Goal: Information Seeking & Learning: Learn about a topic

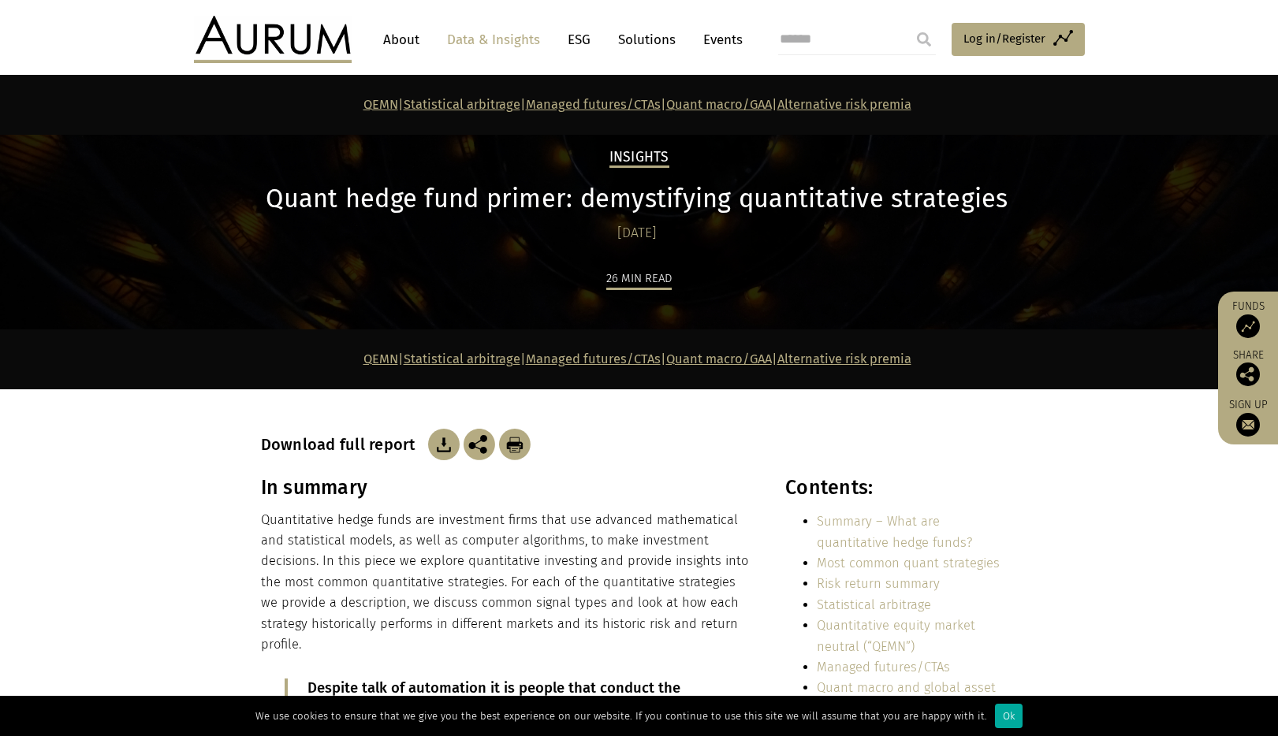
scroll to position [4375, 0]
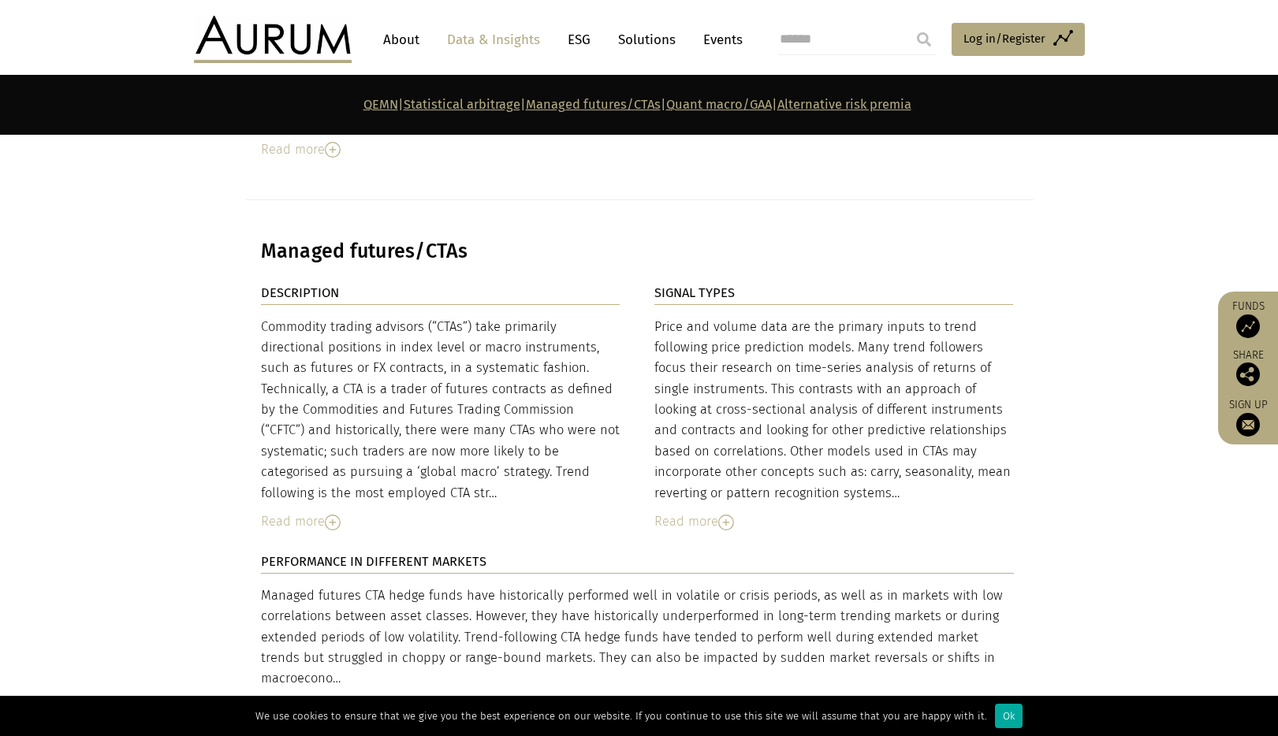
drag, startPoint x: 725, startPoint y: 215, endPoint x: 732, endPoint y: 255, distance: 40.7
click at [726, 285] on strong "SIGNAL TYPES" at bounding box center [694, 292] width 80 height 15
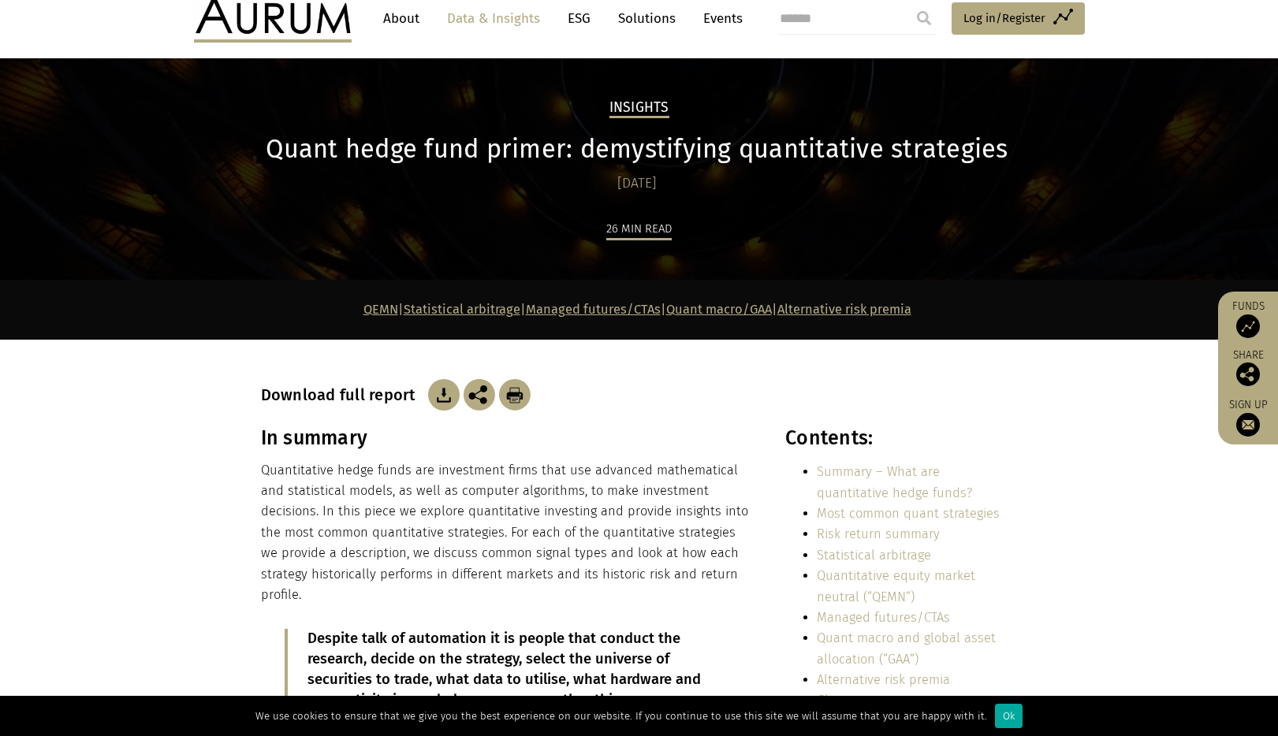
scroll to position [0, 0]
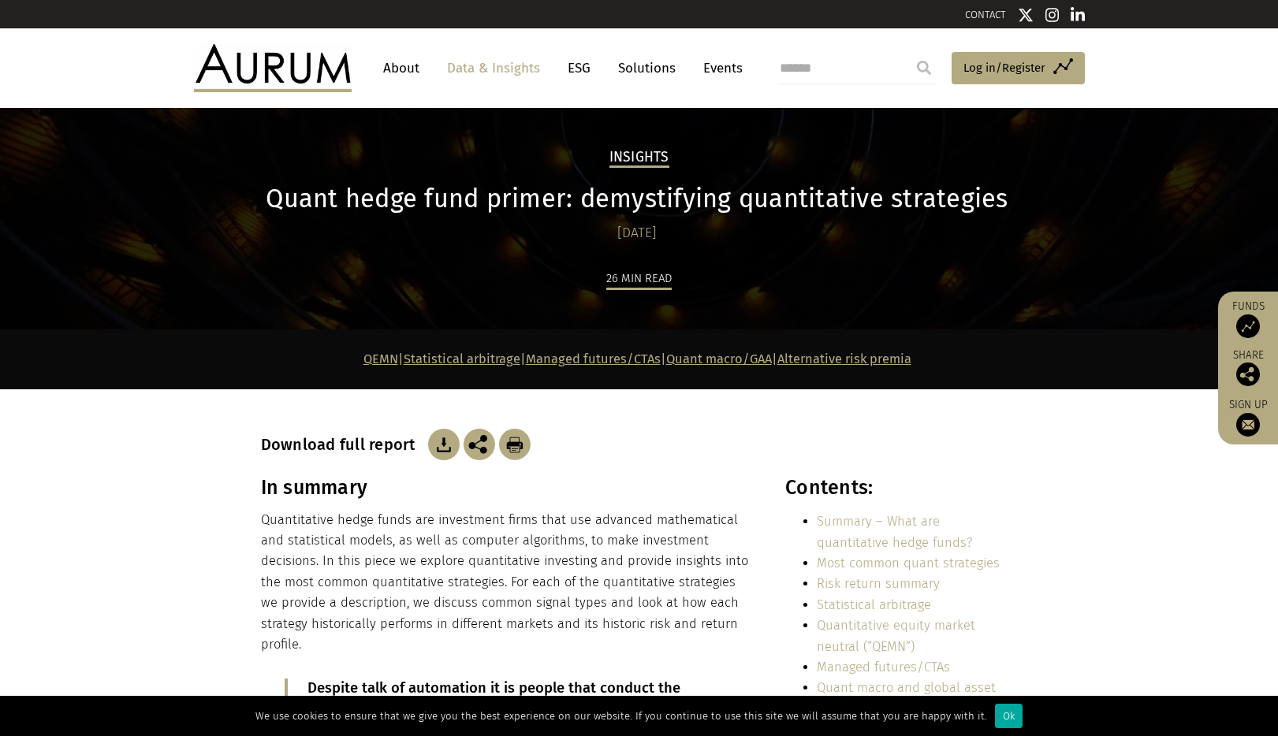
click at [687, 456] on div "Download full report" at bounding box center [639, 445] width 757 height 32
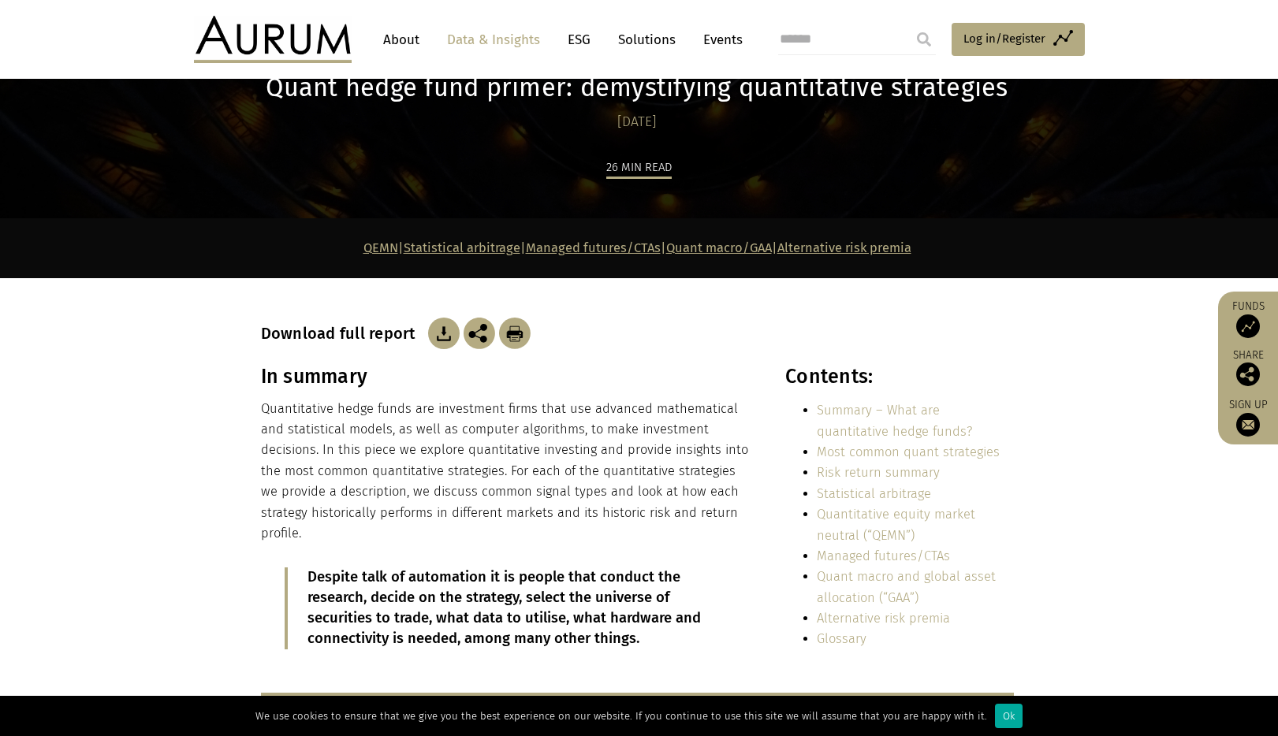
scroll to position [132, 0]
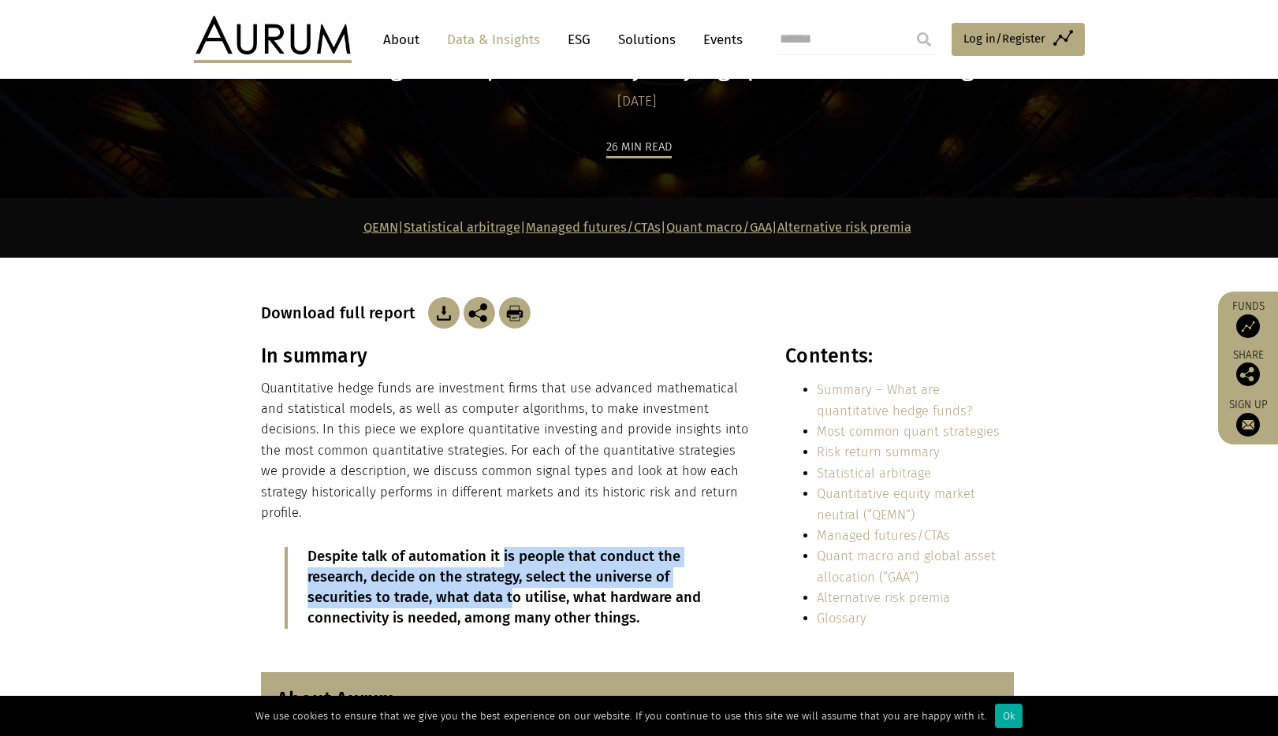
drag, startPoint x: 502, startPoint y: 531, endPoint x: 508, endPoint y: 572, distance: 41.5
click at [508, 572] on p "Despite talk of automation it is people that conduct the research, decide on th…" at bounding box center [507, 588] width 400 height 82
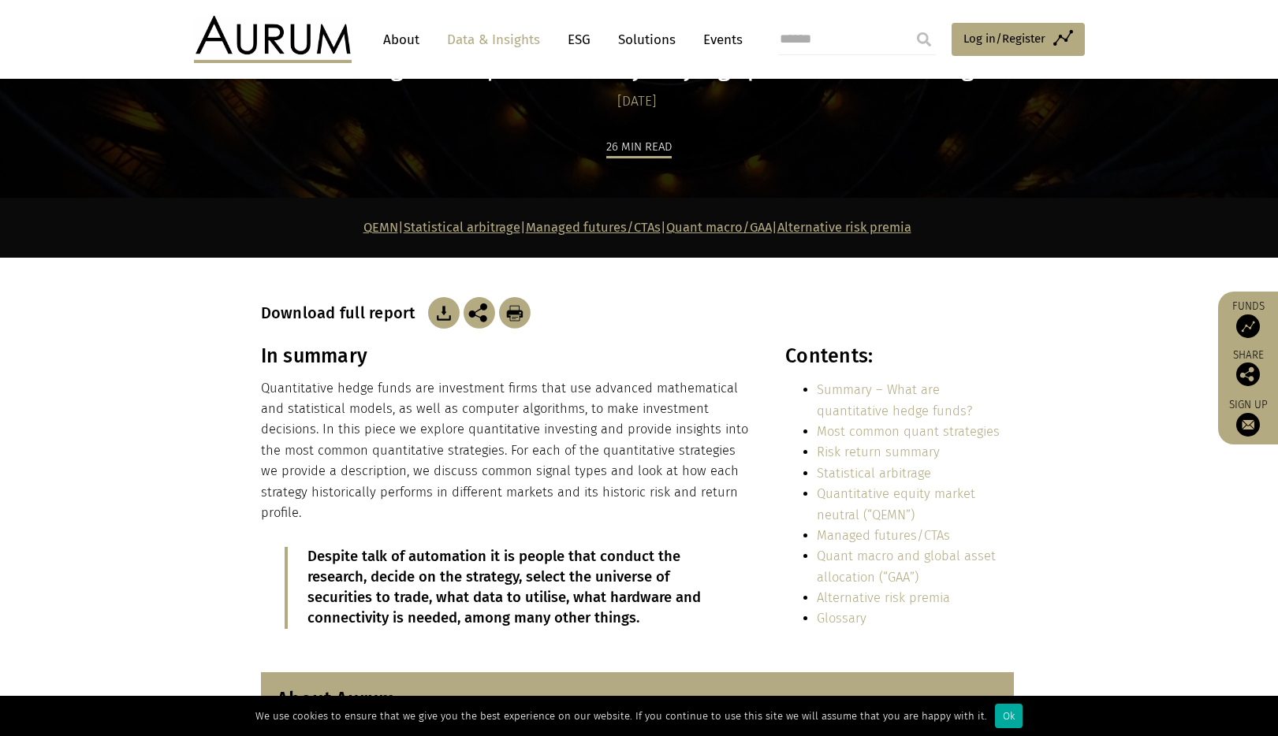
click at [506, 578] on p "Despite talk of automation it is people that conduct the research, decide on th…" at bounding box center [507, 588] width 400 height 82
click at [506, 581] on p "Despite talk of automation it is people that conduct the research, decide on th…" at bounding box center [507, 588] width 400 height 82
drag, startPoint x: 505, startPoint y: 579, endPoint x: 505, endPoint y: 598, distance: 18.9
click at [505, 598] on p "Despite talk of automation it is people that conduct the research, decide on th…" at bounding box center [507, 588] width 400 height 82
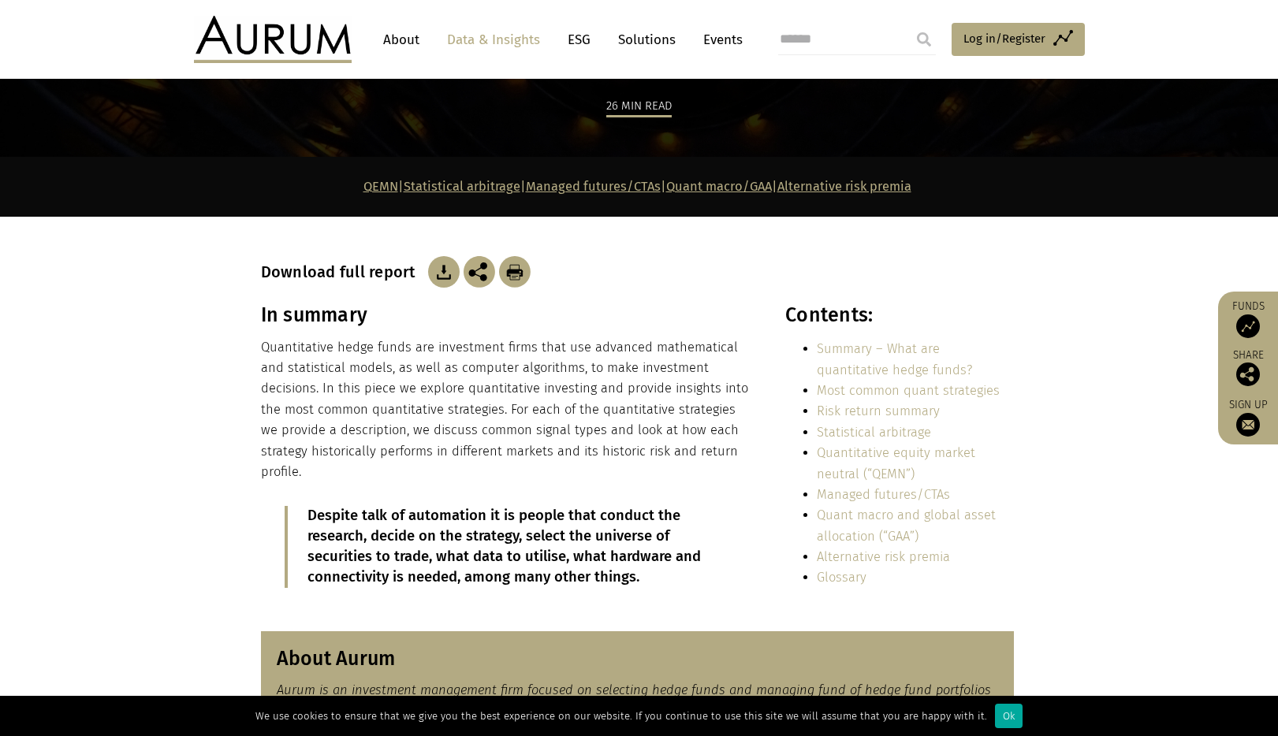
scroll to position [183, 0]
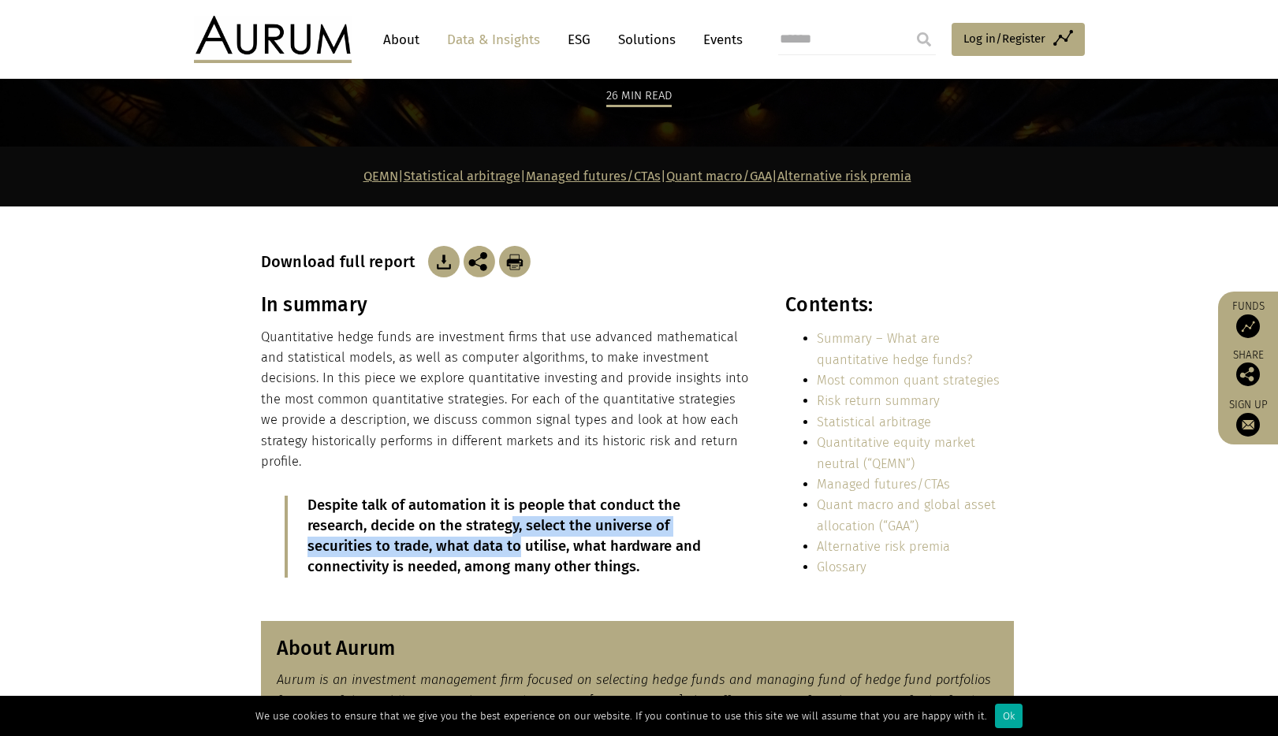
drag, startPoint x: 513, startPoint y: 511, endPoint x: 517, endPoint y: 536, distance: 25.5
click at [516, 529] on p "Despite talk of automation it is people that conduct the research, decide on th…" at bounding box center [507, 537] width 400 height 82
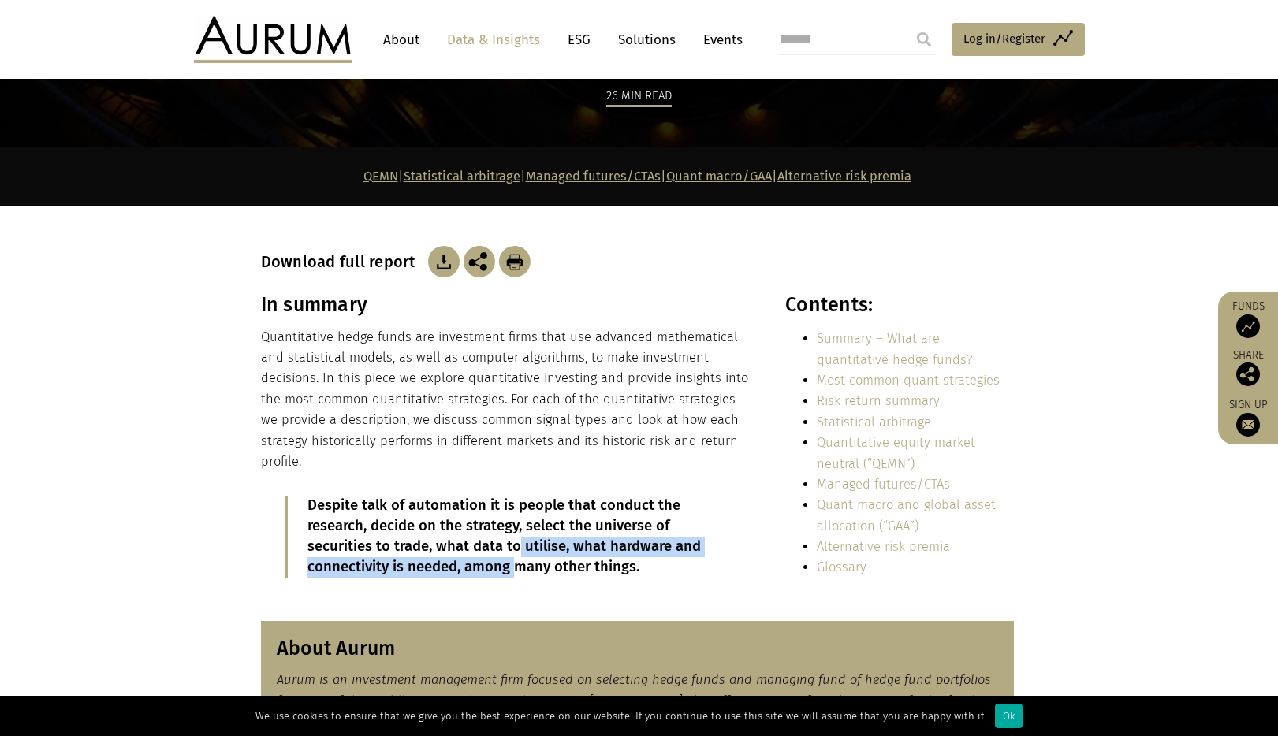
click at [518, 539] on p "Despite talk of automation it is people that conduct the research, decide on th…" at bounding box center [507, 537] width 400 height 82
click at [523, 555] on p "Despite talk of automation it is people that conduct the research, decide on th…" at bounding box center [507, 537] width 400 height 82
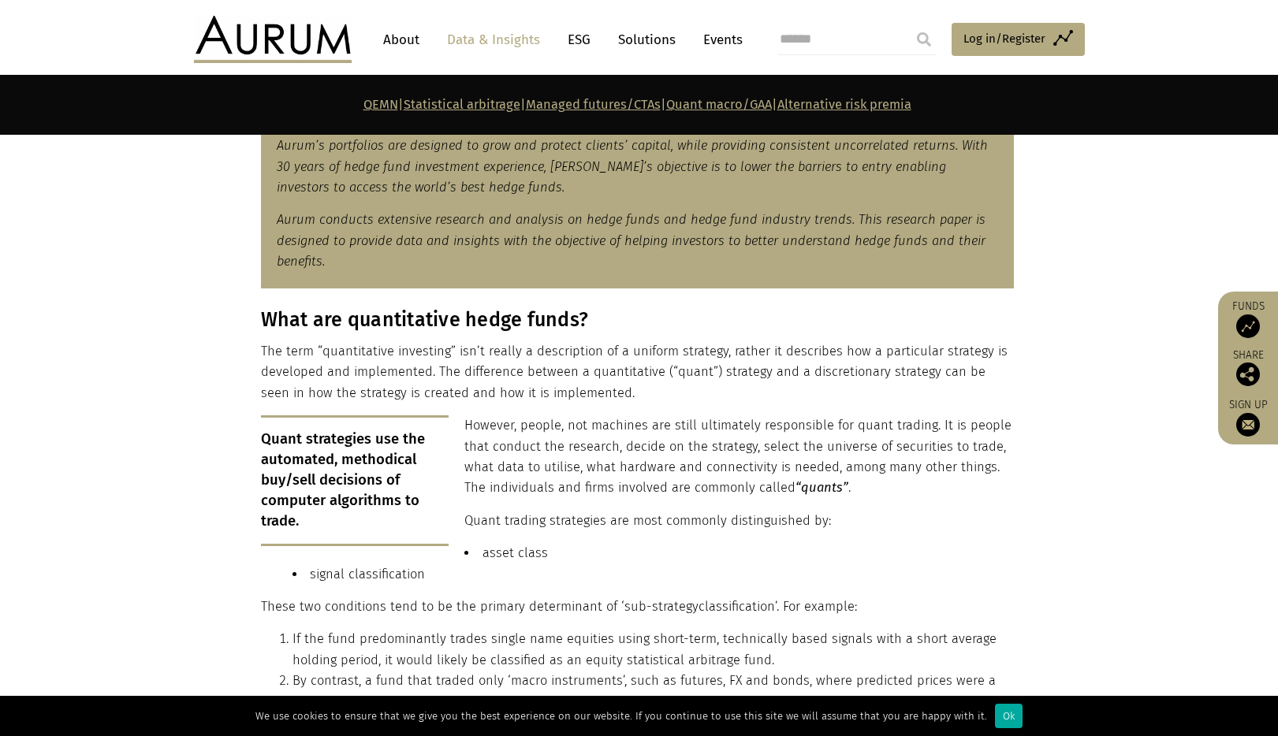
scroll to position [781, 0]
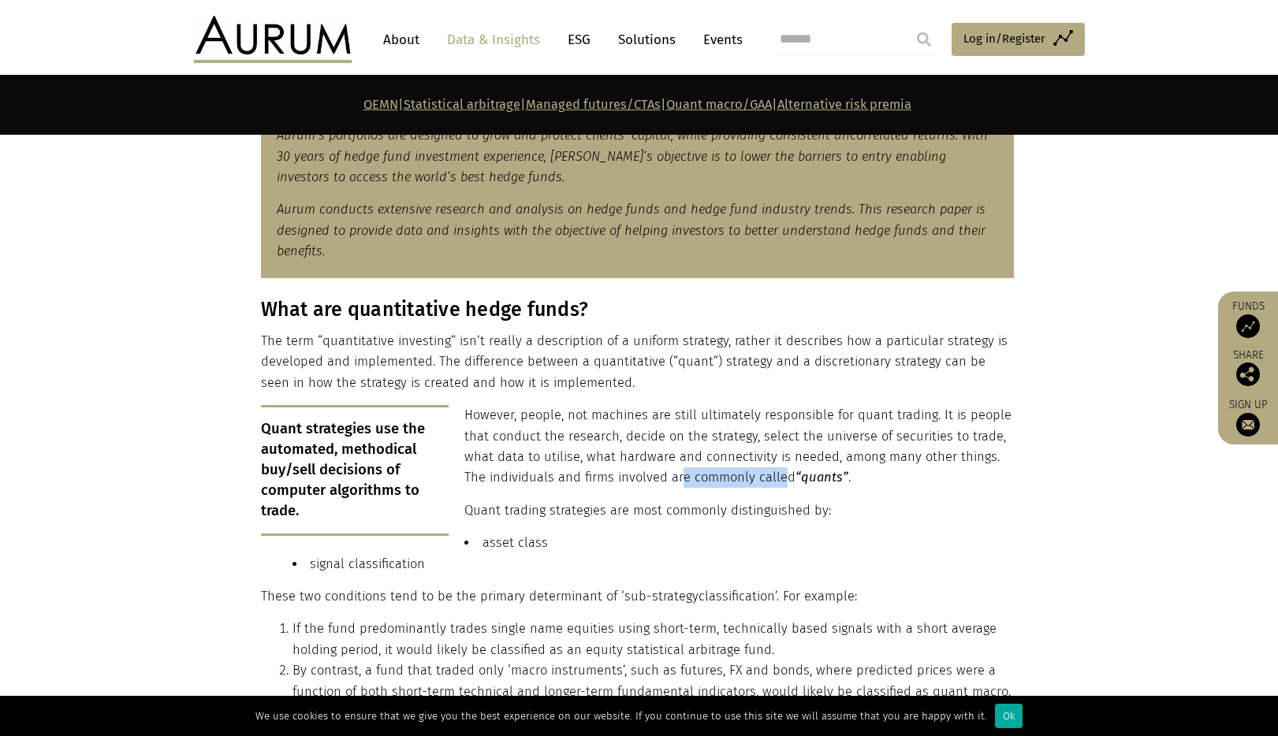
drag, startPoint x: 655, startPoint y: 469, endPoint x: 795, endPoint y: 468, distance: 140.3
click at [785, 468] on p "However, people, not machines are still ultimately responsible for quant tradin…" at bounding box center [637, 447] width 753 height 84
click at [795, 470] on em "“quants”" at bounding box center [821, 477] width 53 height 15
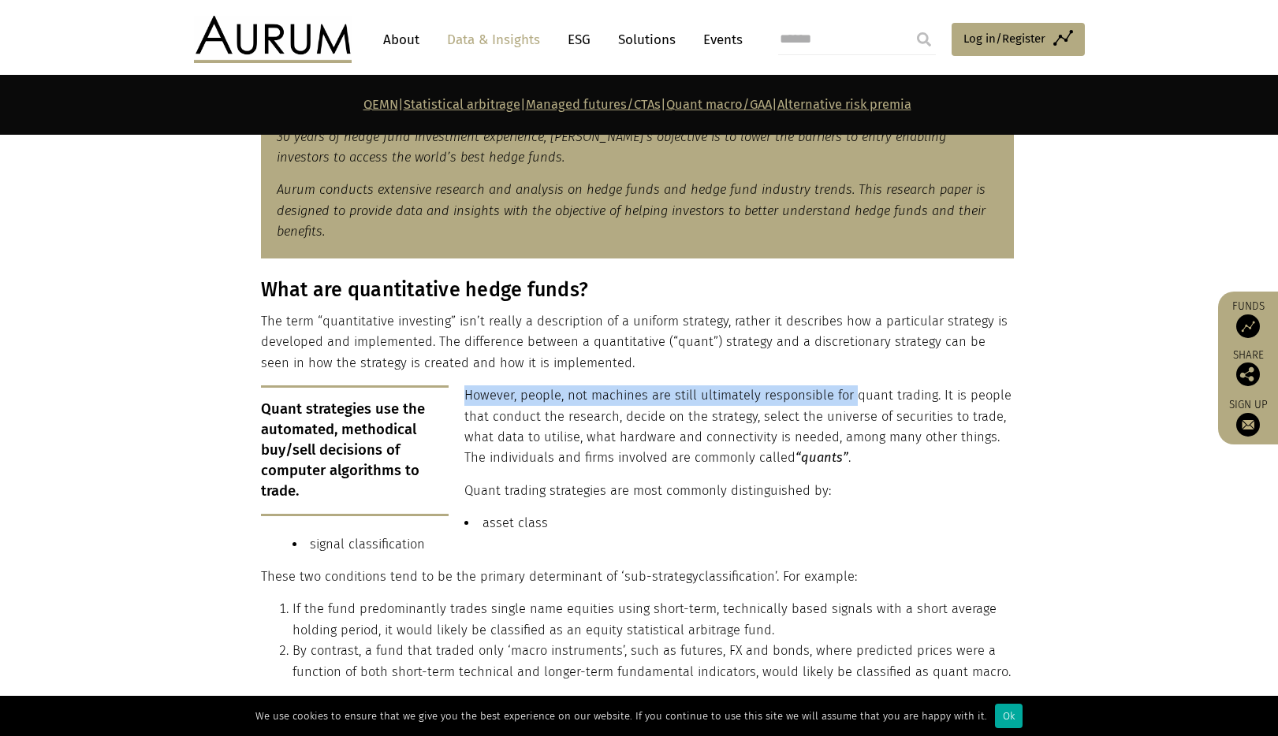
drag, startPoint x: 579, startPoint y: 374, endPoint x: 852, endPoint y: 379, distance: 272.8
click at [852, 379] on div "What are quantitative hedge funds? The term “quantitative investing” isn’t real…" at bounding box center [637, 486] width 753 height 416
click at [852, 386] on p "However, people, not machines are still ultimately responsible for quant tradin…" at bounding box center [637, 428] width 753 height 84
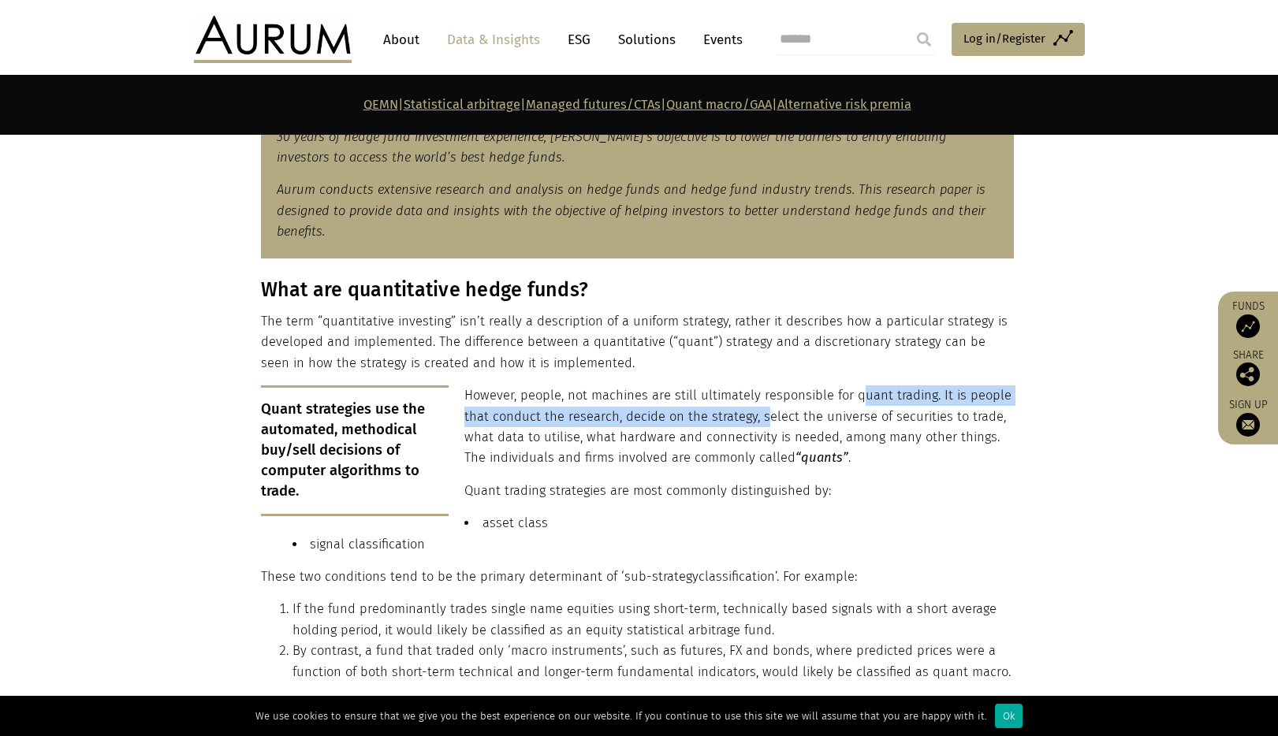
drag, startPoint x: 762, startPoint y: 396, endPoint x: 645, endPoint y: 398, distance: 117.5
click at [684, 398] on p "However, people, not machines are still ultimately responsible for quant tradin…" at bounding box center [637, 428] width 753 height 84
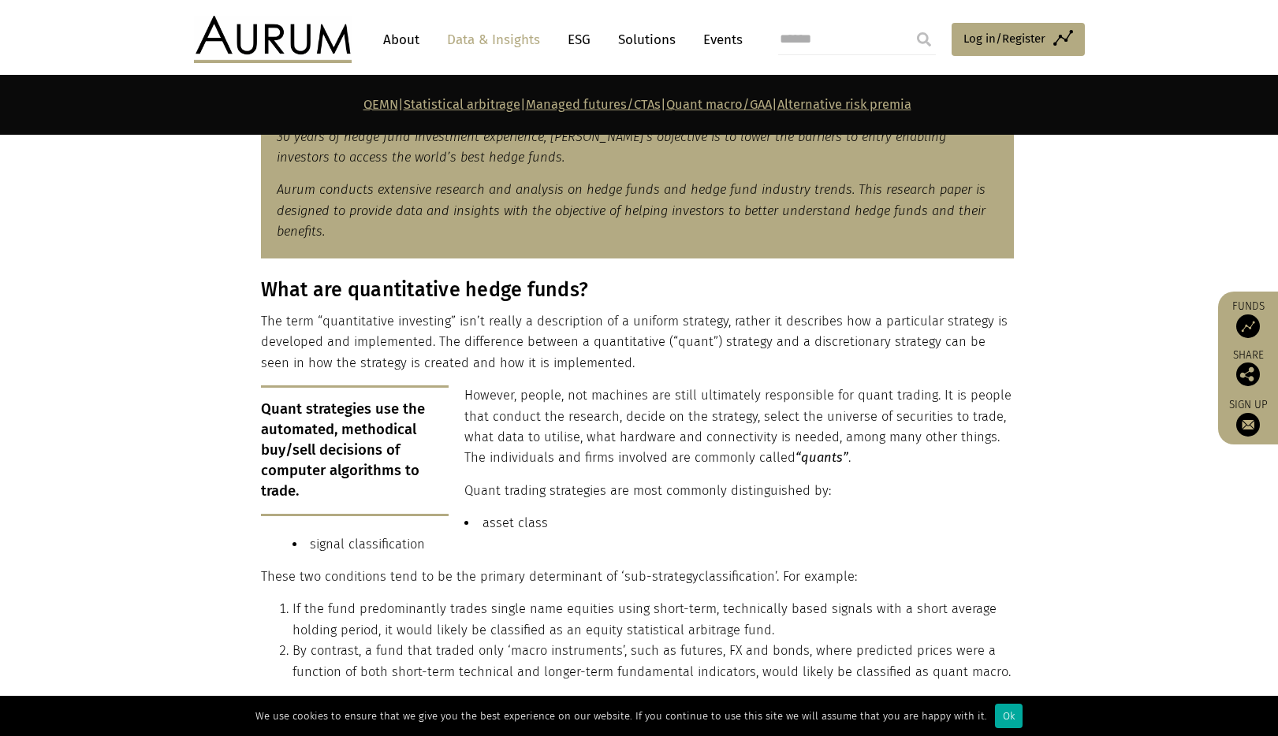
click at [640, 398] on p "However, people, not machines are still ultimately responsible for quant tradin…" at bounding box center [637, 428] width 753 height 84
drag, startPoint x: 639, startPoint y: 386, endPoint x: 951, endPoint y: 378, distance: 312.3
click at [951, 386] on p "However, people, not machines are still ultimately responsible for quant tradin…" at bounding box center [637, 428] width 753 height 84
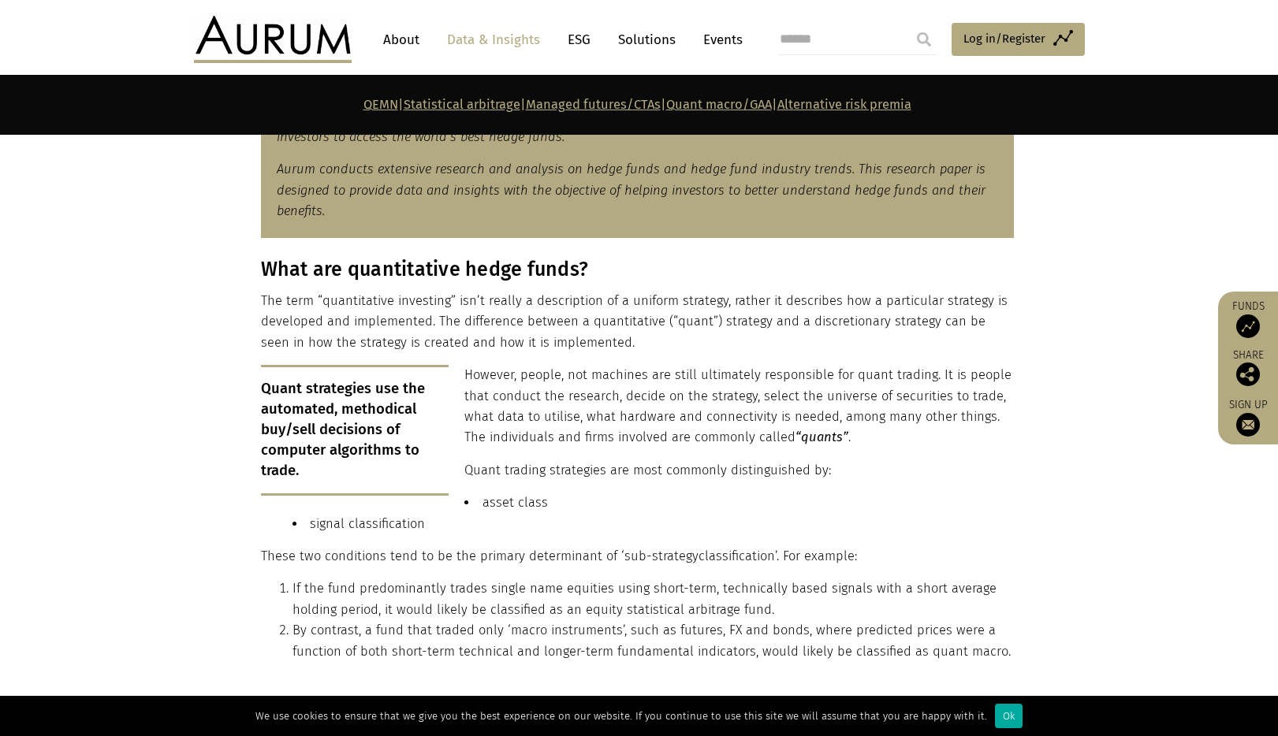
scroll to position [842, 0]
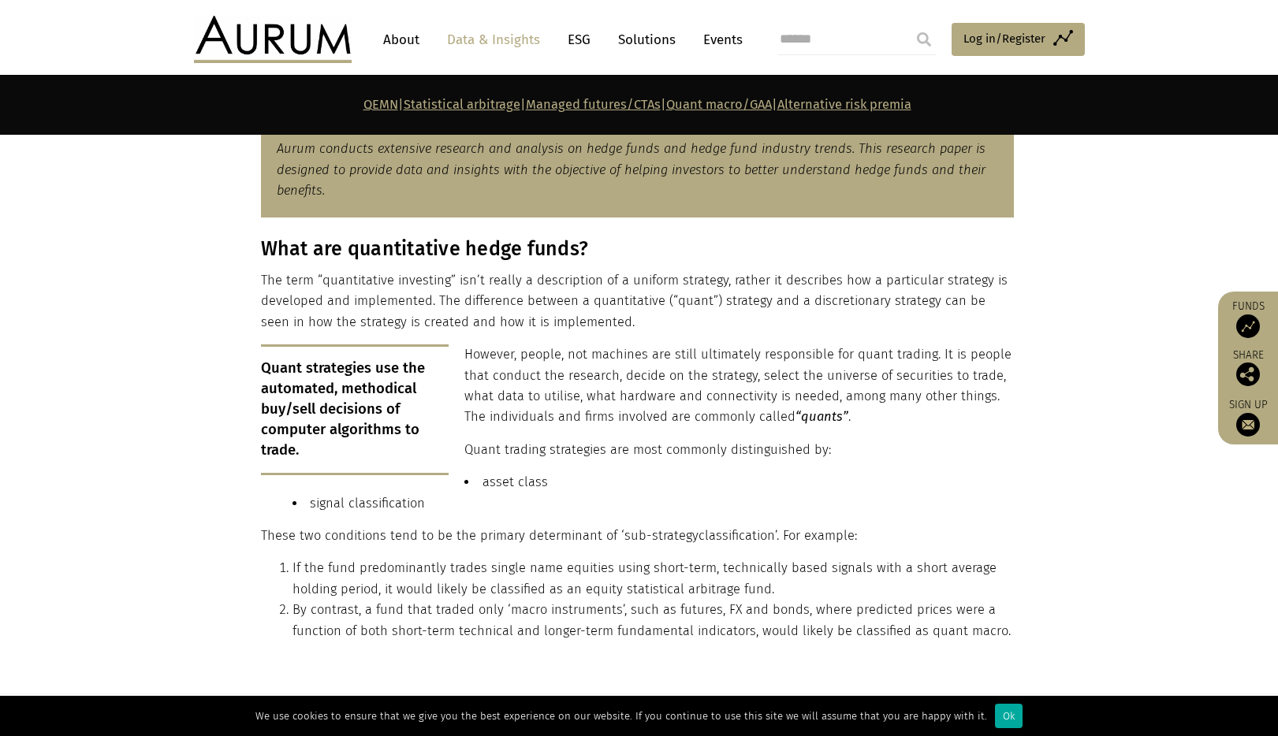
drag, startPoint x: 617, startPoint y: 435, endPoint x: 716, endPoint y: 441, distance: 98.7
click at [685, 441] on p "Quant trading strategies are most commonly distinguished by:" at bounding box center [637, 450] width 753 height 20
click at [732, 440] on p "Quant trading strategies are most commonly distinguished by:" at bounding box center [637, 450] width 753 height 20
drag, startPoint x: 736, startPoint y: 438, endPoint x: 613, endPoint y: 442, distance: 123.8
click at [613, 442] on p "Quant trading strategies are most commonly distinguished by:" at bounding box center [637, 450] width 753 height 20
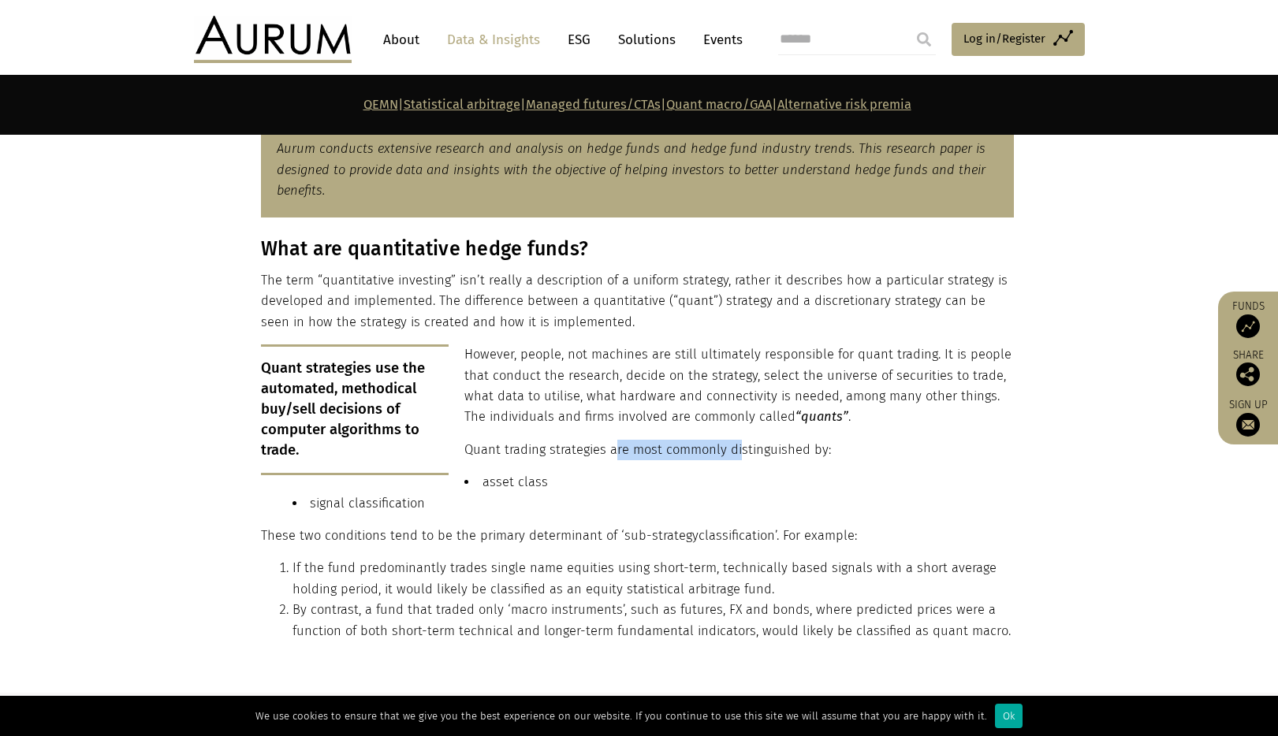
click at [613, 442] on p "Quant trading strategies are most commonly distinguished by:" at bounding box center [637, 450] width 753 height 20
drag, startPoint x: 590, startPoint y: 445, endPoint x: 777, endPoint y: 438, distance: 187.8
click at [698, 442] on p "Quant trading strategies are most commonly distinguished by:" at bounding box center [637, 450] width 753 height 20
click at [777, 440] on p "Quant trading strategies are most commonly distinguished by:" at bounding box center [637, 450] width 753 height 20
drag, startPoint x: 696, startPoint y: 531, endPoint x: 544, endPoint y: 527, distance: 152.2
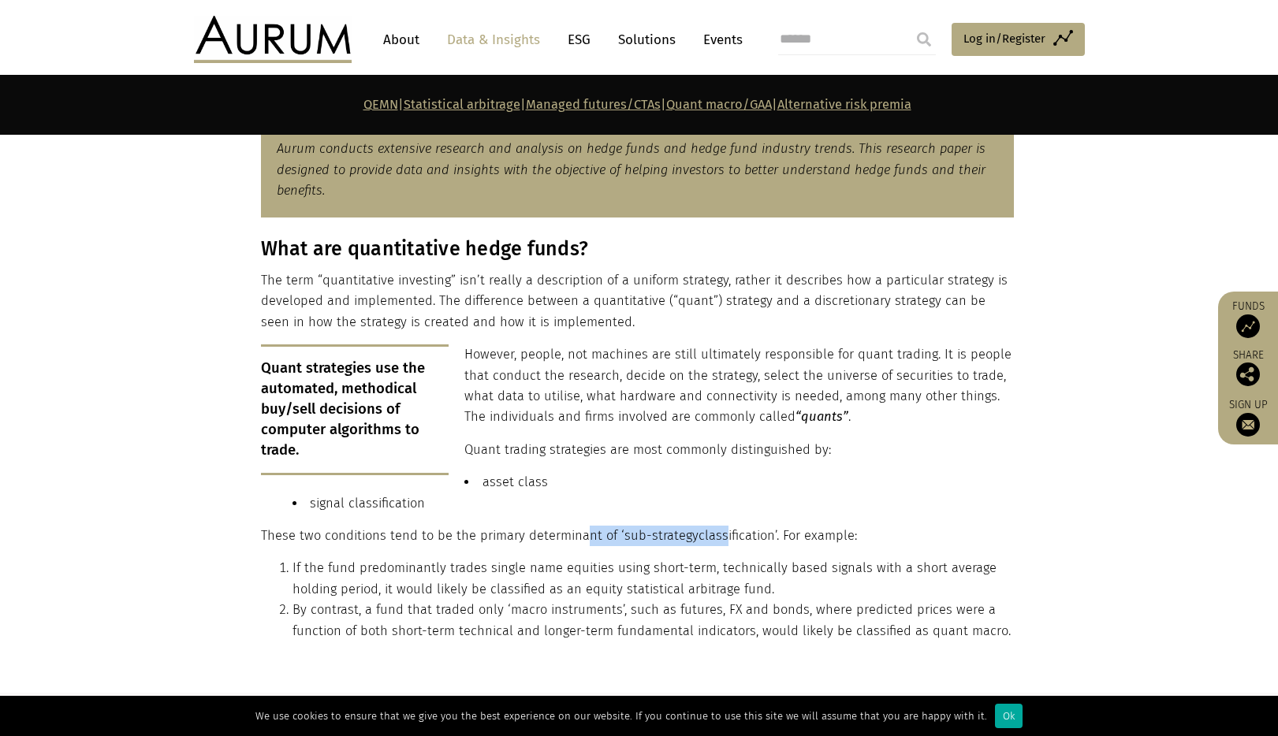
click at [542, 528] on p "These two conditions tend to be the primary determinant of ‘ sub-strategy class…" at bounding box center [637, 536] width 753 height 20
click at [545, 527] on p "These two conditions tend to be the primary determinant of ‘ sub-strategy class…" at bounding box center [637, 536] width 753 height 20
drag, startPoint x: 476, startPoint y: 523, endPoint x: 597, endPoint y: 516, distance: 120.8
click at [561, 526] on p "These two conditions tend to be the primary determinant of ‘ sub-strategy class…" at bounding box center [637, 536] width 753 height 20
click at [597, 526] on p "These two conditions tend to be the primary determinant of ‘ sub-strategy class…" at bounding box center [637, 536] width 753 height 20
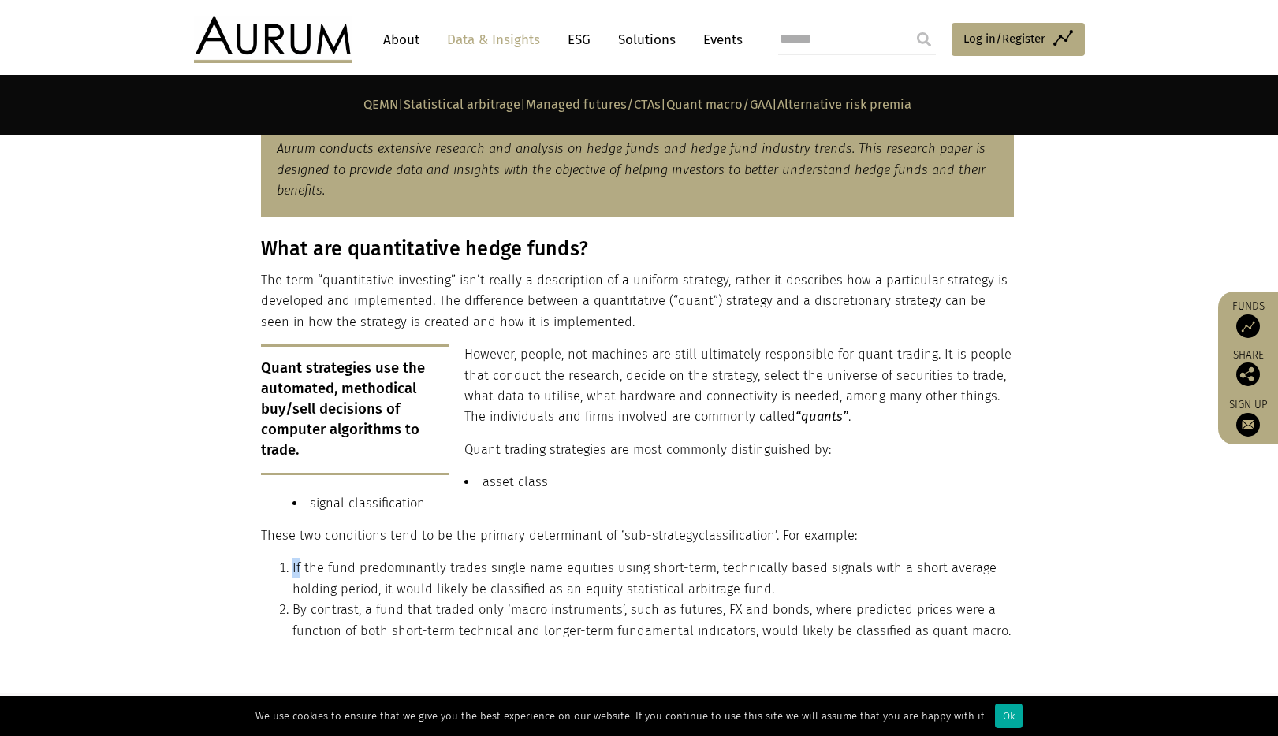
drag, startPoint x: 291, startPoint y: 556, endPoint x: 300, endPoint y: 557, distance: 9.5
click at [300, 558] on li "If the fund predominantly trades single name equities using short-term, technic…" at bounding box center [652, 579] width 721 height 42
click at [265, 563] on ol "If the fund predominantly trades single name equities using short-term, technic…" at bounding box center [637, 600] width 753 height 84
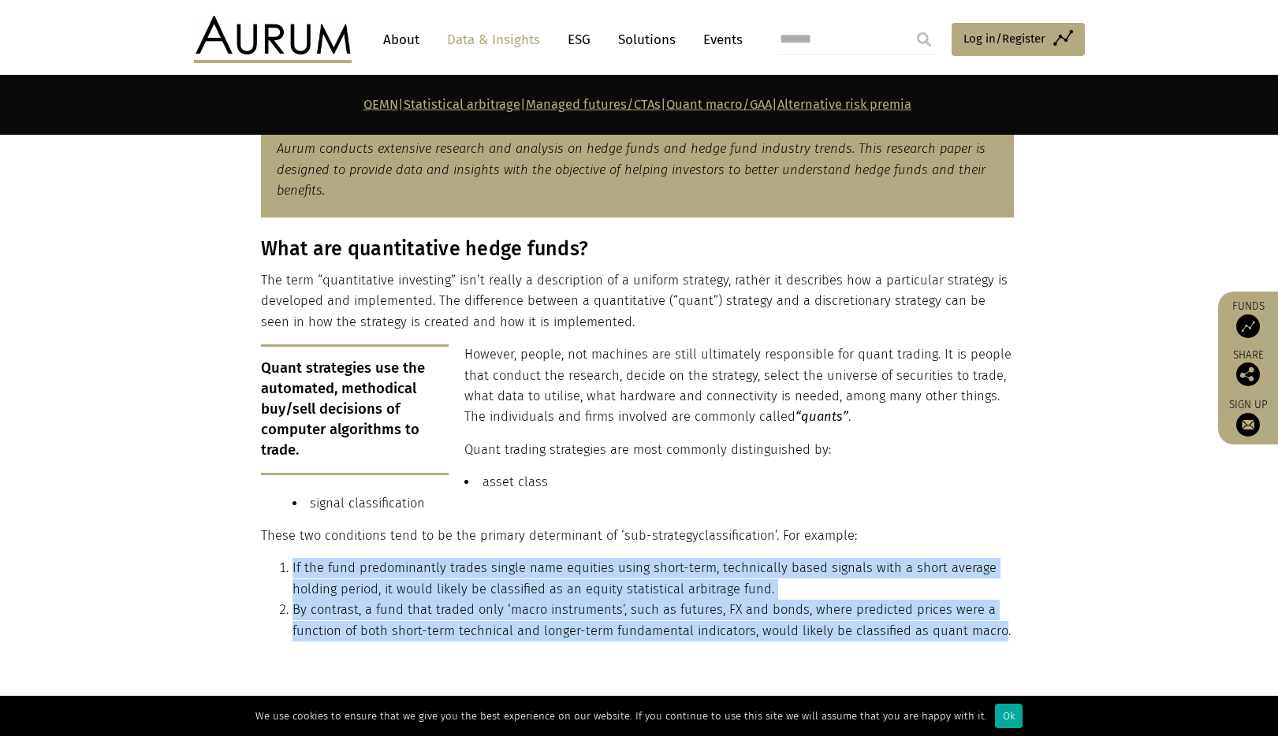
drag, startPoint x: 280, startPoint y: 555, endPoint x: 990, endPoint y: 627, distance: 713.9
click at [990, 628] on ol "If the fund predominantly trades single name equities using short-term, technic…" at bounding box center [637, 600] width 753 height 84
copy ol "If the fund predominantly trades single name equities using short-term, technic…"
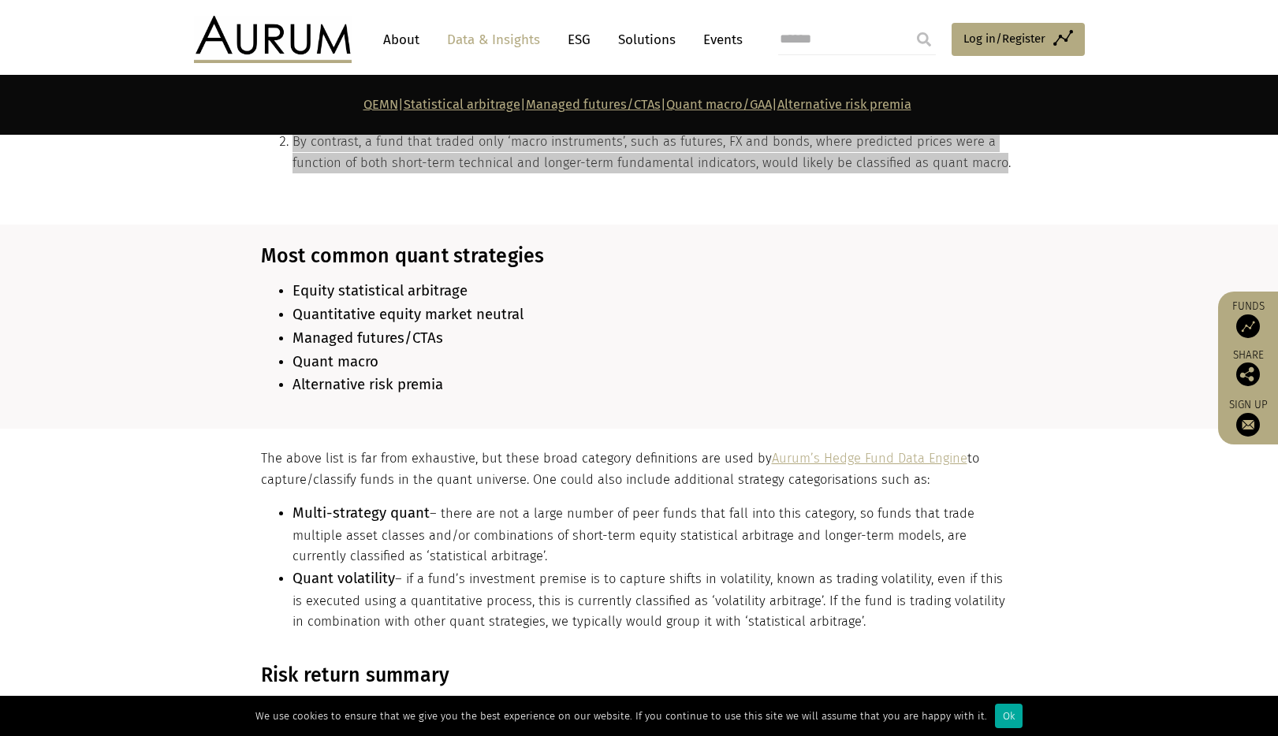
scroll to position [1331, 0]
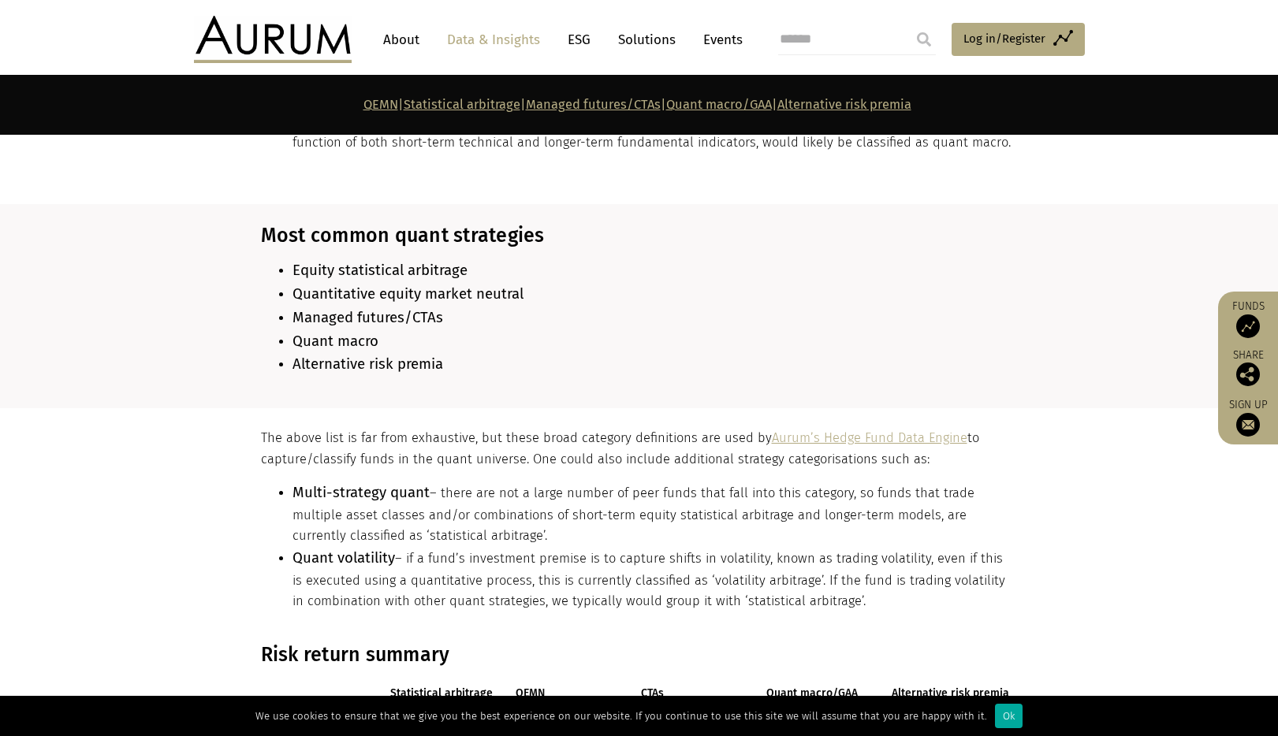
drag, startPoint x: 654, startPoint y: 421, endPoint x: 654, endPoint y: 449, distance: 27.6
click at [654, 449] on p "The above list is far from exhaustive, but these broad category definitions are…" at bounding box center [637, 449] width 753 height 42
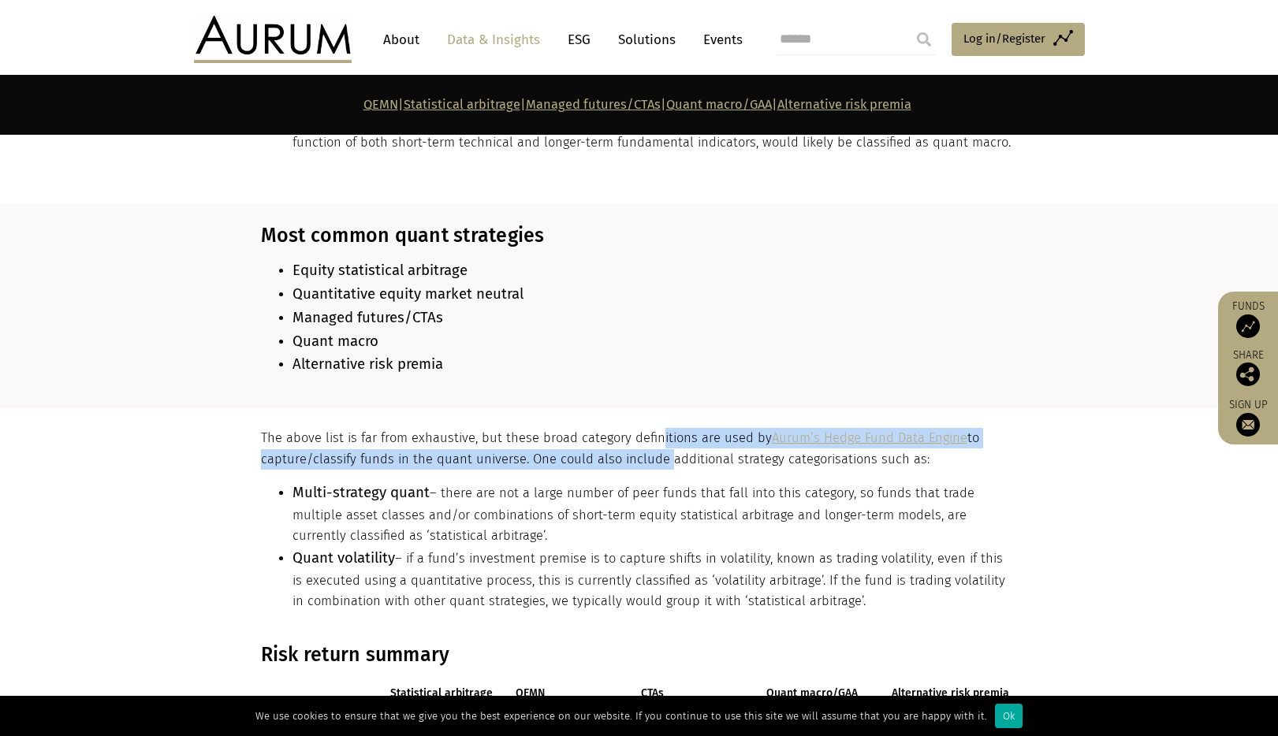
click at [654, 449] on p "The above list is far from exhaustive, but these broad category definitions are…" at bounding box center [637, 449] width 753 height 42
drag, startPoint x: 593, startPoint y: 449, endPoint x: 598, endPoint y: 462, distance: 14.2
click at [598, 462] on div "The above list is far from exhaustive, but these broad category definitions are…" at bounding box center [637, 526] width 753 height 196
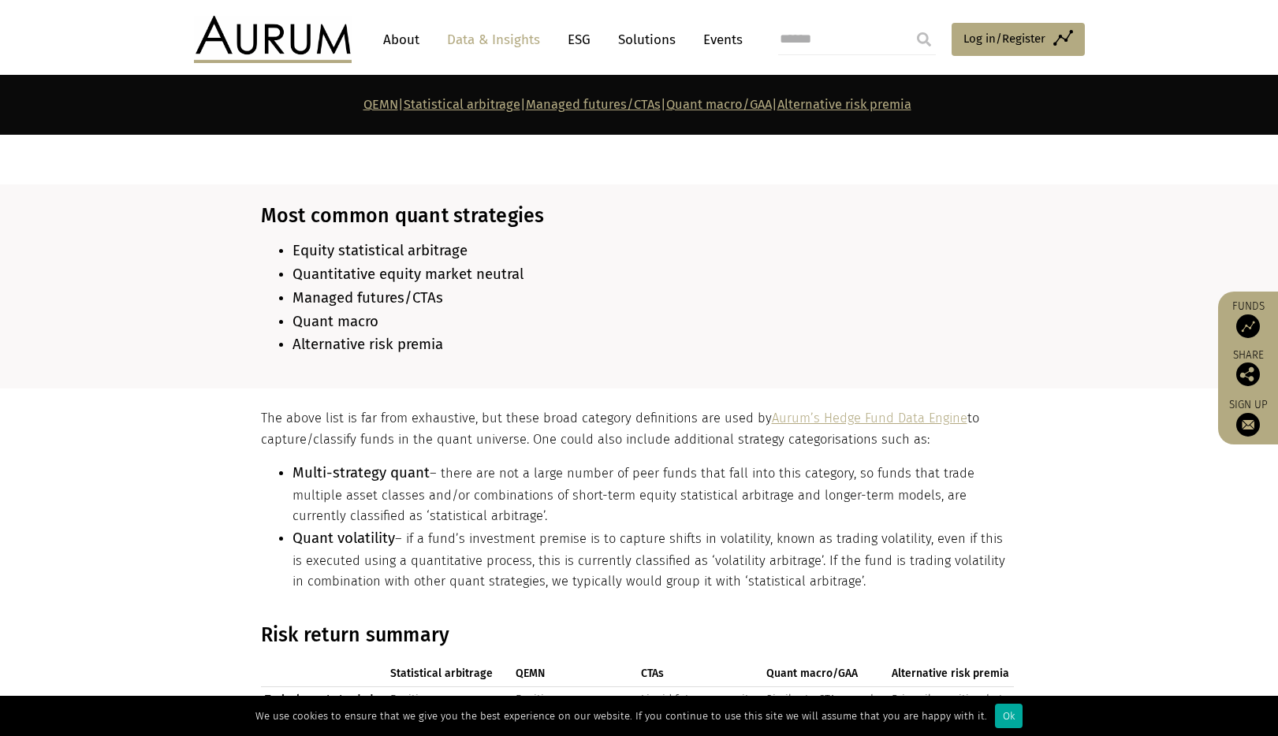
scroll to position [1371, 0]
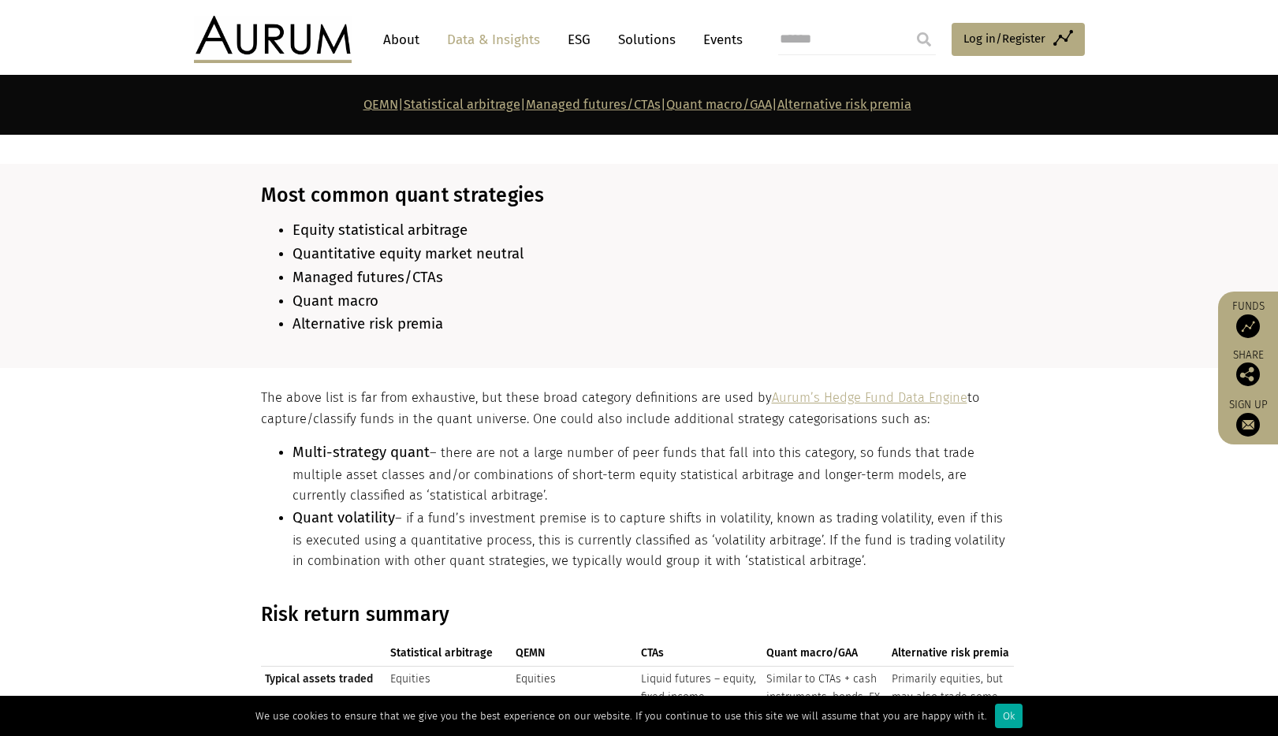
drag, startPoint x: 653, startPoint y: 449, endPoint x: 653, endPoint y: 457, distance: 8.7
click at [653, 457] on li "Multi-strategy quant – there are not a large number of peer funds that fall int…" at bounding box center [652, 473] width 721 height 65
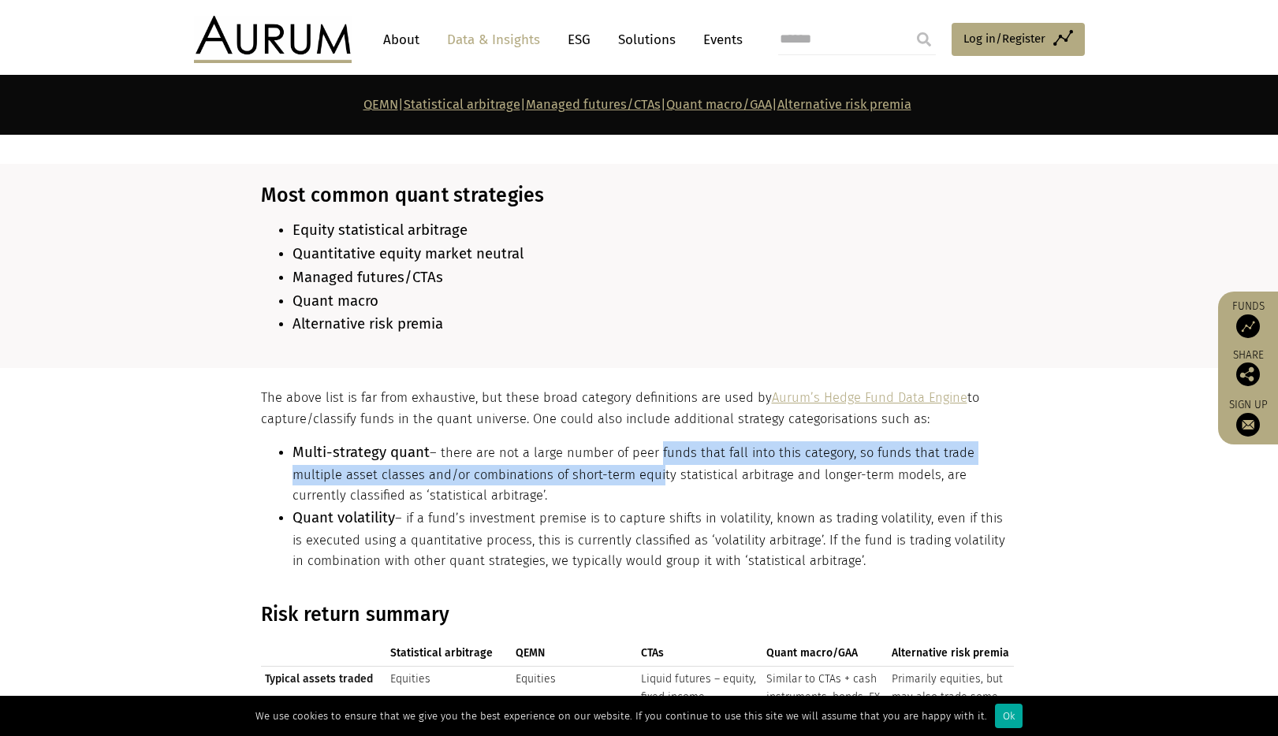
click at [653, 457] on li "Multi-strategy quant – there are not a large number of peer funds that fall int…" at bounding box center [652, 473] width 721 height 65
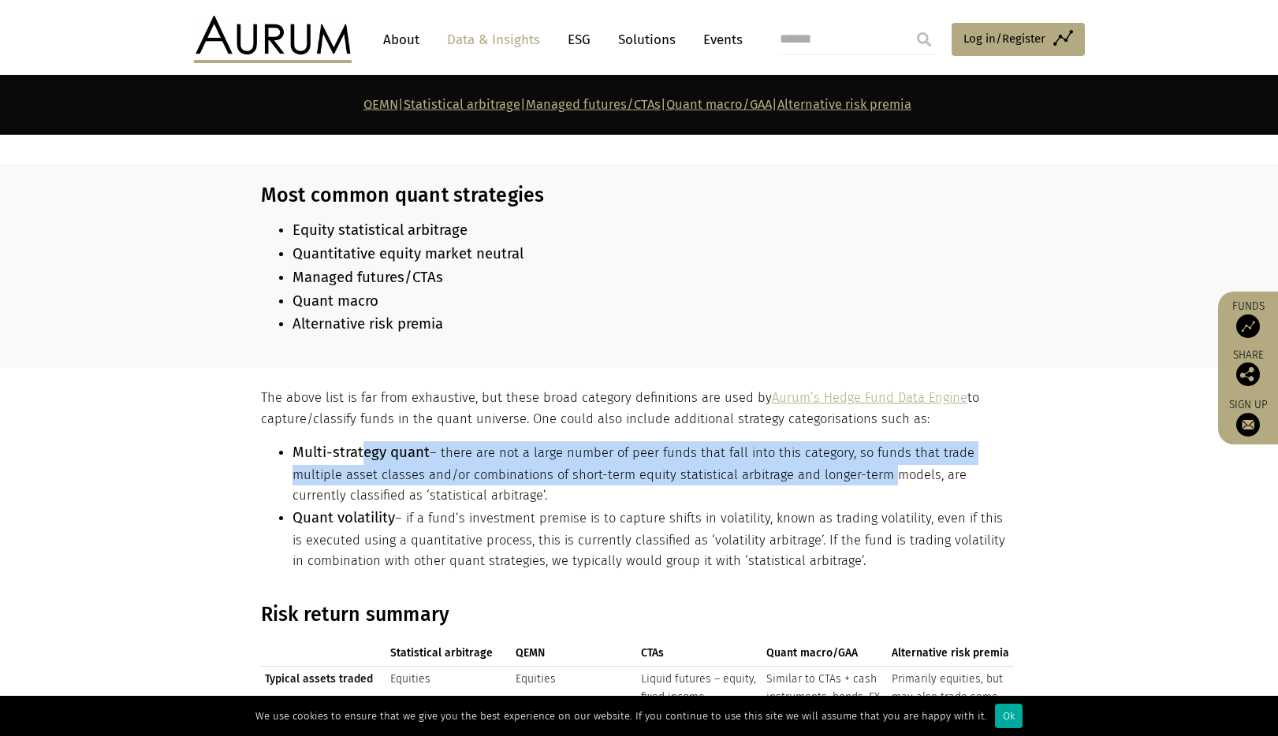
drag, startPoint x: 371, startPoint y: 442, endPoint x: 877, endPoint y: 461, distance: 505.7
click at [877, 461] on li "Multi-strategy quant – there are not a large number of peer funds that fall int…" at bounding box center [652, 473] width 721 height 65
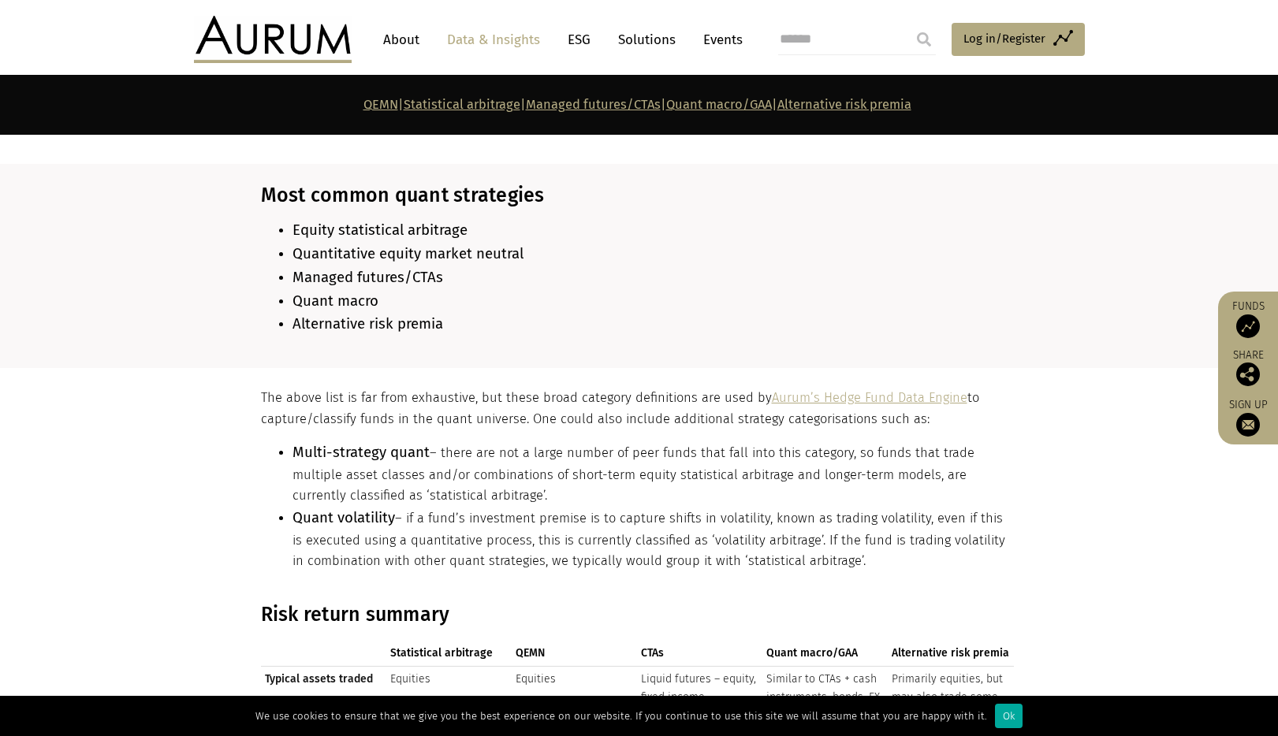
click at [715, 527] on li "Quant volatility – if a fund’s investment premise is to capture shifts in volat…" at bounding box center [652, 539] width 721 height 65
drag, startPoint x: 710, startPoint y: 520, endPoint x: 710, endPoint y: 530, distance: 9.5
click at [710, 530] on li "Quant volatility – if a fund’s investment premise is to capture shifts in volat…" at bounding box center [652, 539] width 721 height 65
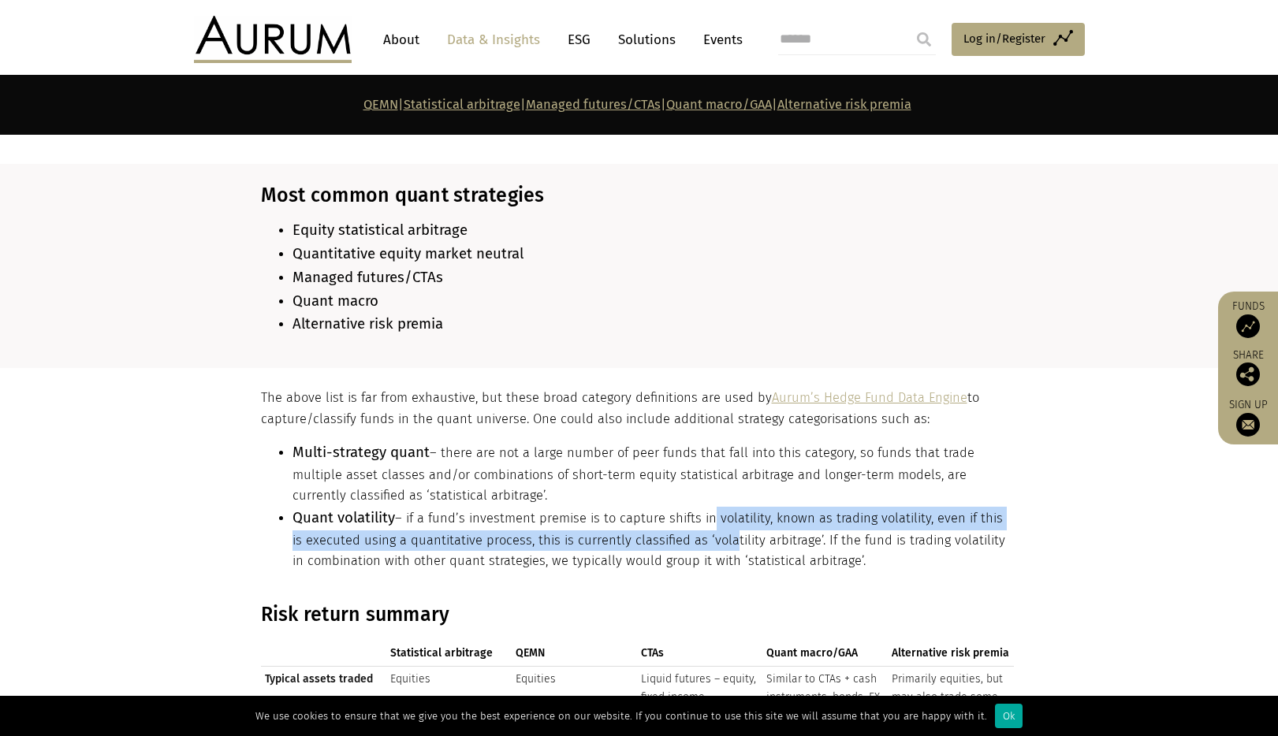
drag, startPoint x: 706, startPoint y: 519, endPoint x: 706, endPoint y: 536, distance: 17.4
click at [706, 523] on li "Quant volatility – if a fund’s investment premise is to capture shifts in volat…" at bounding box center [652, 539] width 721 height 65
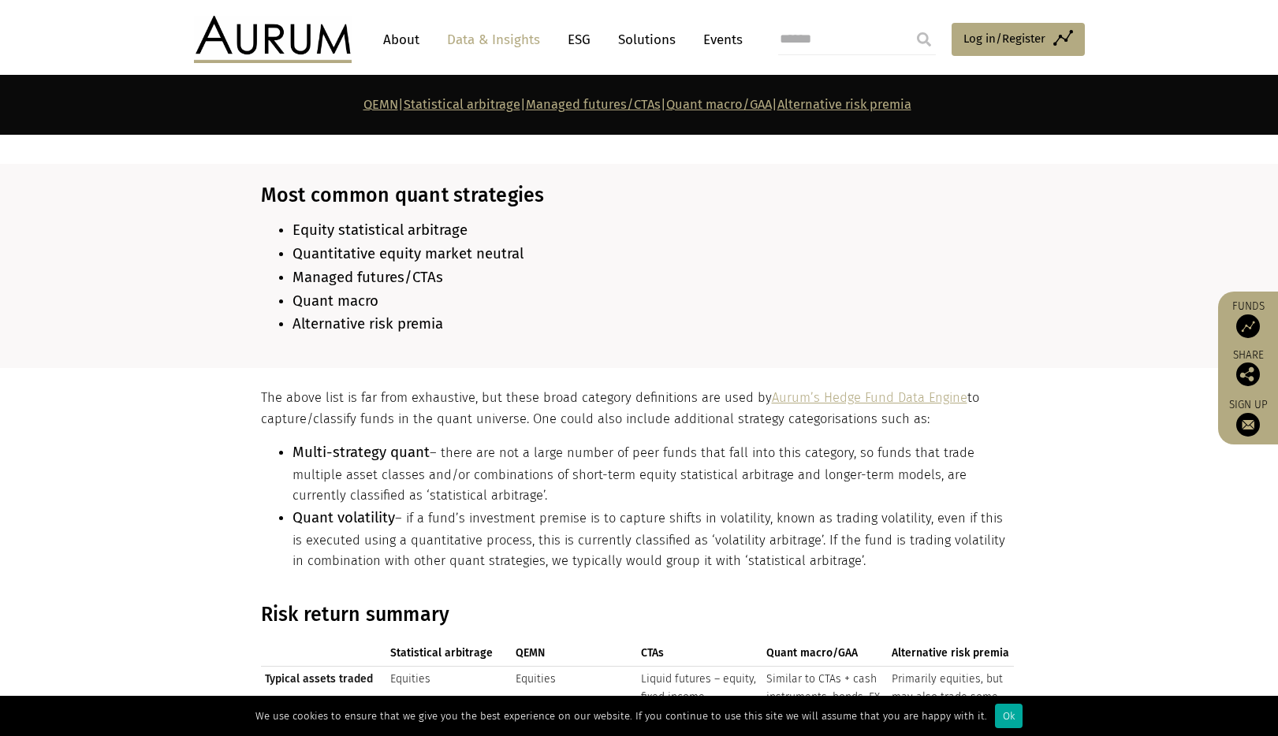
click at [706, 537] on li "Quant volatility – if a fund’s investment premise is to capture shifts in volat…" at bounding box center [652, 539] width 721 height 65
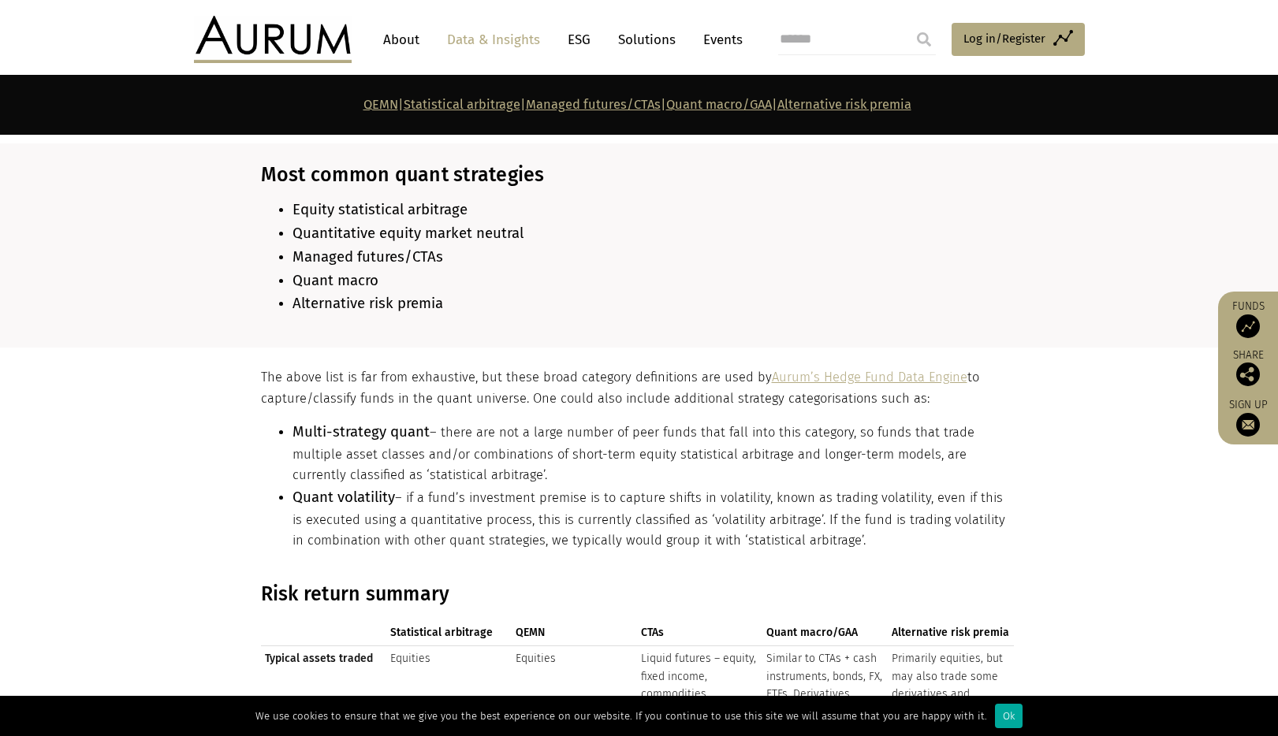
scroll to position [1402, 0]
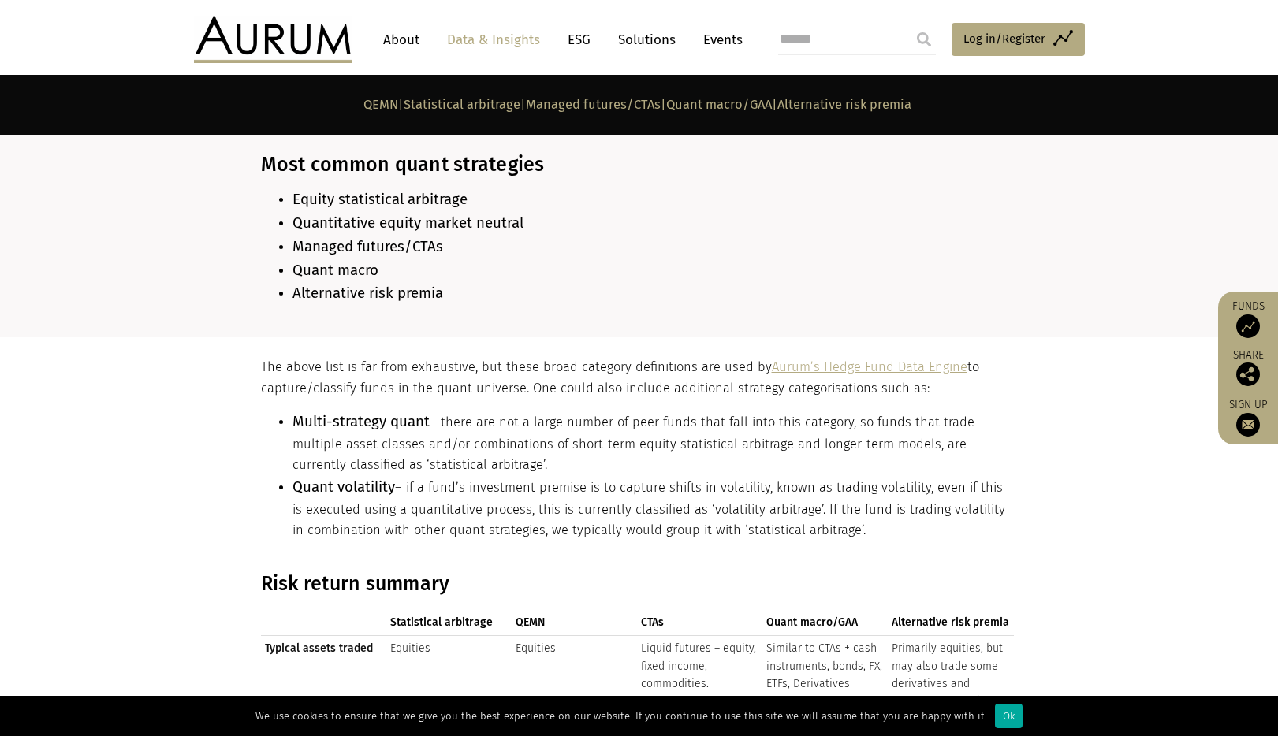
drag, startPoint x: 639, startPoint y: 498, endPoint x: 639, endPoint y: 516, distance: 18.1
click at [639, 515] on li "Quant volatility – if a fund’s investment premise is to capture shifts in volat…" at bounding box center [652, 508] width 721 height 65
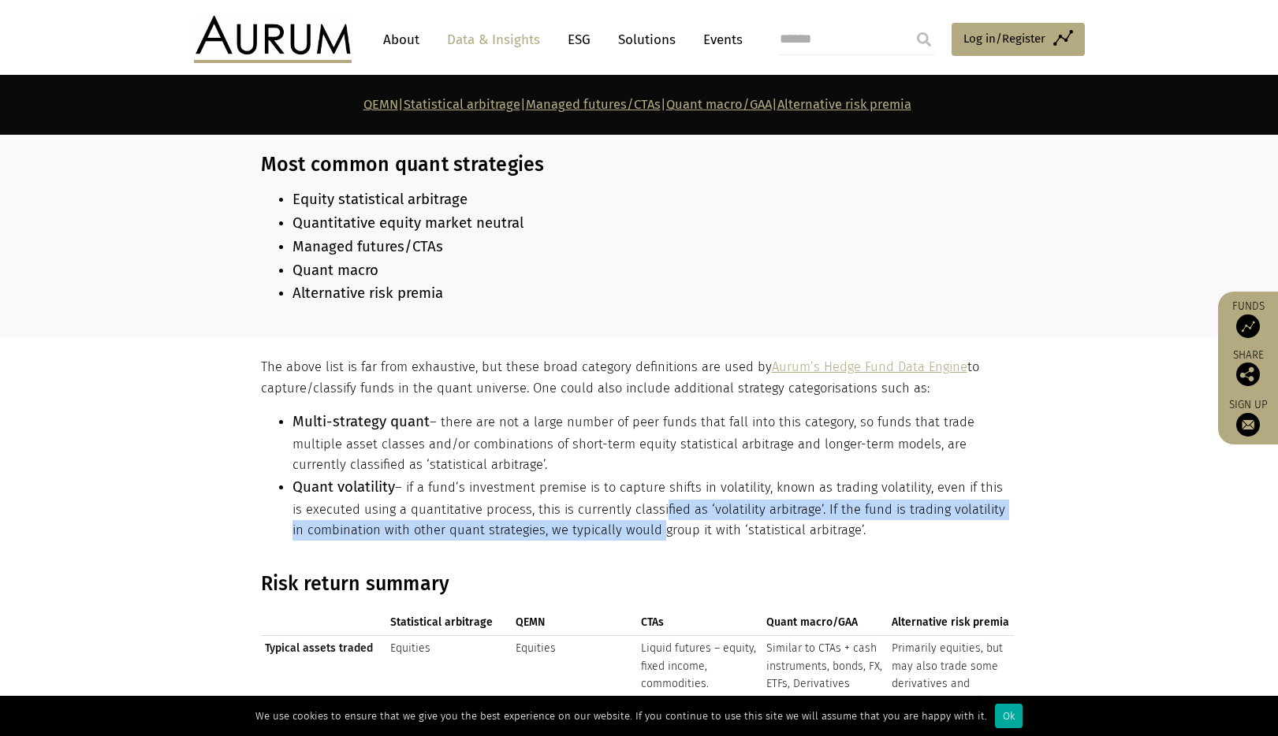
click at [639, 516] on li "Quant volatility – if a fund’s investment premise is to capture shifts in volat…" at bounding box center [652, 508] width 721 height 65
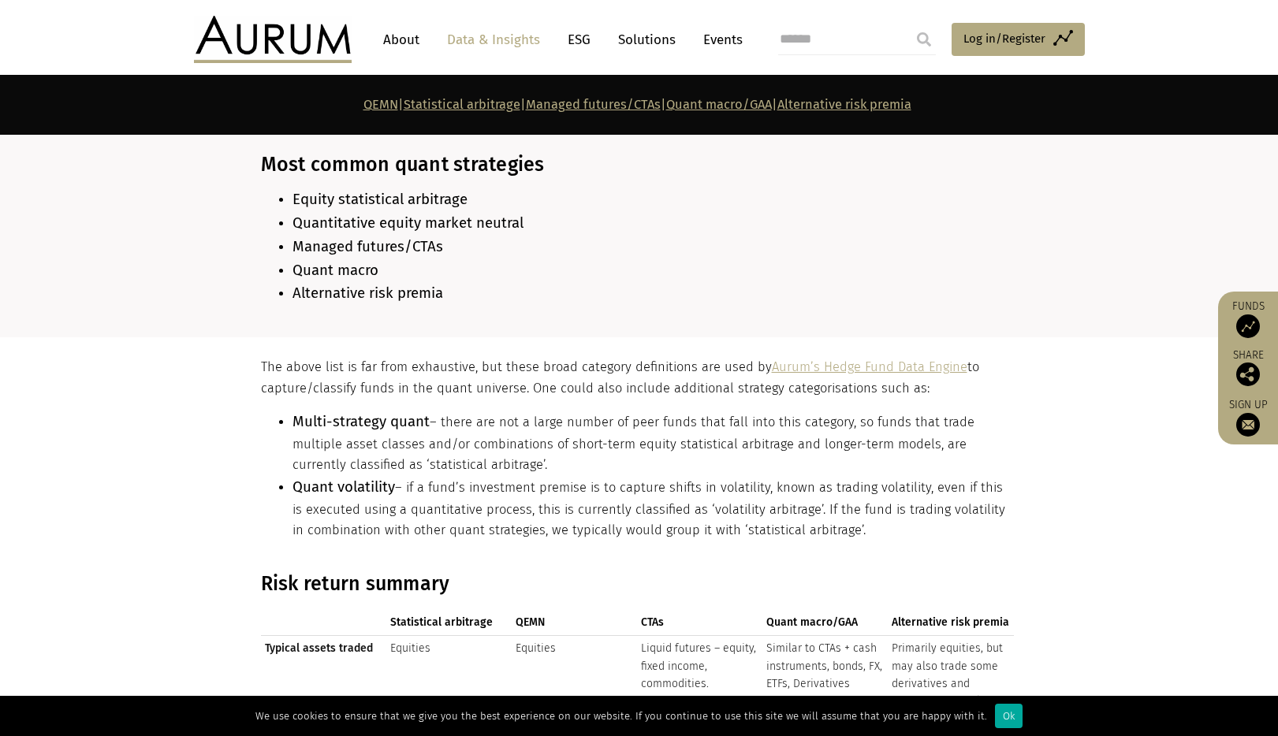
drag, startPoint x: 665, startPoint y: 497, endPoint x: 669, endPoint y: 517, distance: 20.9
click at [668, 510] on li "Quant volatility – if a fund’s investment premise is to capture shifts in volat…" at bounding box center [652, 508] width 721 height 65
click at [669, 518] on li "Quant volatility – if a fund’s investment premise is to capture shifts in volat…" at bounding box center [652, 508] width 721 height 65
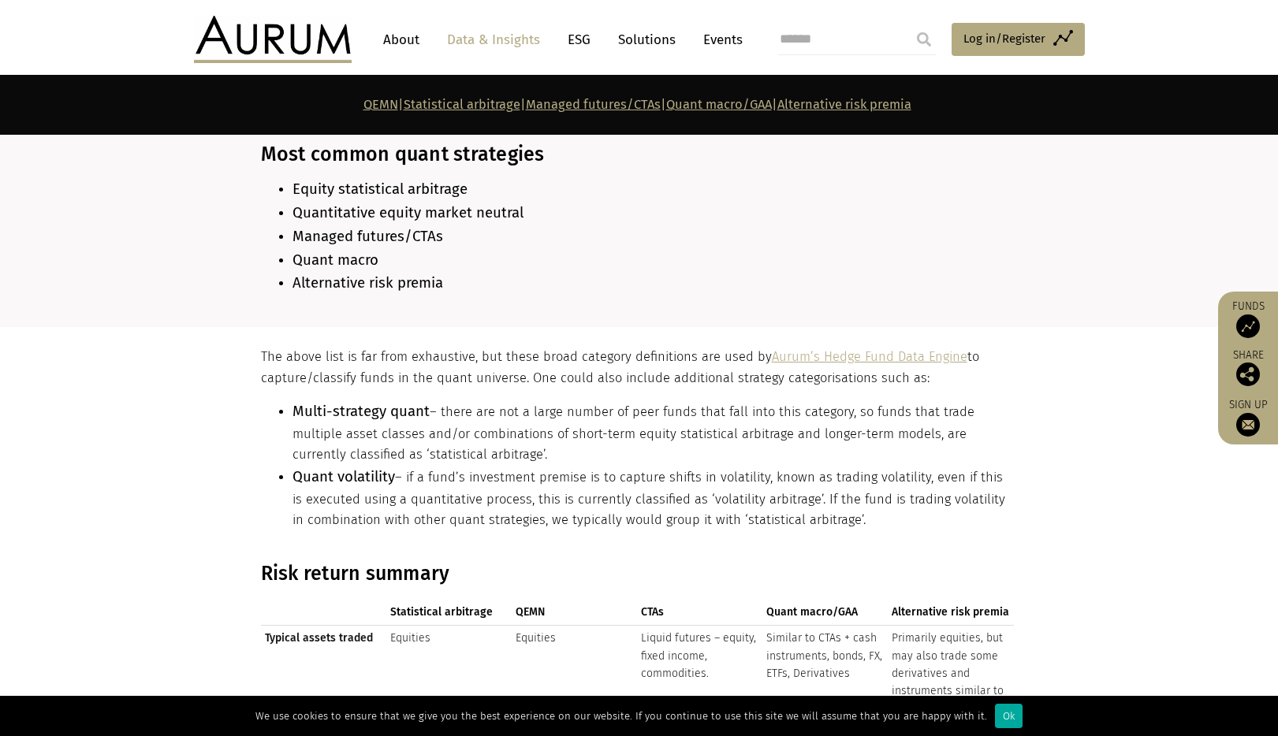
scroll to position [1422, 0]
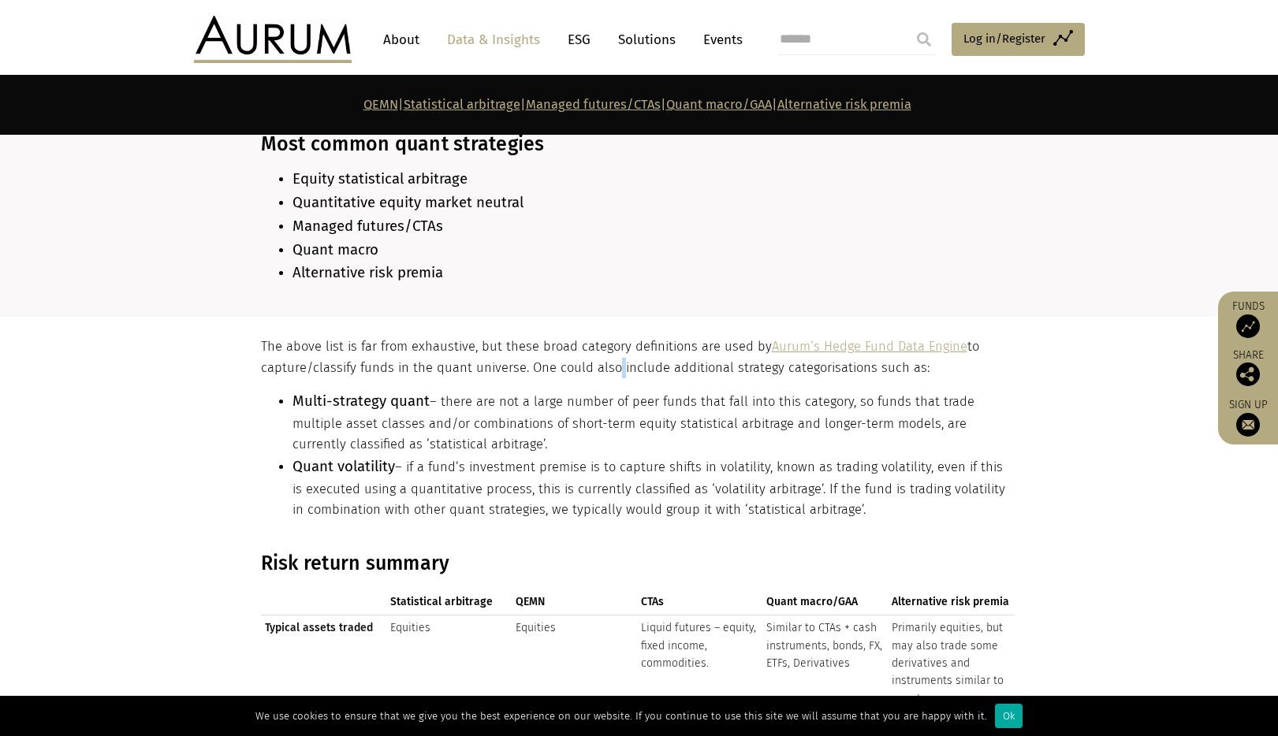
click at [606, 351] on p "The above list is far from exhaustive, but these broad category definitions are…" at bounding box center [637, 358] width 753 height 42
click at [633, 390] on li "Multi-strategy quant – there are not a large number of peer funds that fall int…" at bounding box center [652, 422] width 721 height 65
drag, startPoint x: 559, startPoint y: 353, endPoint x: 844, endPoint y: 353, distance: 284.6
click at [844, 353] on p "The above list is far from exhaustive, but these broad category definitions are…" at bounding box center [637, 358] width 753 height 42
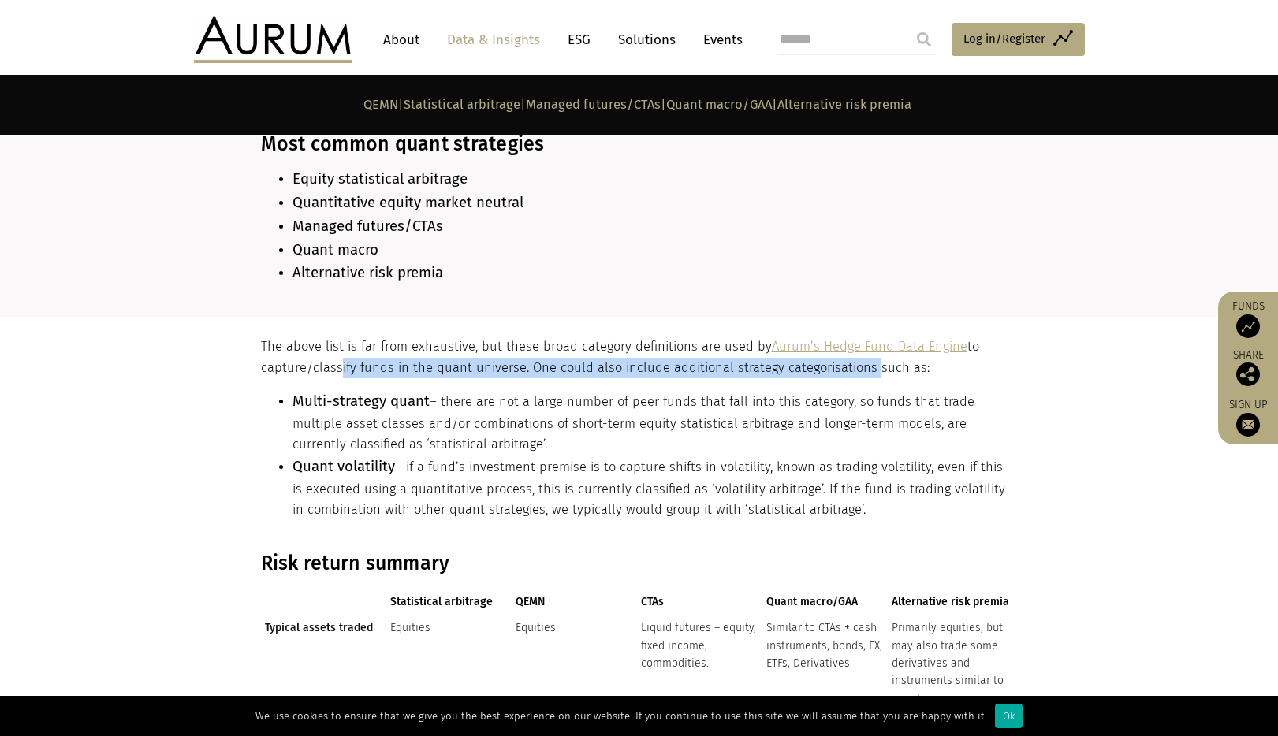
drag, startPoint x: 859, startPoint y: 362, endPoint x: 333, endPoint y: 364, distance: 525.8
click at [333, 364] on p "The above list is far from exhaustive, but these broad category definitions are…" at bounding box center [637, 358] width 753 height 42
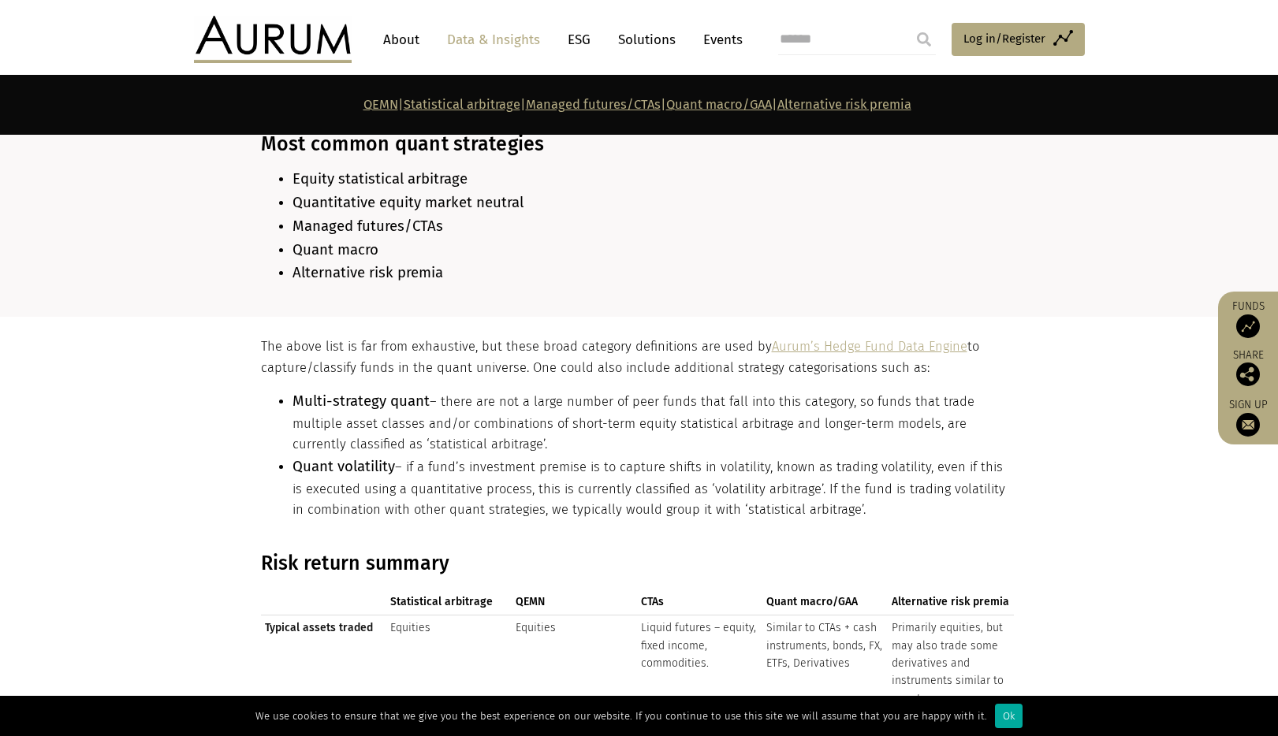
click at [640, 456] on li "Quant volatility – if a fund’s investment premise is to capture shifts in volat…" at bounding box center [652, 488] width 721 height 65
drag, startPoint x: 930, startPoint y: 471, endPoint x: 892, endPoint y: 464, distance: 39.3
click at [892, 464] on li "Quant volatility – if a fund’s investment premise is to capture shifts in volat…" at bounding box center [652, 488] width 721 height 65
drag, startPoint x: 810, startPoint y: 482, endPoint x: 628, endPoint y: 483, distance: 182.1
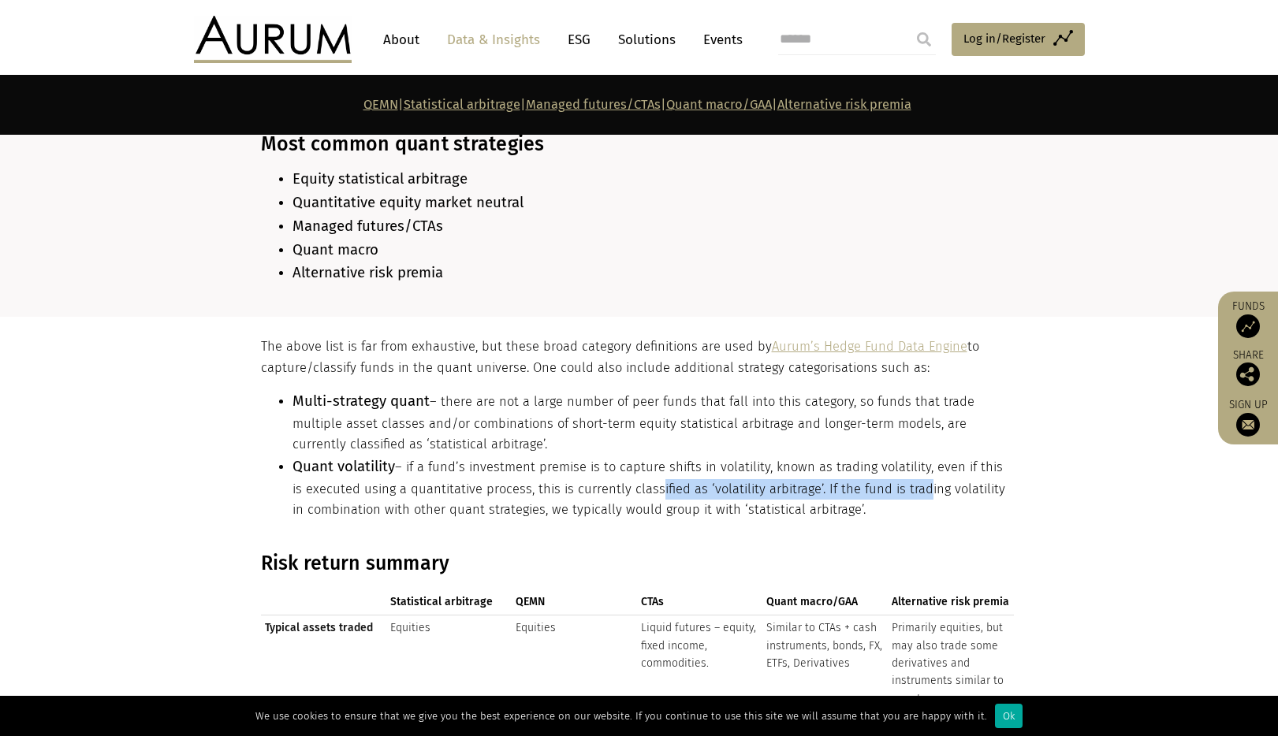
click at [628, 483] on li "Quant volatility – if a fund’s investment premise is to capture shifts in volat…" at bounding box center [652, 488] width 721 height 65
click at [627, 482] on li "Quant volatility – if a fund’s investment premise is to capture shifts in volat…" at bounding box center [652, 488] width 721 height 65
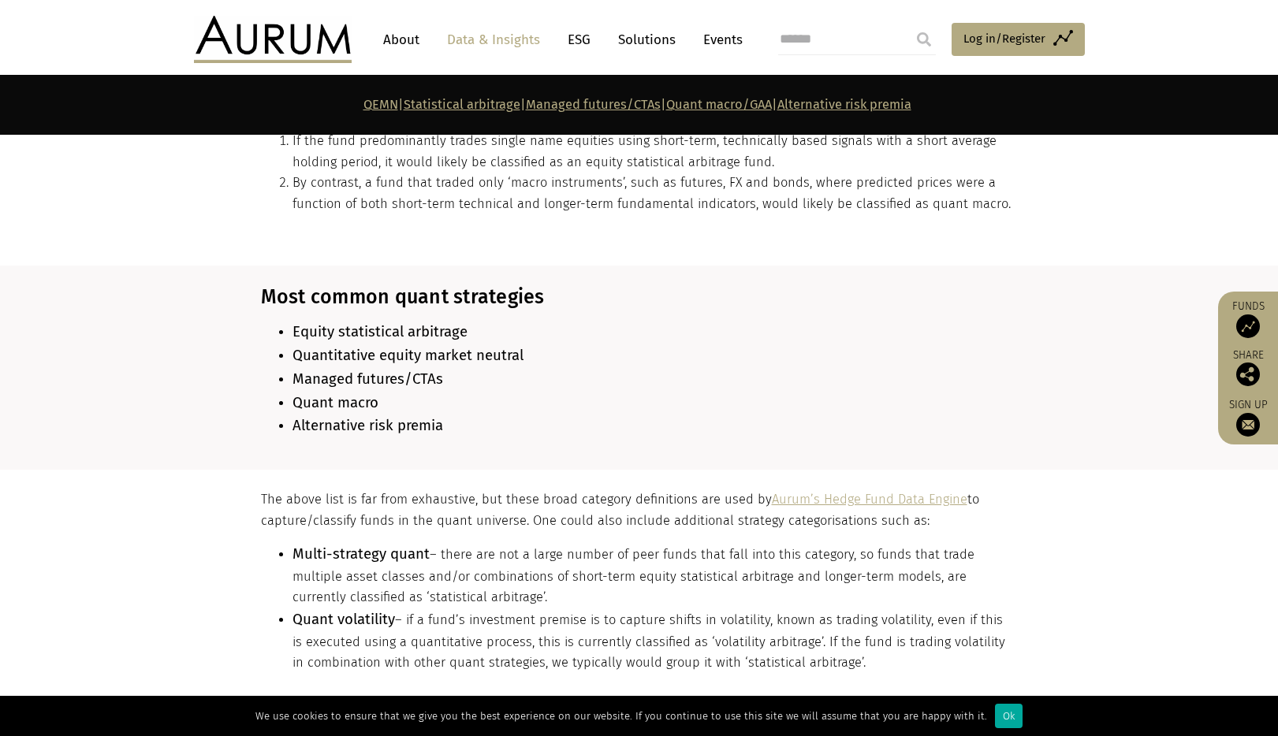
scroll to position [1420, 0]
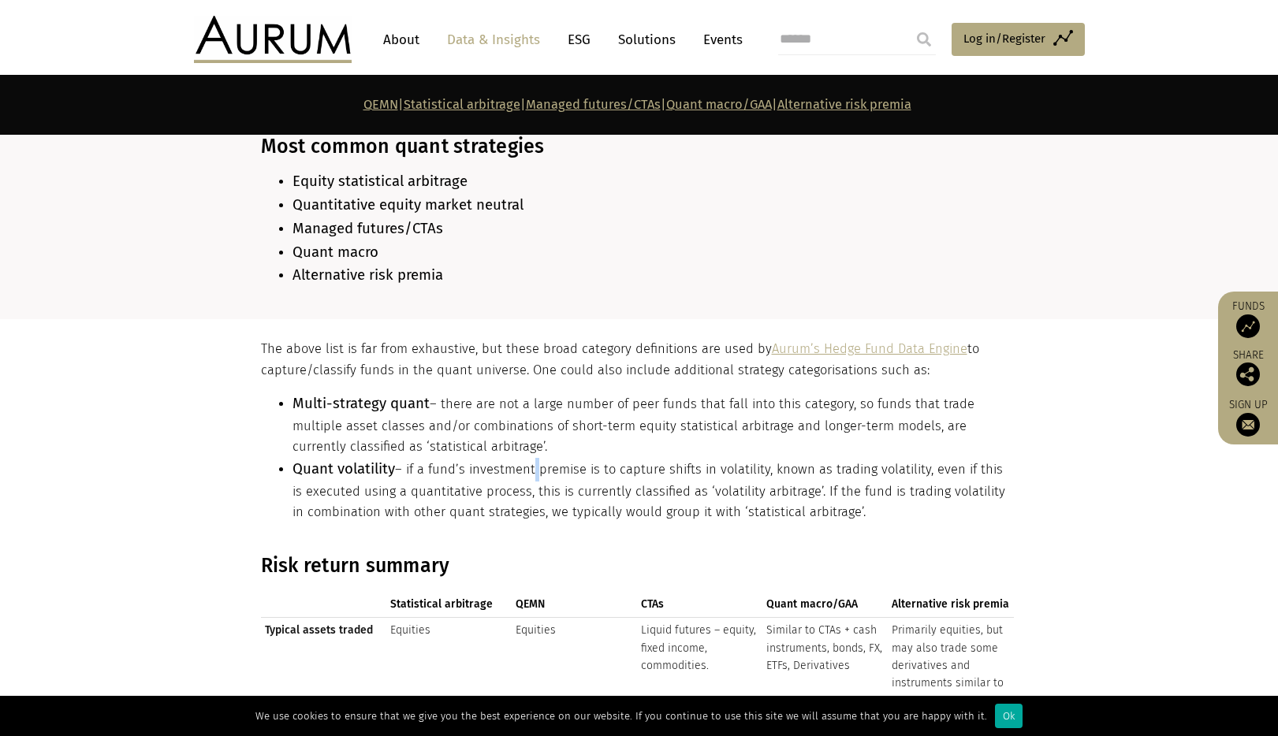
click at [531, 460] on li "Quant volatility – if a fund’s investment premise is to capture shifts in volat…" at bounding box center [652, 490] width 721 height 65
click at [640, 393] on li "Multi-strategy quant – there are not a large number of peer funds that fall int…" at bounding box center [652, 425] width 721 height 65
drag, startPoint x: 524, startPoint y: 356, endPoint x: 868, endPoint y: 507, distance: 375.3
click at [868, 507] on div "The above list is far from exhaustive, but these broad category definitions are…" at bounding box center [637, 437] width 753 height 196
copy div "One could also include additional strategy categorisations such as: Multi-strat…"
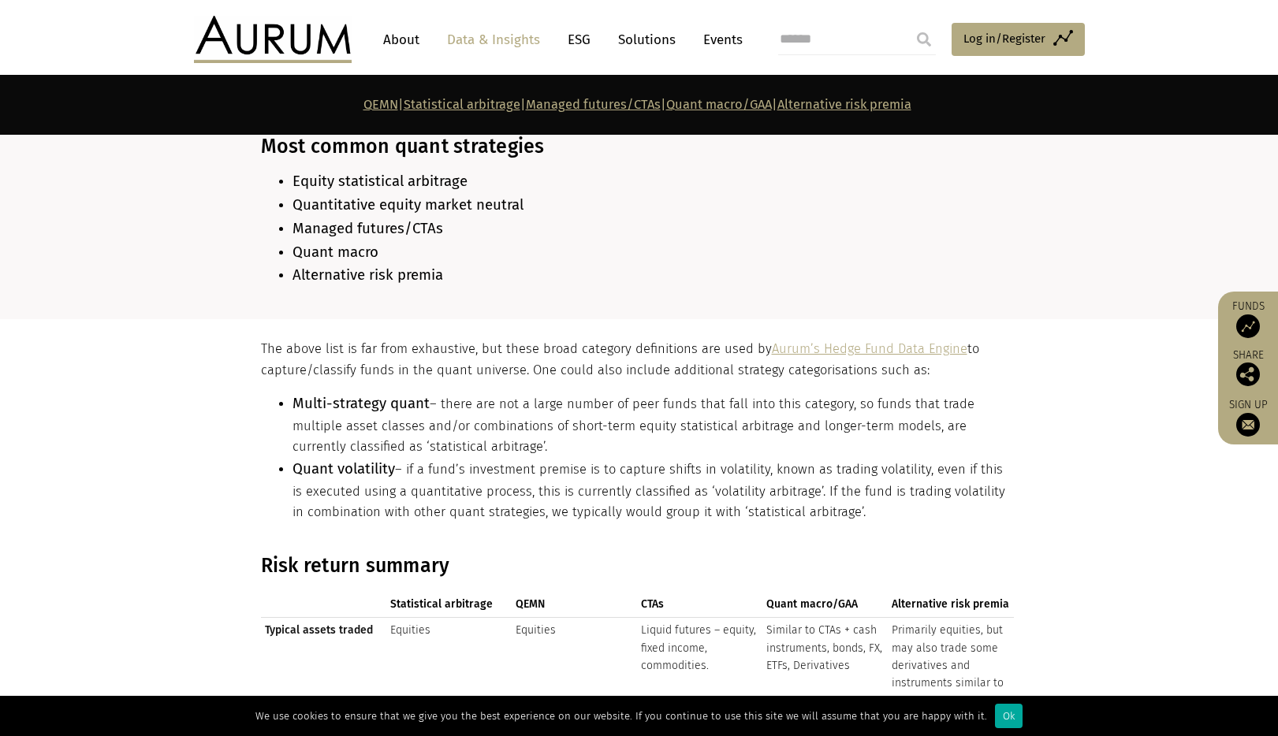
click at [768, 512] on div "The above list is far from exhaustive, but these broad category definitions are…" at bounding box center [637, 437] width 753 height 196
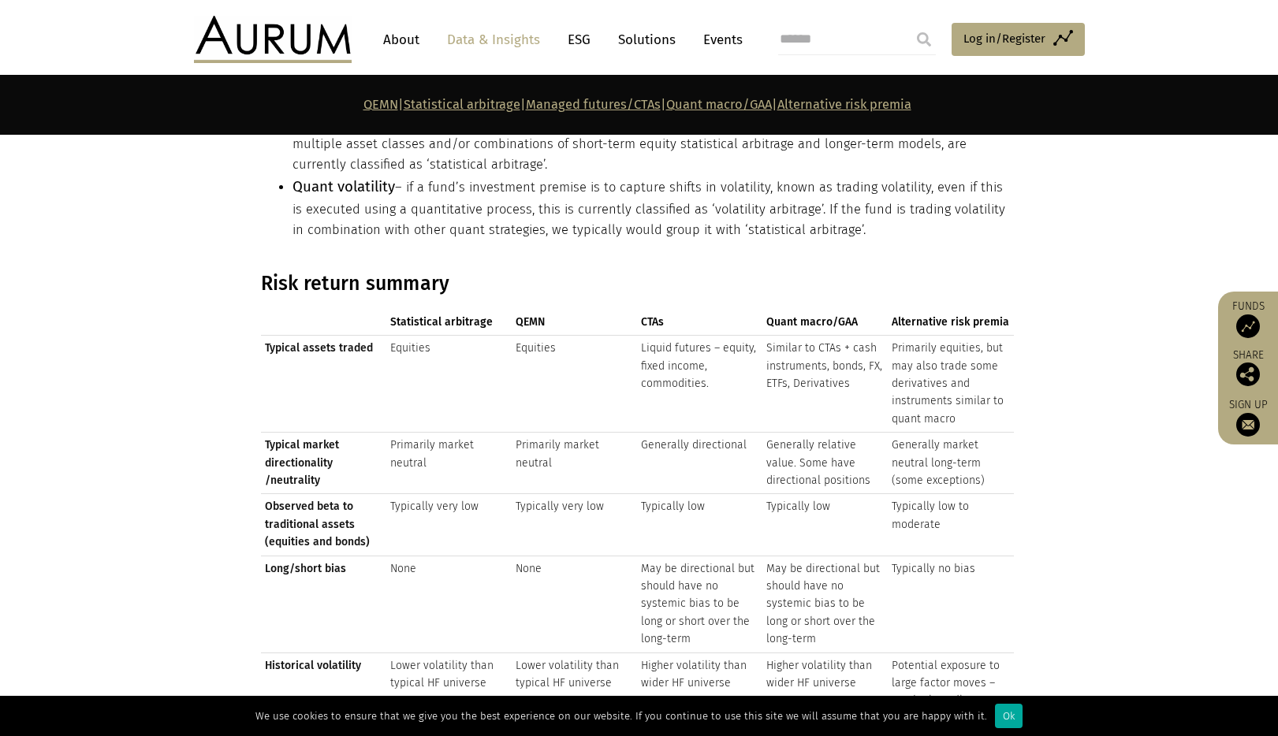
scroll to position [1712, 0]
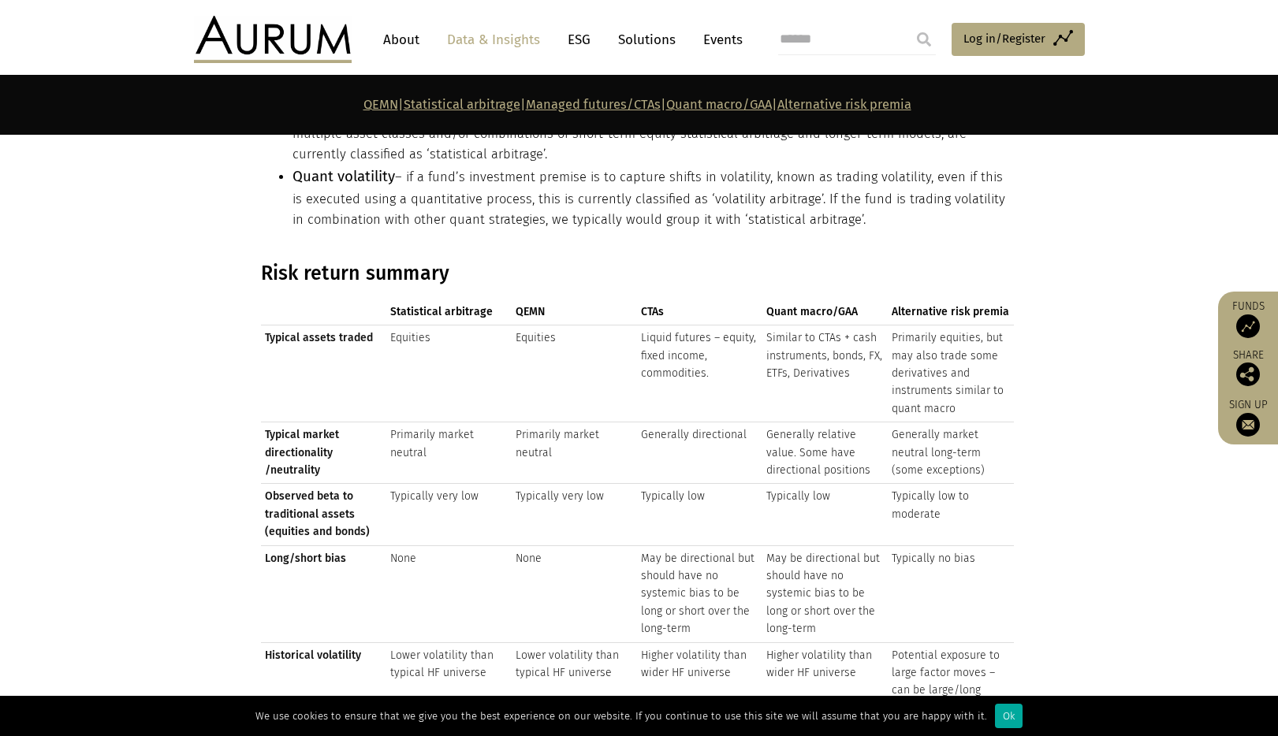
click at [624, 465] on td "Primarily market neutral" at bounding box center [574, 453] width 125 height 61
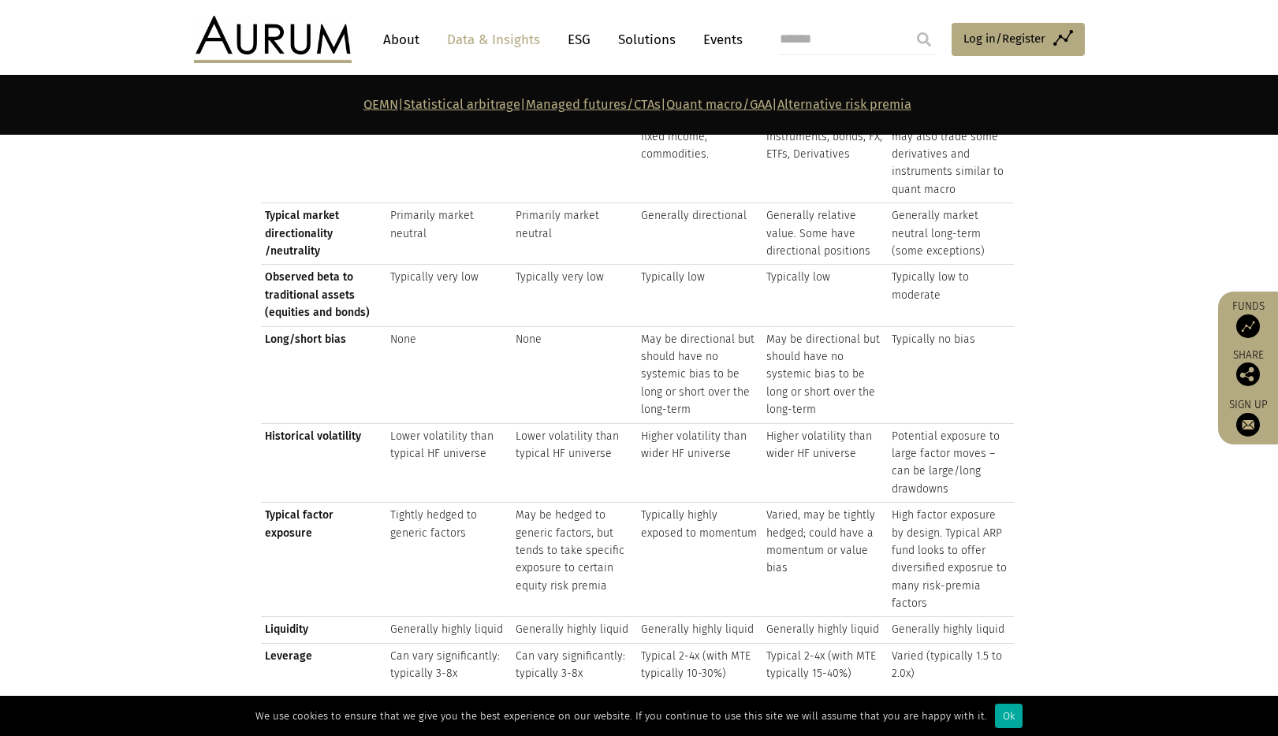
scroll to position [2125, 0]
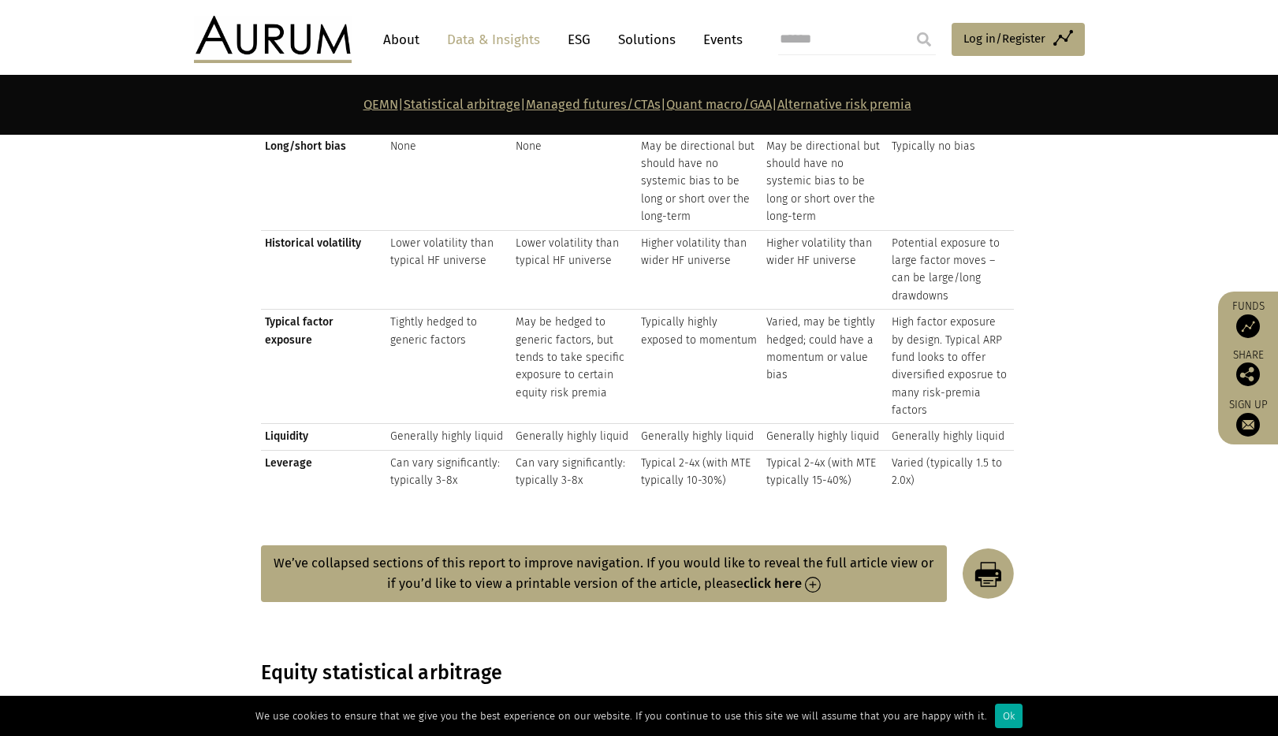
click at [762, 576] on strong "click here" at bounding box center [772, 583] width 58 height 15
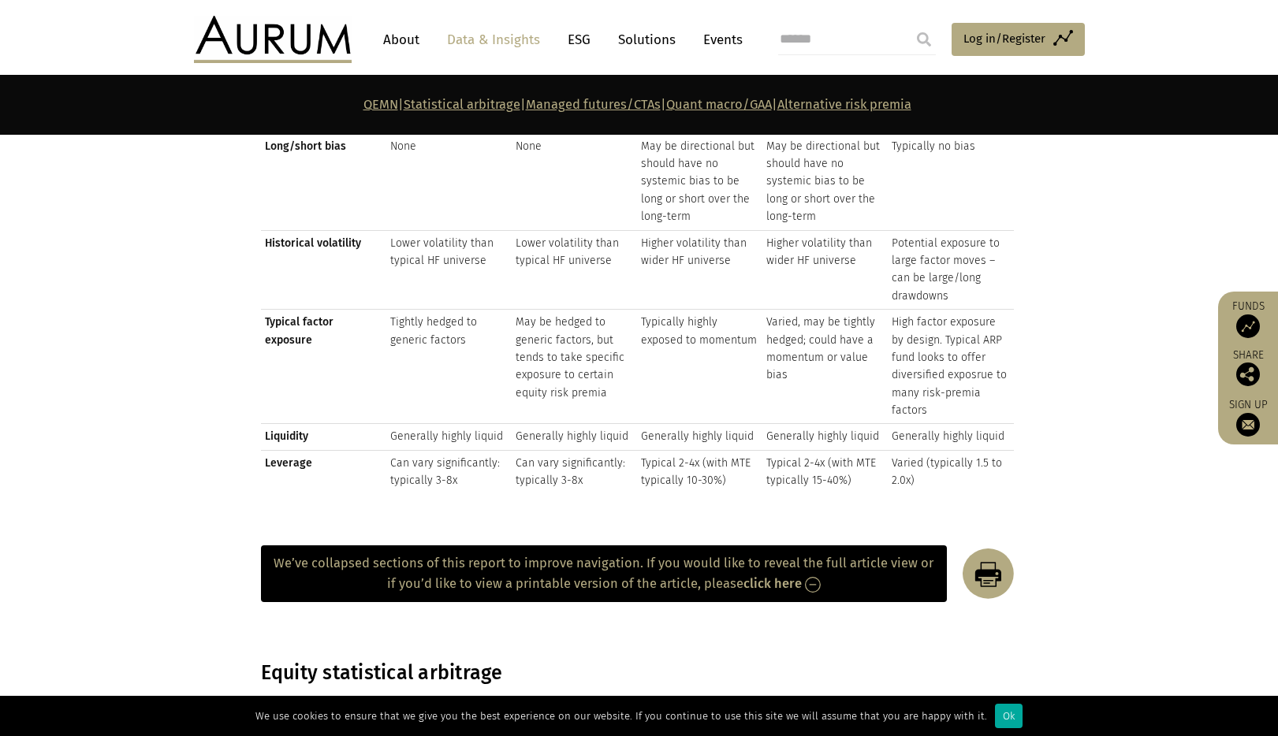
scroll to position [2338, 0]
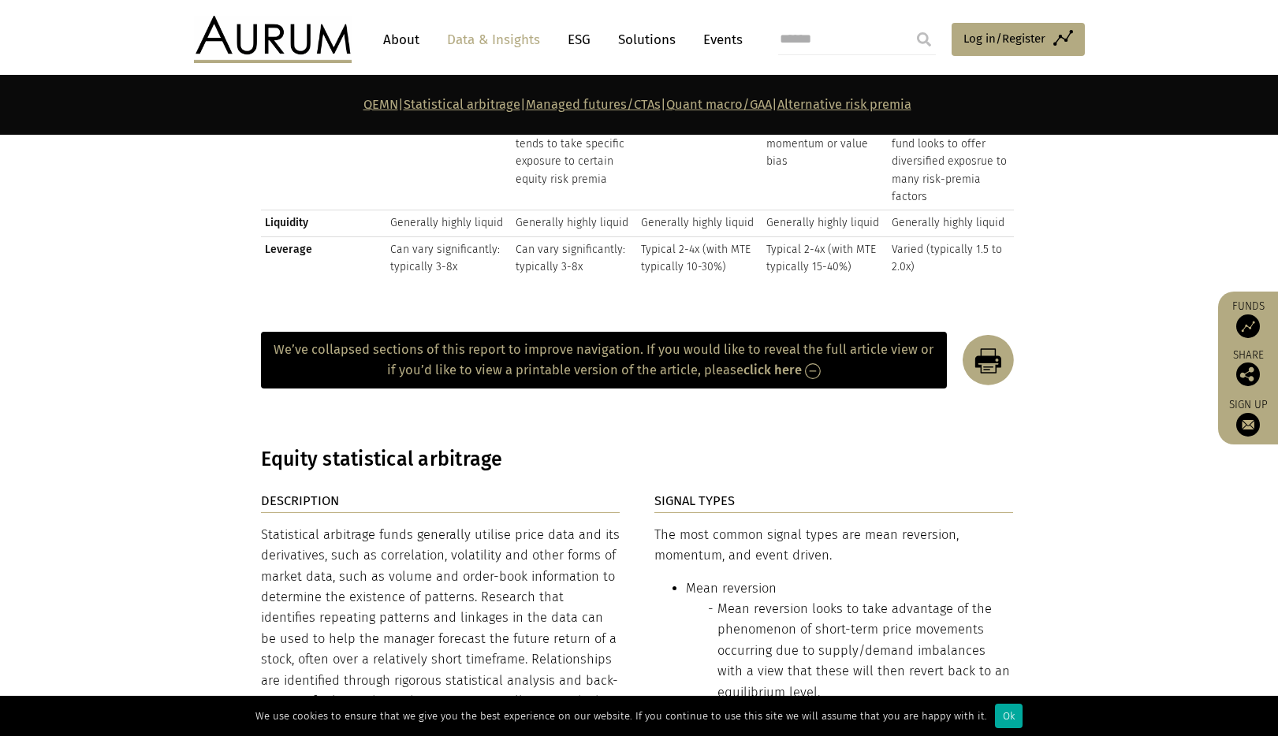
click at [820, 366] on button "We’ve collapsed sections of this report to improve navigation. If you would lik…" at bounding box center [604, 361] width 686 height 58
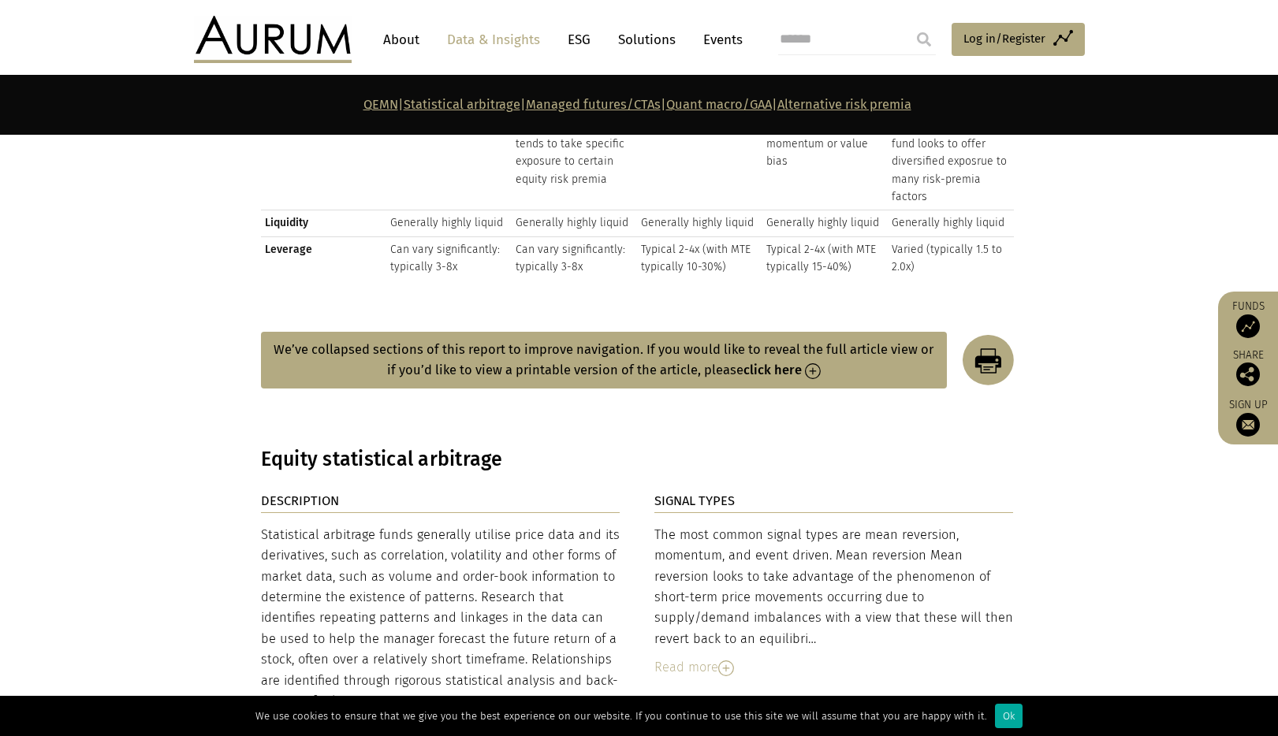
click at [814, 363] on img at bounding box center [813, 371] width 16 height 16
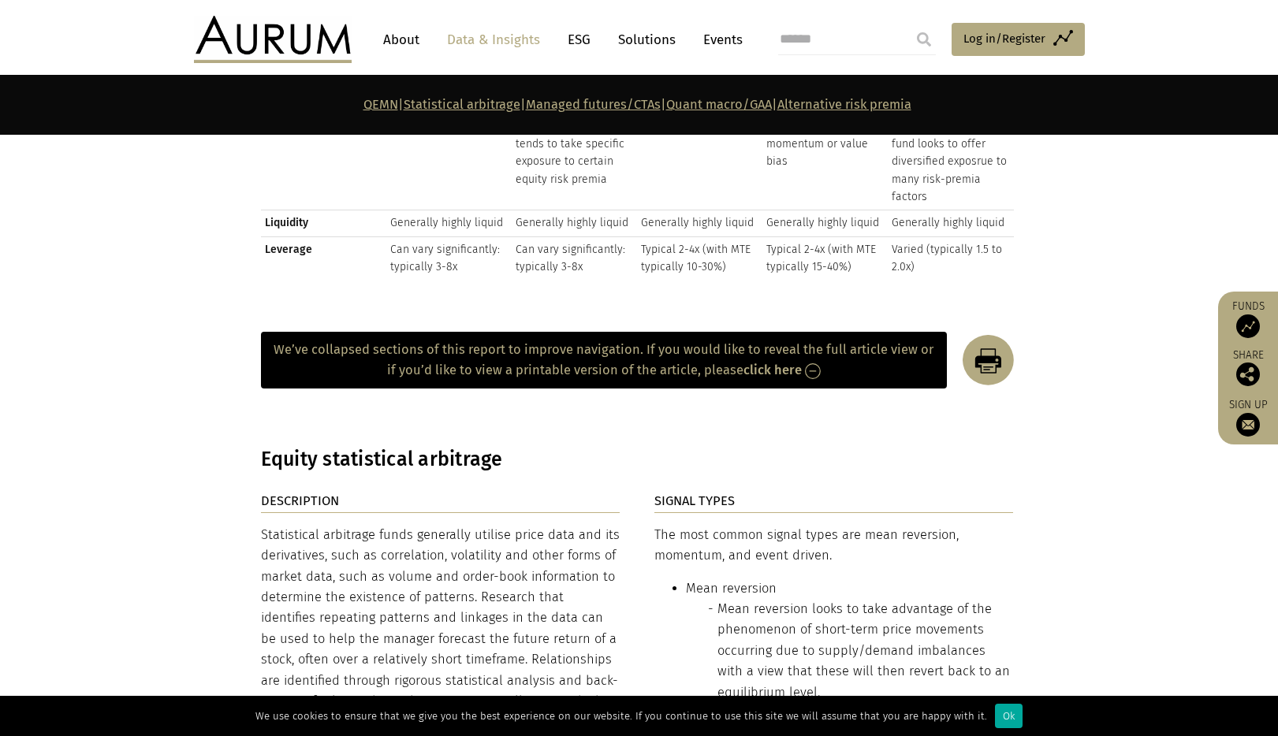
click at [814, 363] on img at bounding box center [813, 371] width 16 height 16
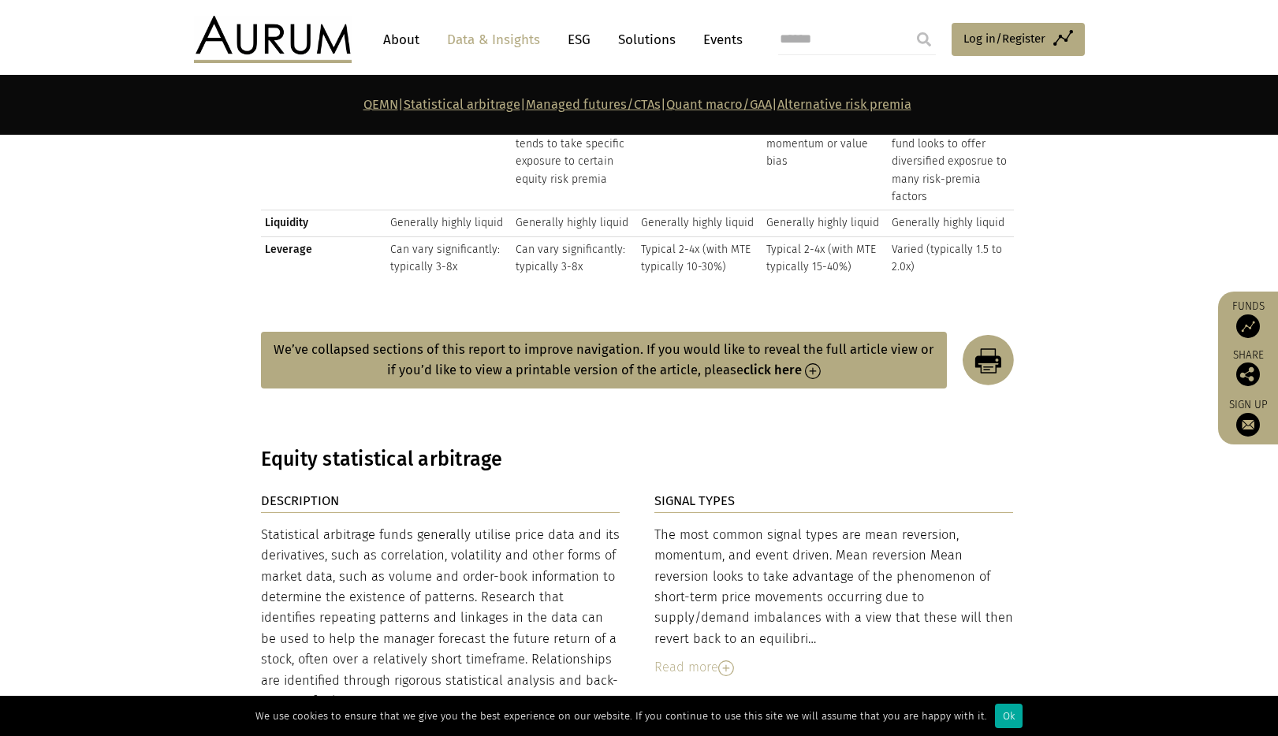
click at [814, 363] on img at bounding box center [813, 371] width 16 height 16
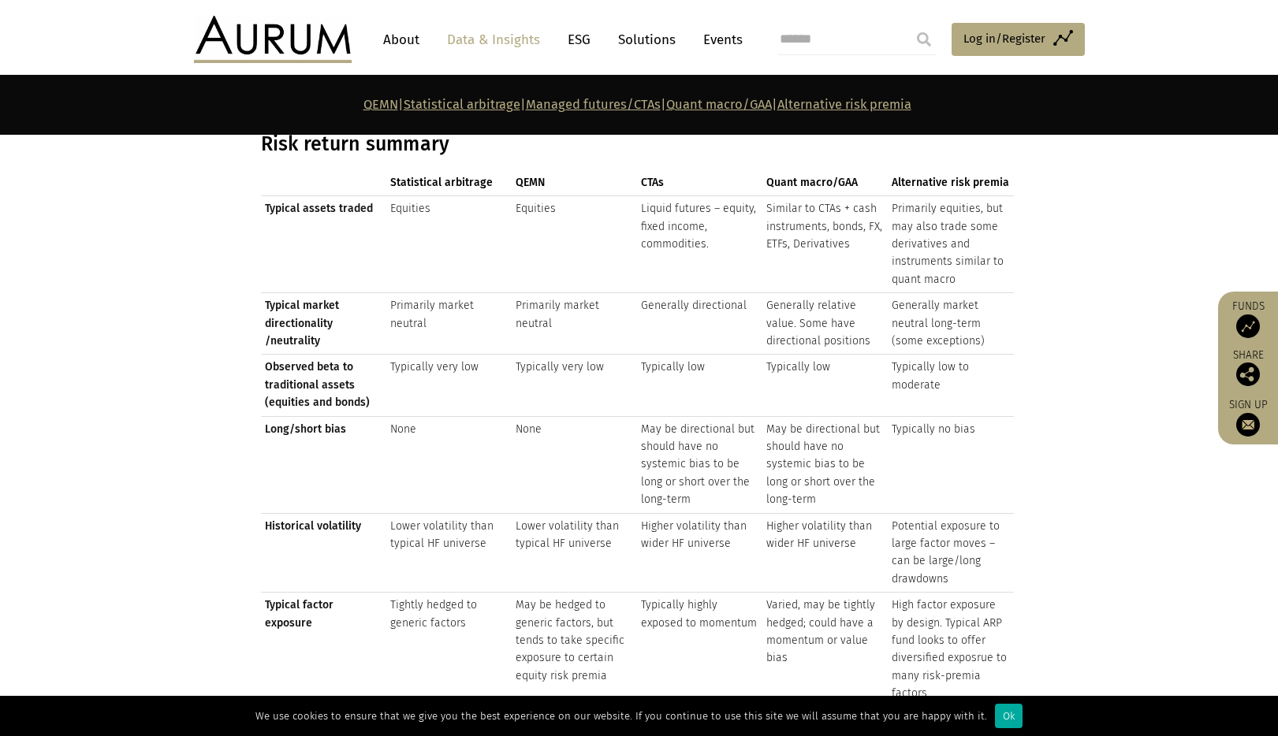
scroll to position [1862, 0]
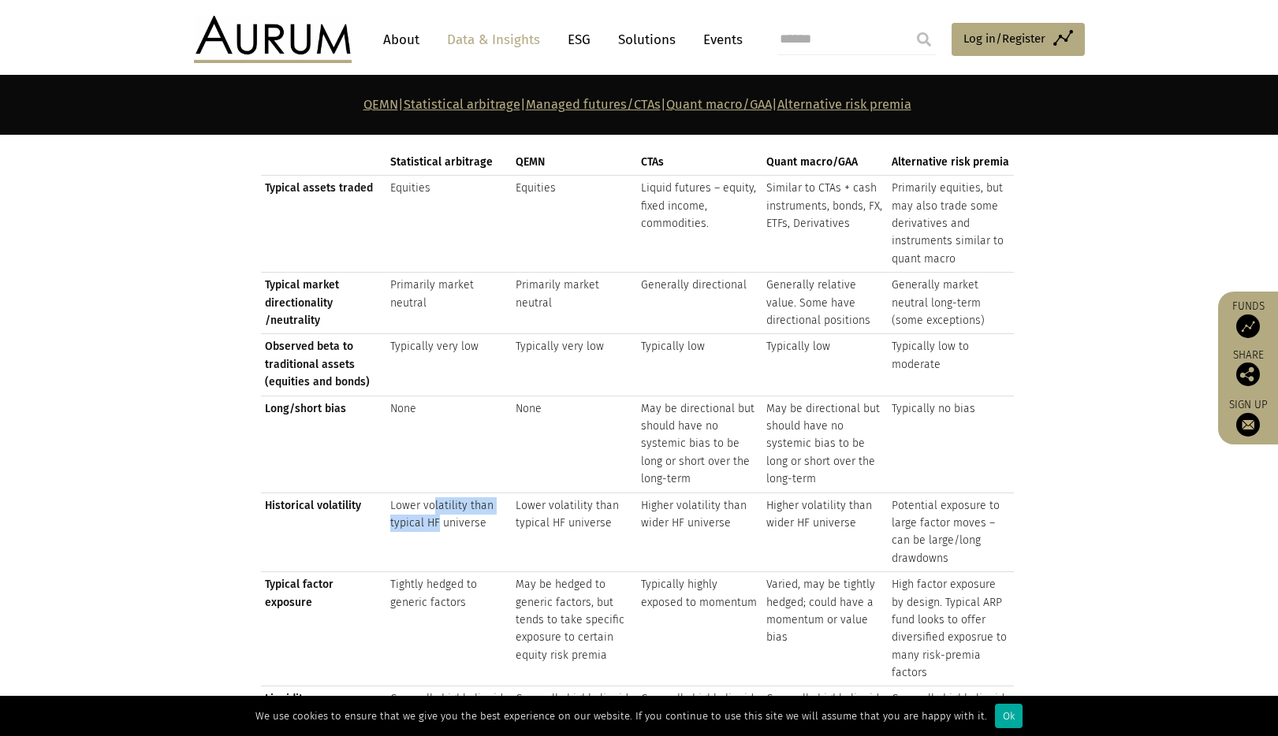
click at [438, 517] on td "Lower volatility than typical HF universe" at bounding box center [448, 533] width 125 height 80
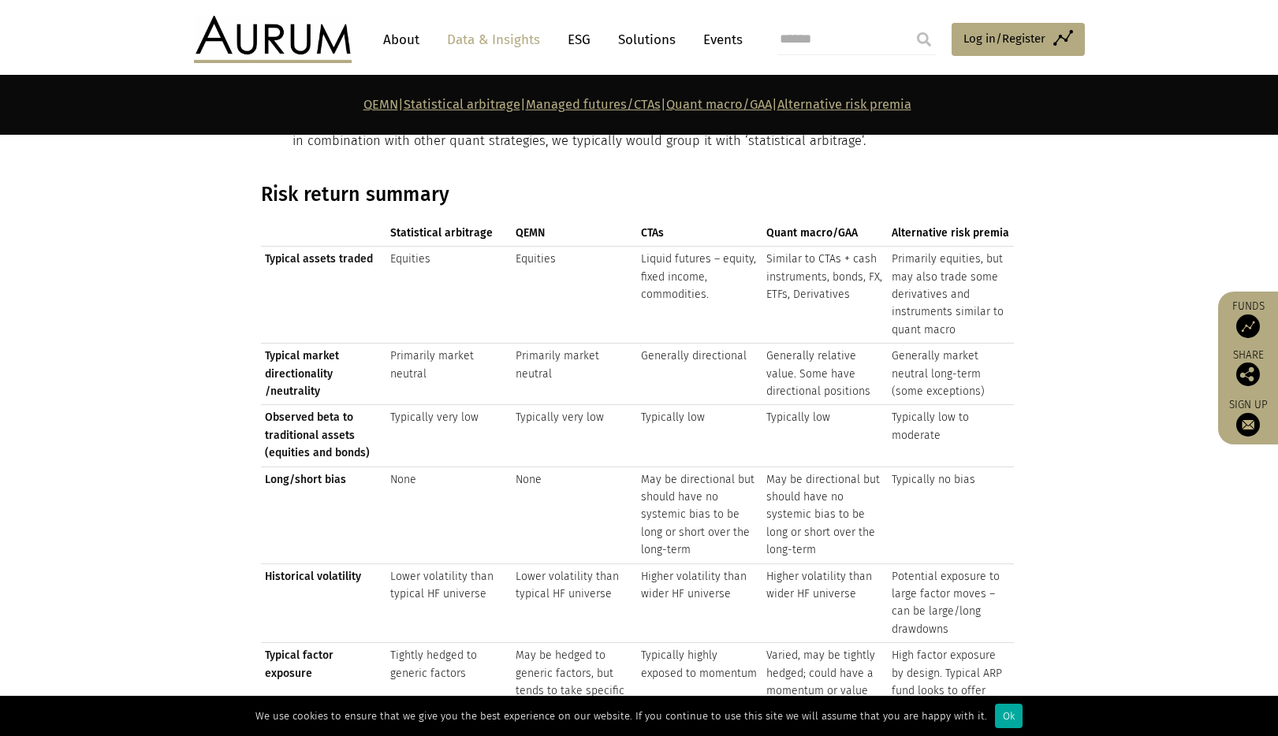
scroll to position [1643, 0]
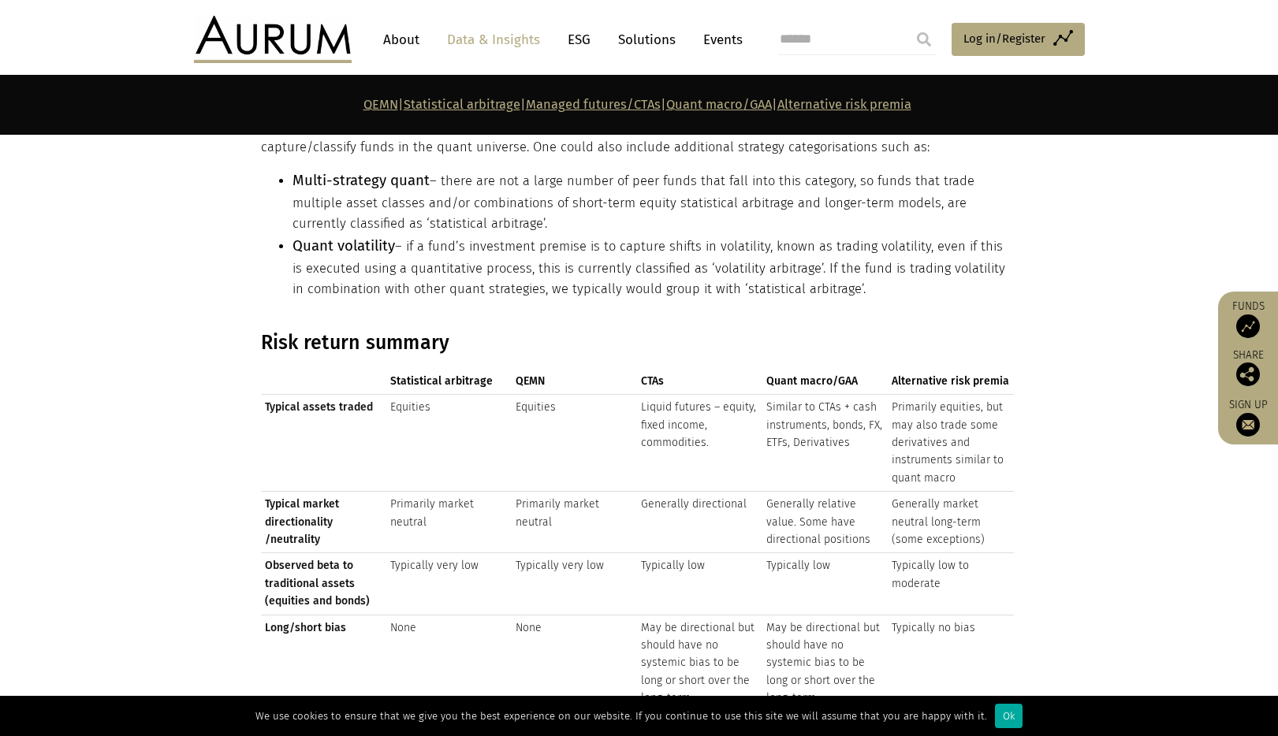
click at [1001, 728] on div "We use cookies to ensure that we give you the best experience on our website. I…" at bounding box center [639, 716] width 1278 height 40
click at [1003, 722] on div "Ok" at bounding box center [1009, 716] width 28 height 24
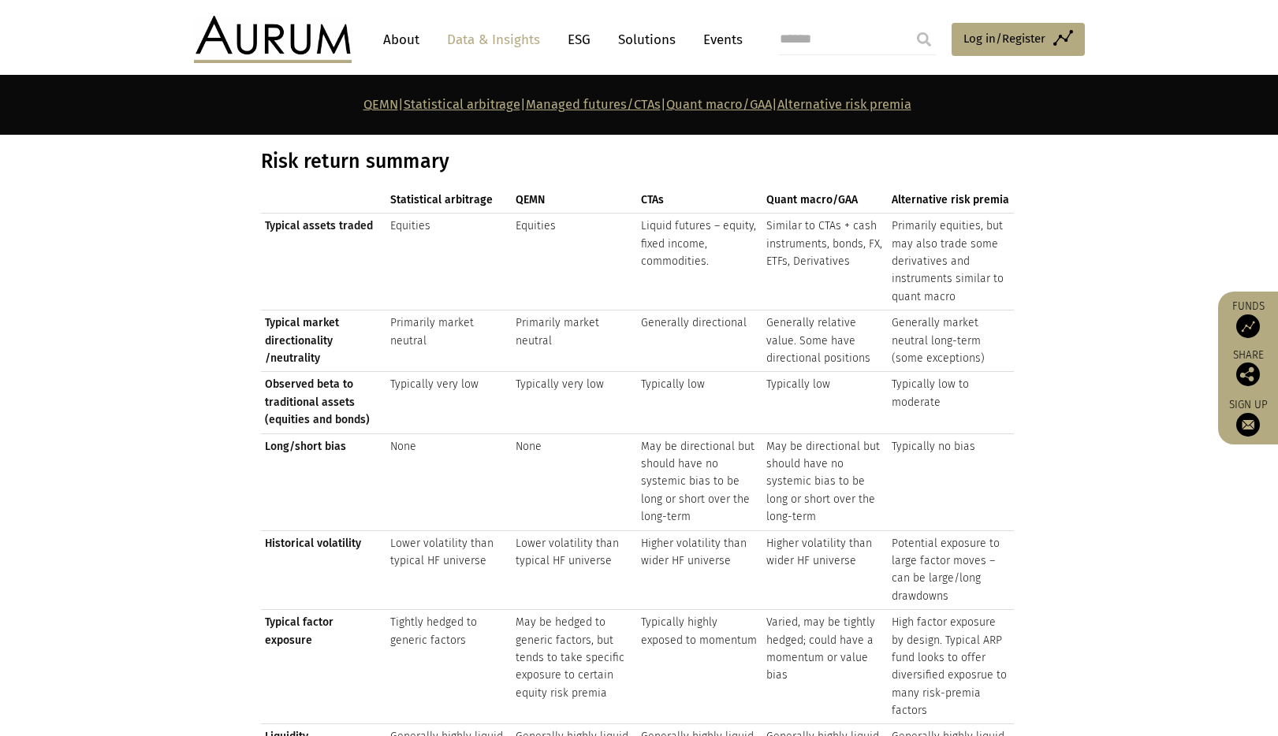
scroll to position [1805, 0]
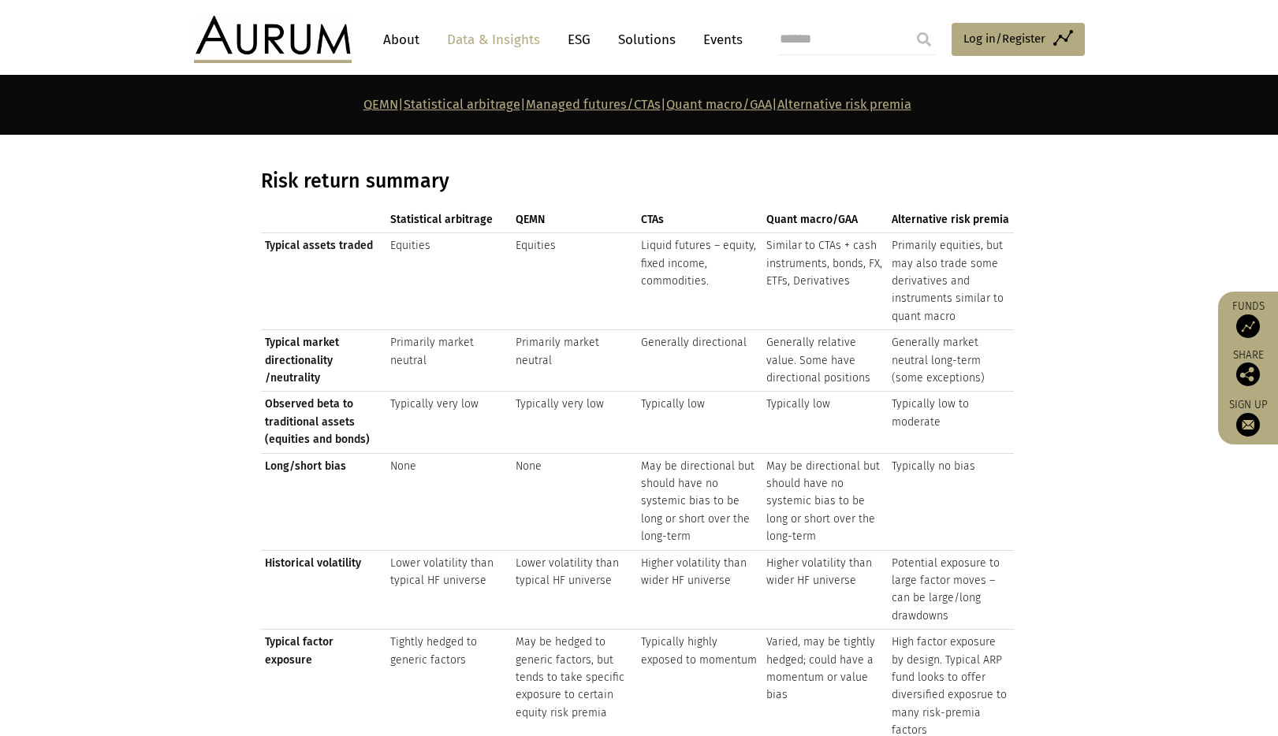
click at [295, 278] on td "Typical assets traded" at bounding box center [323, 281] width 125 height 97
click at [278, 210] on td at bounding box center [323, 219] width 125 height 25
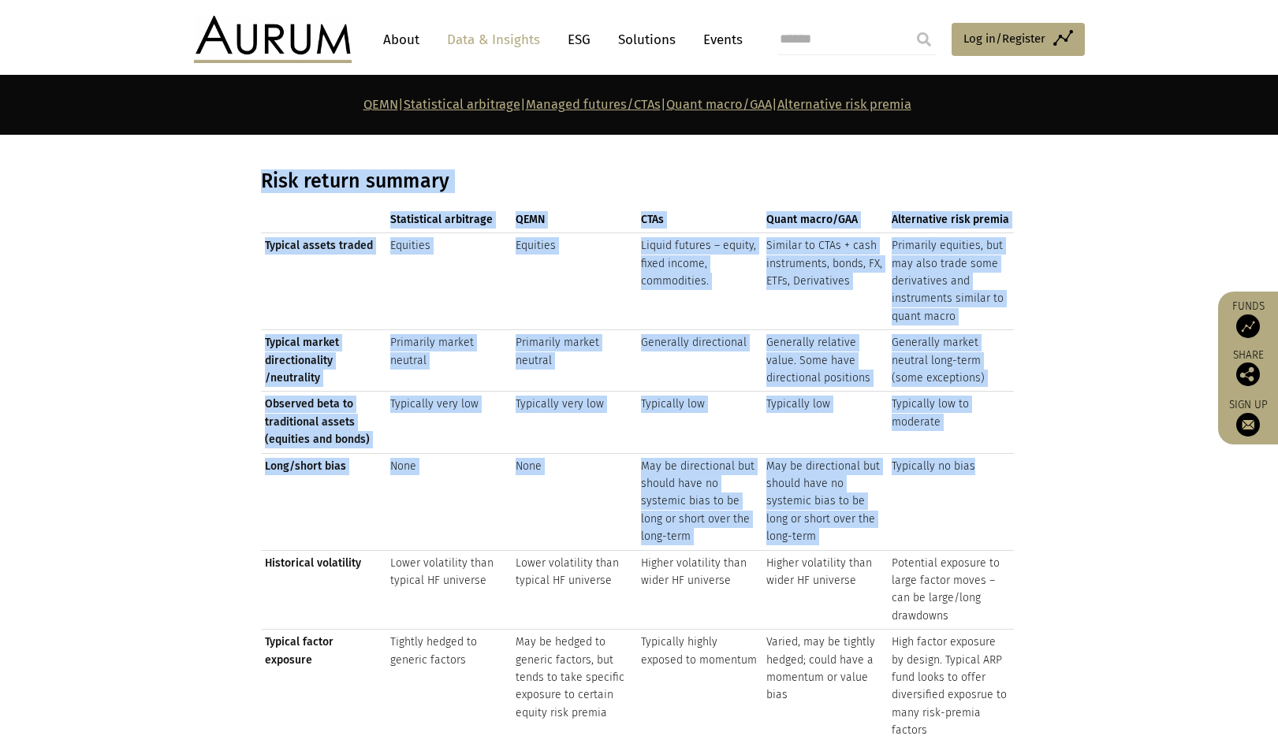
drag, startPoint x: 264, startPoint y: 171, endPoint x: 989, endPoint y: 558, distance: 821.4
click at [995, 478] on div "Risk return summary Statistical arbitrage QEMN CTAs Quant macro/GAA Alternative…" at bounding box center [637, 497] width 753 height 656
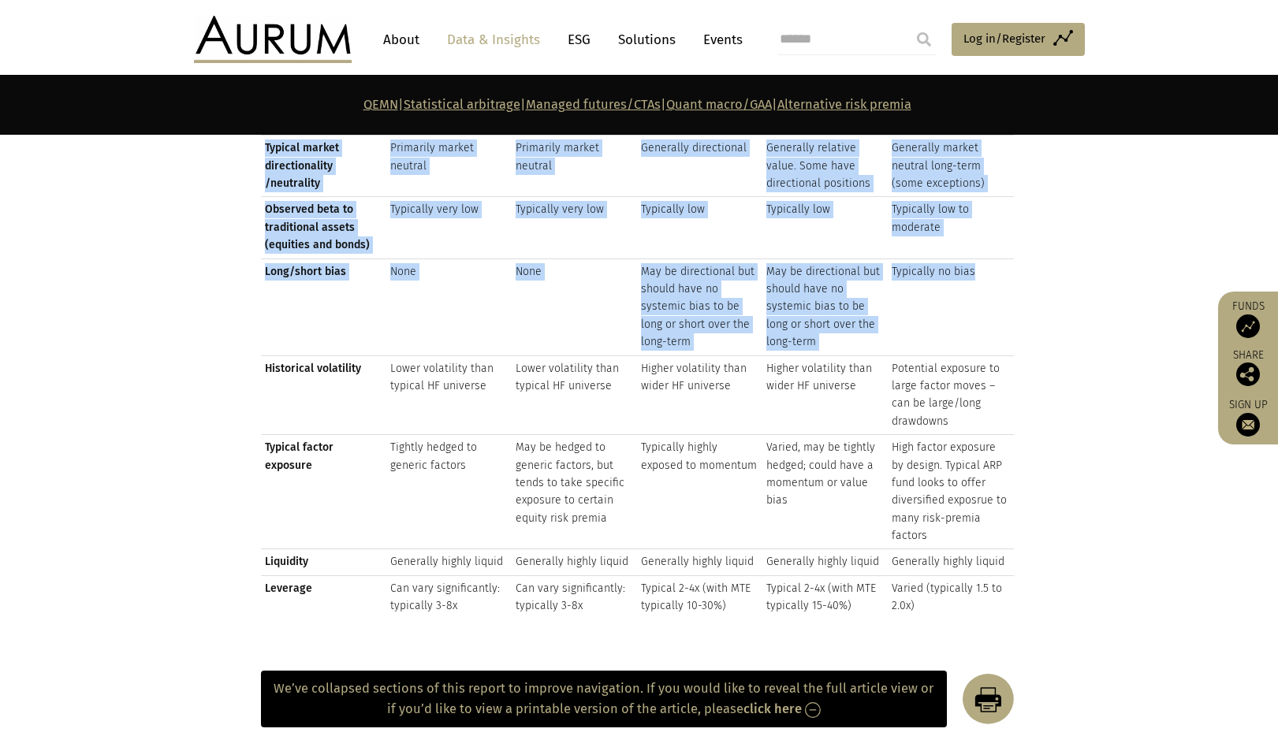
scroll to position [2081, 0]
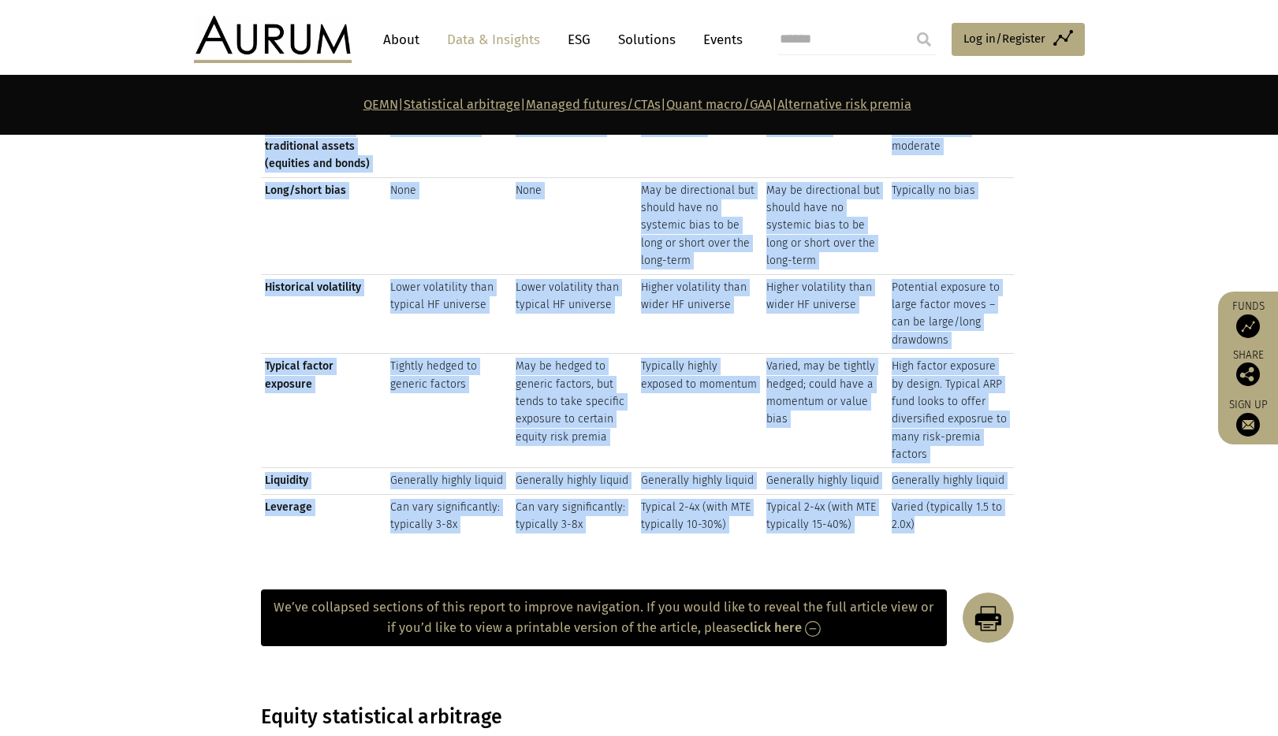
click at [976, 521] on td "Varied (typically 1.5 to 2.0x)" at bounding box center [950, 515] width 125 height 43
copy div "Risk return summary Statistical arbitrage QEMN CTAs Quant macro/GAA Alternative…"
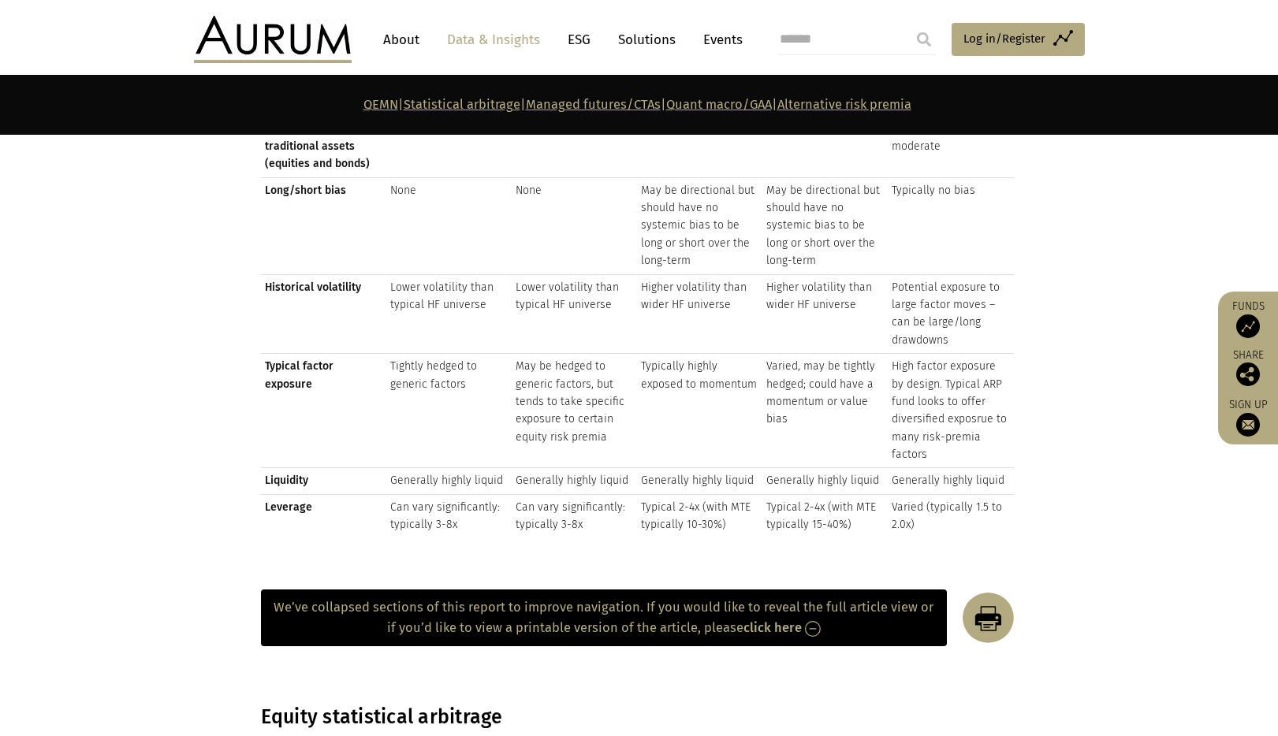
click at [841, 386] on td "Varied, may be tightly hedged; could have a momentum or value bias" at bounding box center [824, 411] width 125 height 114
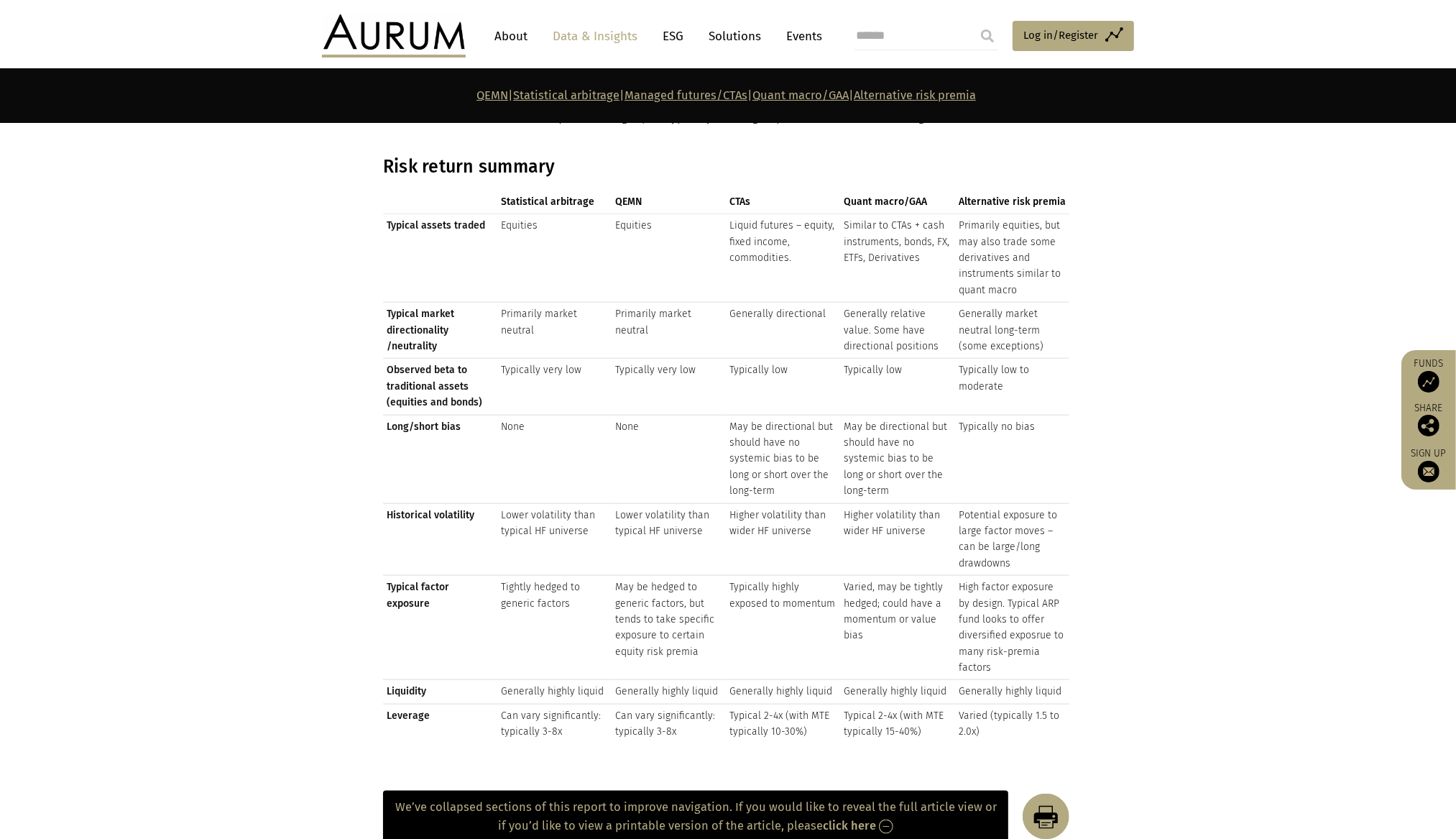
scroll to position [1621, 0]
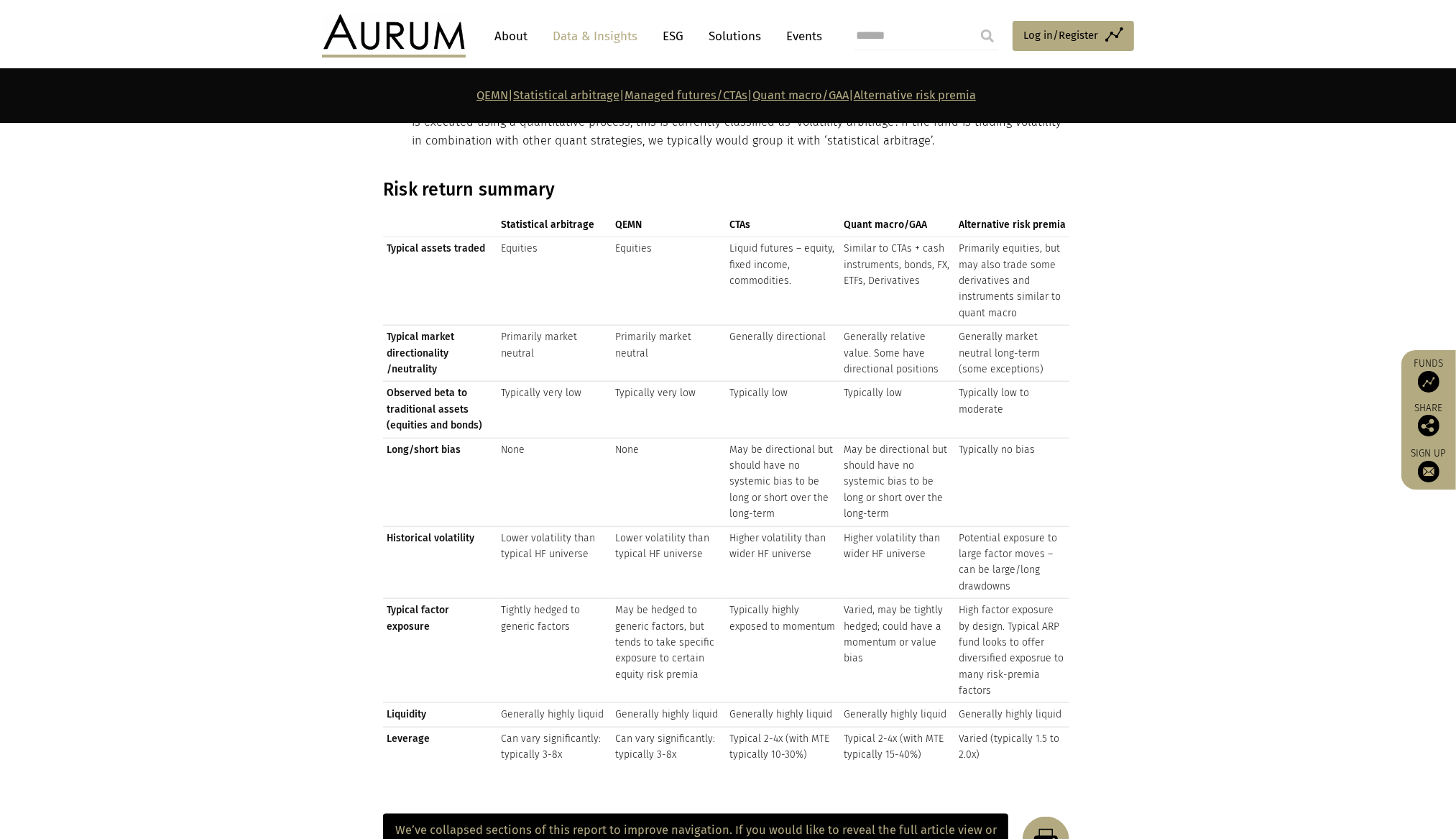
click at [446, 242] on td "Typical assets traded" at bounding box center [439, 281] width 114 height 88
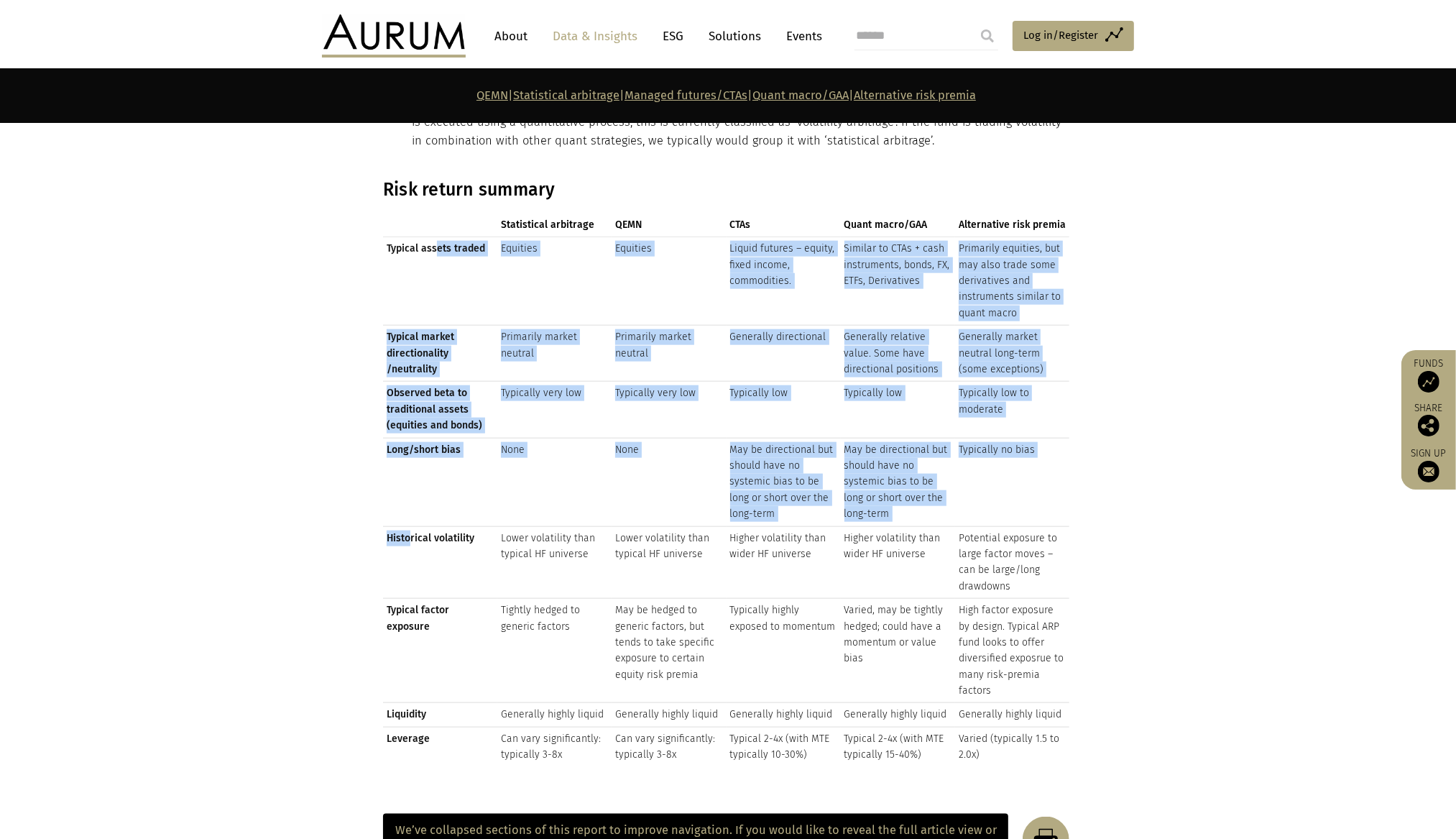
drag, startPoint x: 437, startPoint y: 243, endPoint x: 412, endPoint y: 538, distance: 296.1
click at [412, 538] on tbody "Typical assets traded Equities Equities Liquid futures – equity, fixed income, …" at bounding box center [726, 502] width 687 height 530
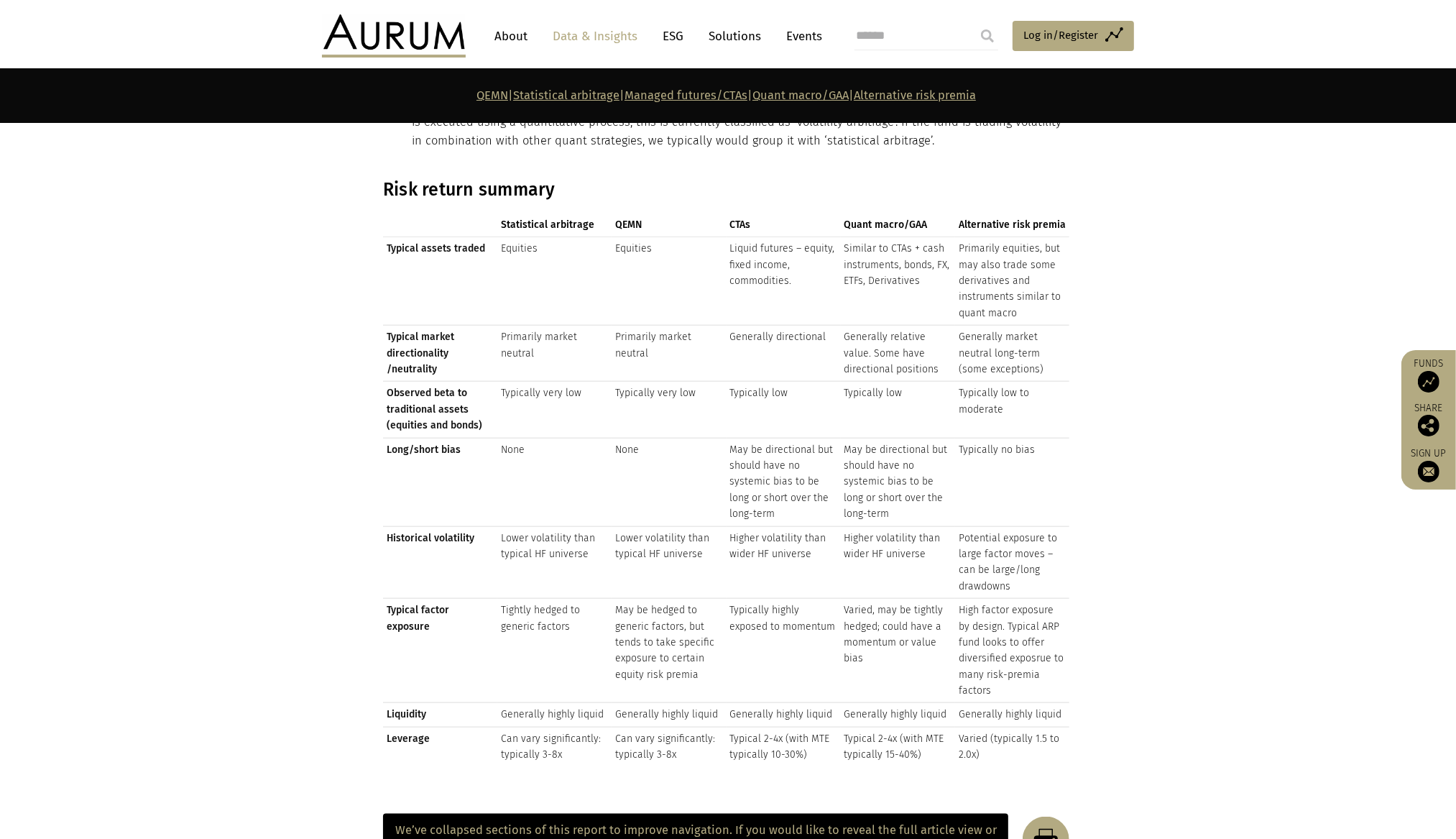
click at [413, 535] on td "Historical volatility" at bounding box center [439, 563] width 114 height 73
click at [446, 237] on td "Typical assets traded" at bounding box center [439, 281] width 114 height 88
copy td "Typical assets traded"
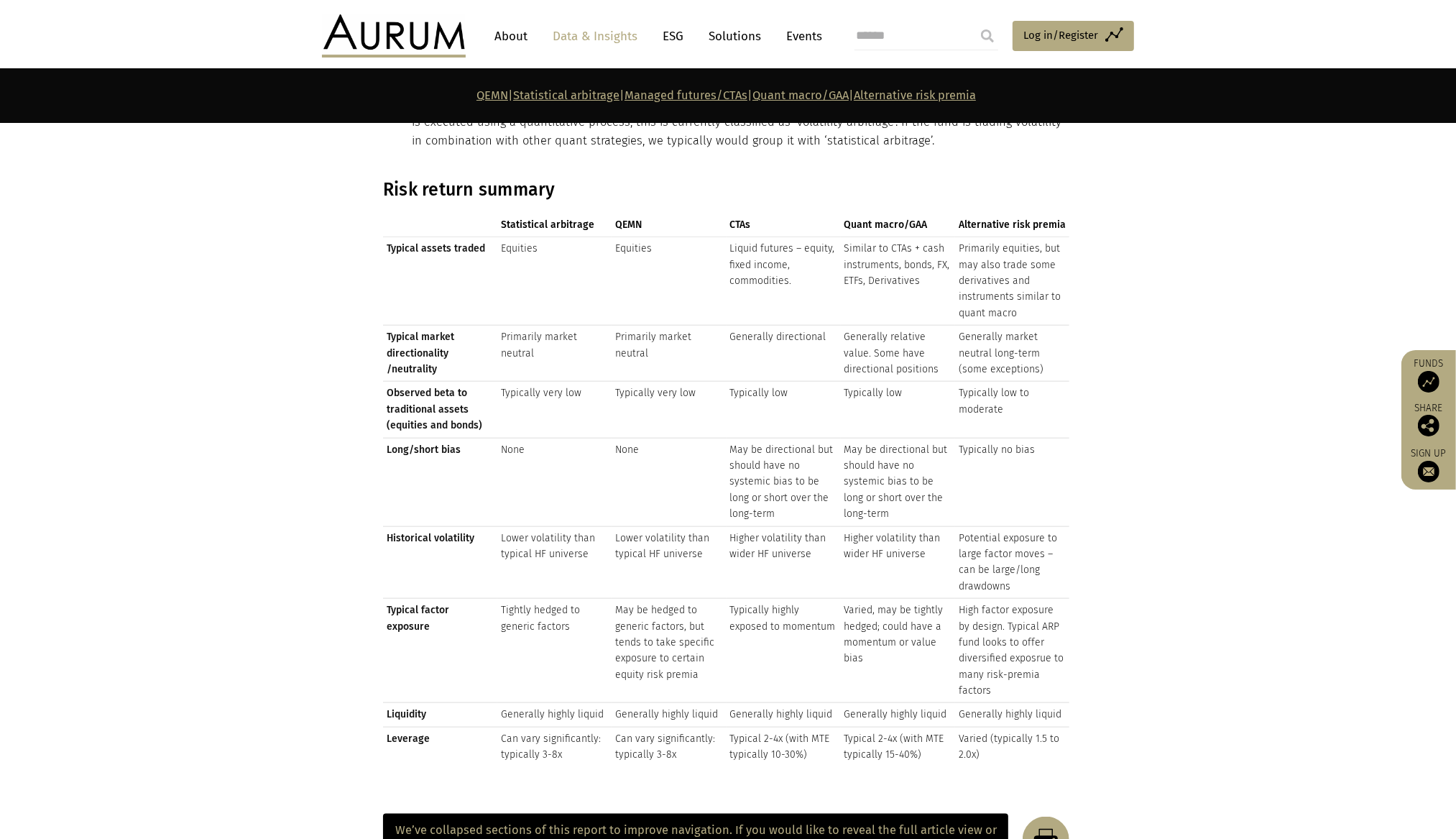
click at [429, 345] on td "Typical market directionality /neutrality" at bounding box center [439, 353] width 114 height 56
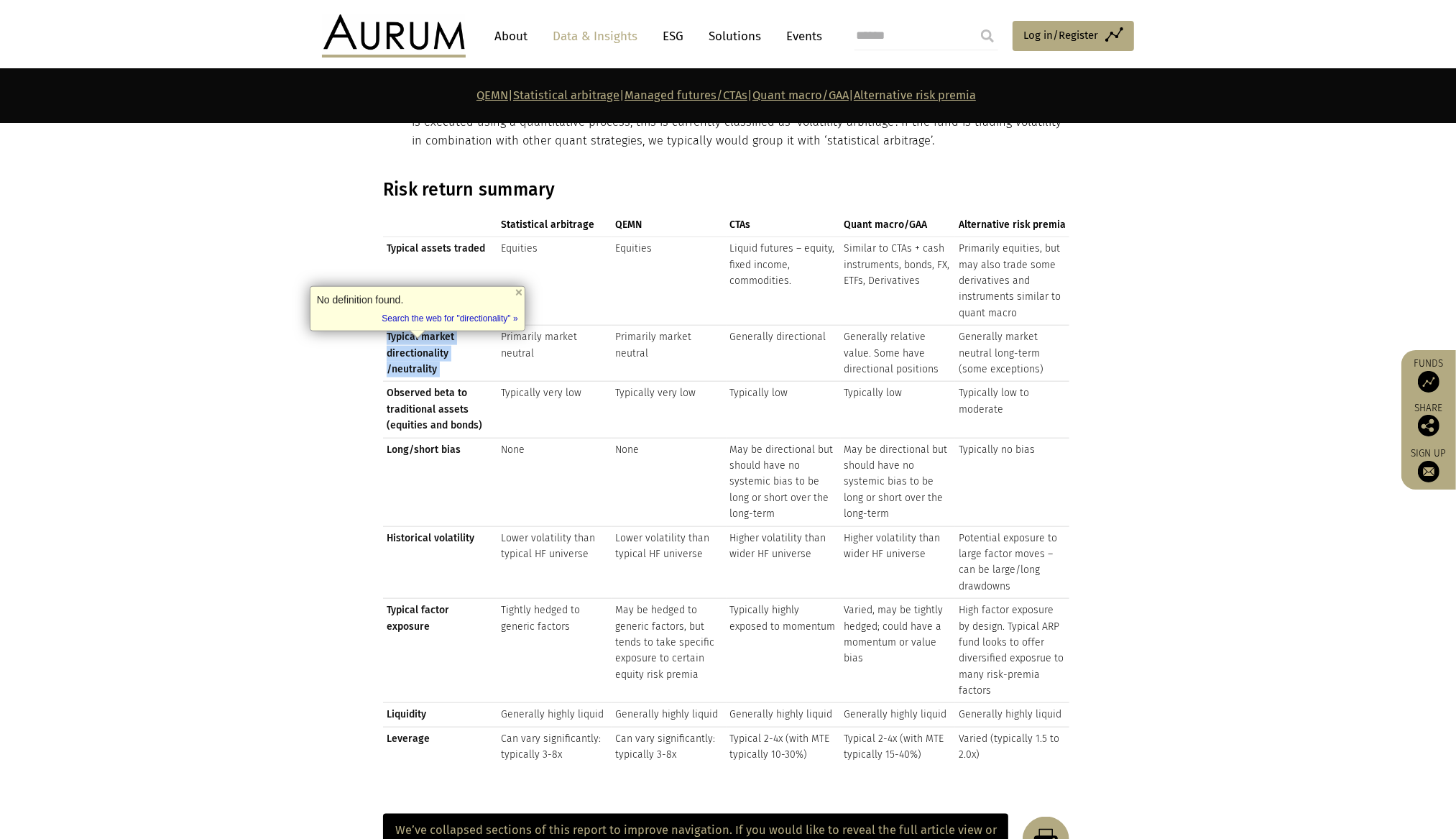
click at [429, 345] on td "Typical market directionality /neutrality" at bounding box center [439, 353] width 114 height 56
copy td "Typical market directionality /neutrality"
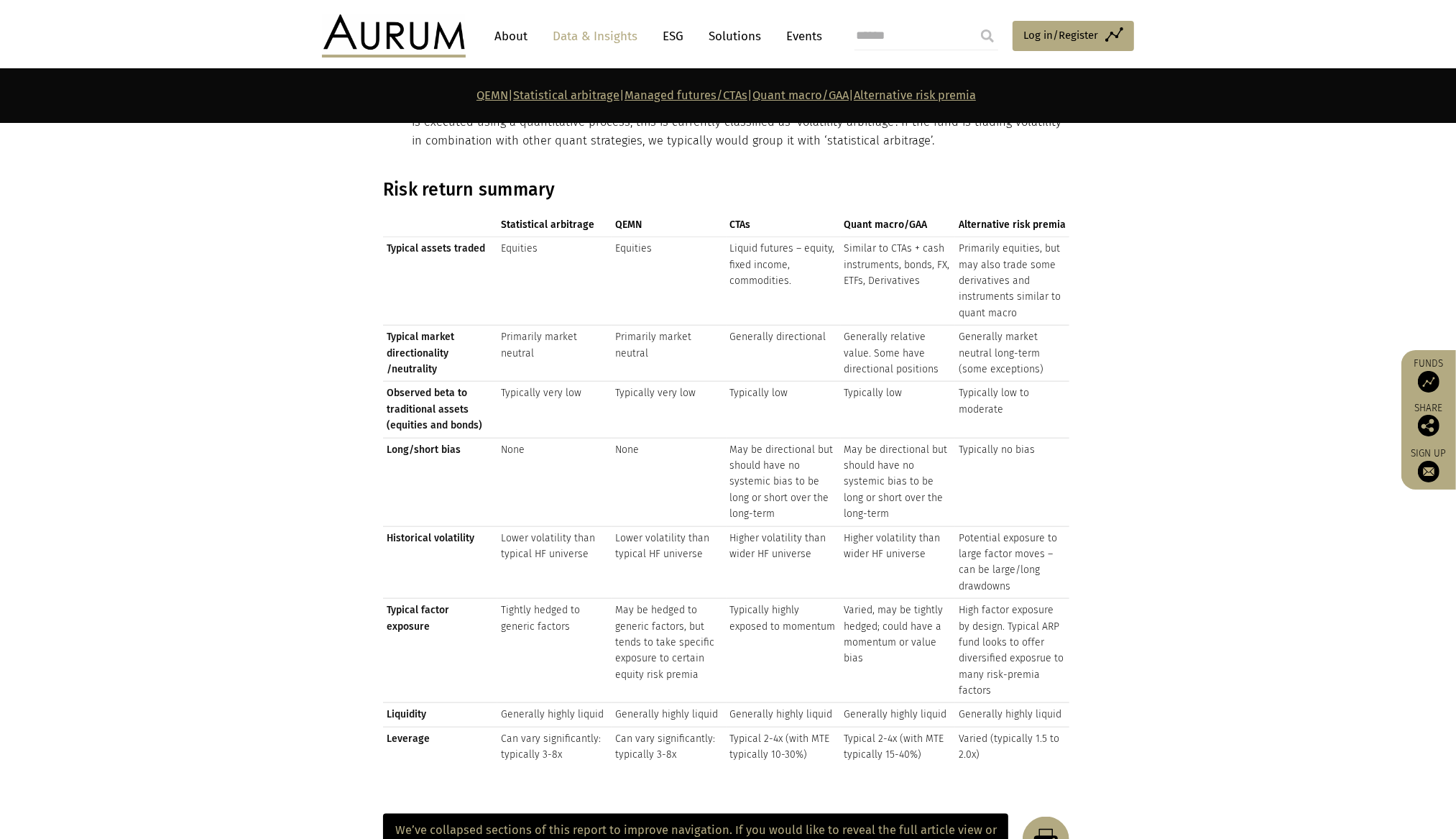
click at [624, 452] on td "None" at bounding box center [668, 482] width 114 height 88
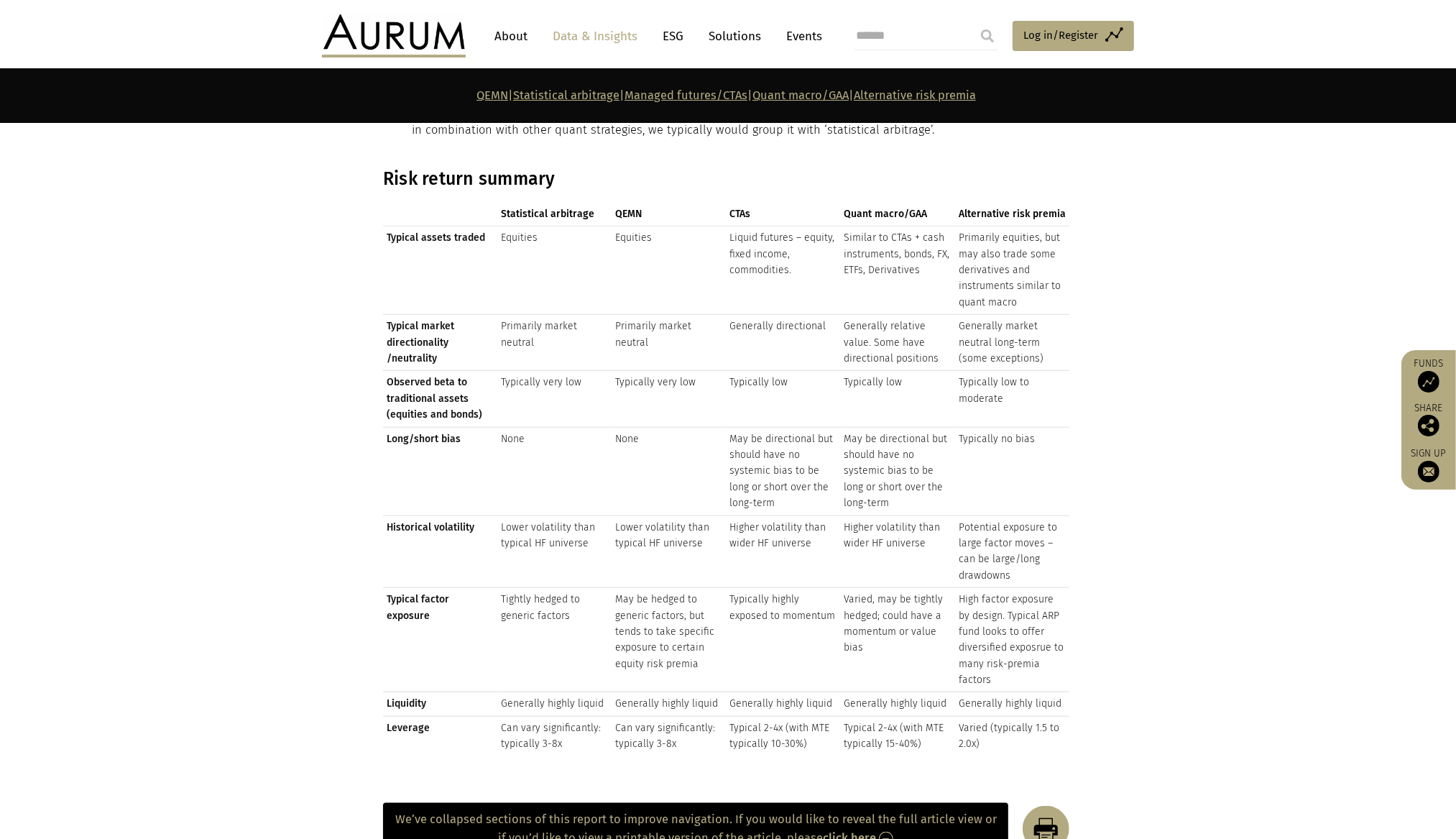
click at [975, 544] on td "Potential exposure to large factor moves – can be large/long drawdowns" at bounding box center [1012, 552] width 114 height 73
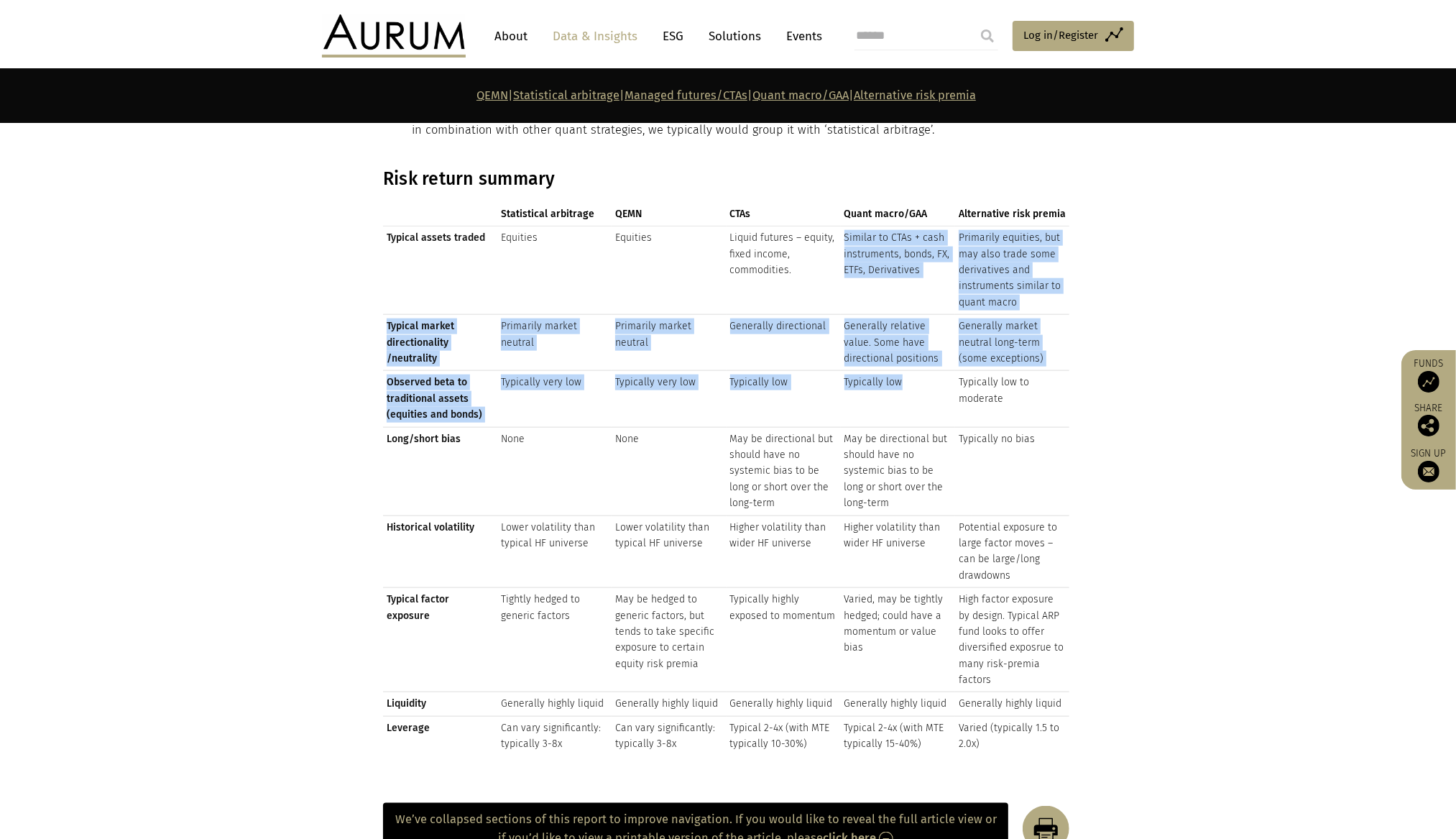
drag, startPoint x: 835, startPoint y: 346, endPoint x: 854, endPoint y: 427, distance: 83.2
click at [852, 419] on tbody "Typical assets traded Equities Equities Liquid futures – equity, fixed income, …" at bounding box center [726, 491] width 687 height 530
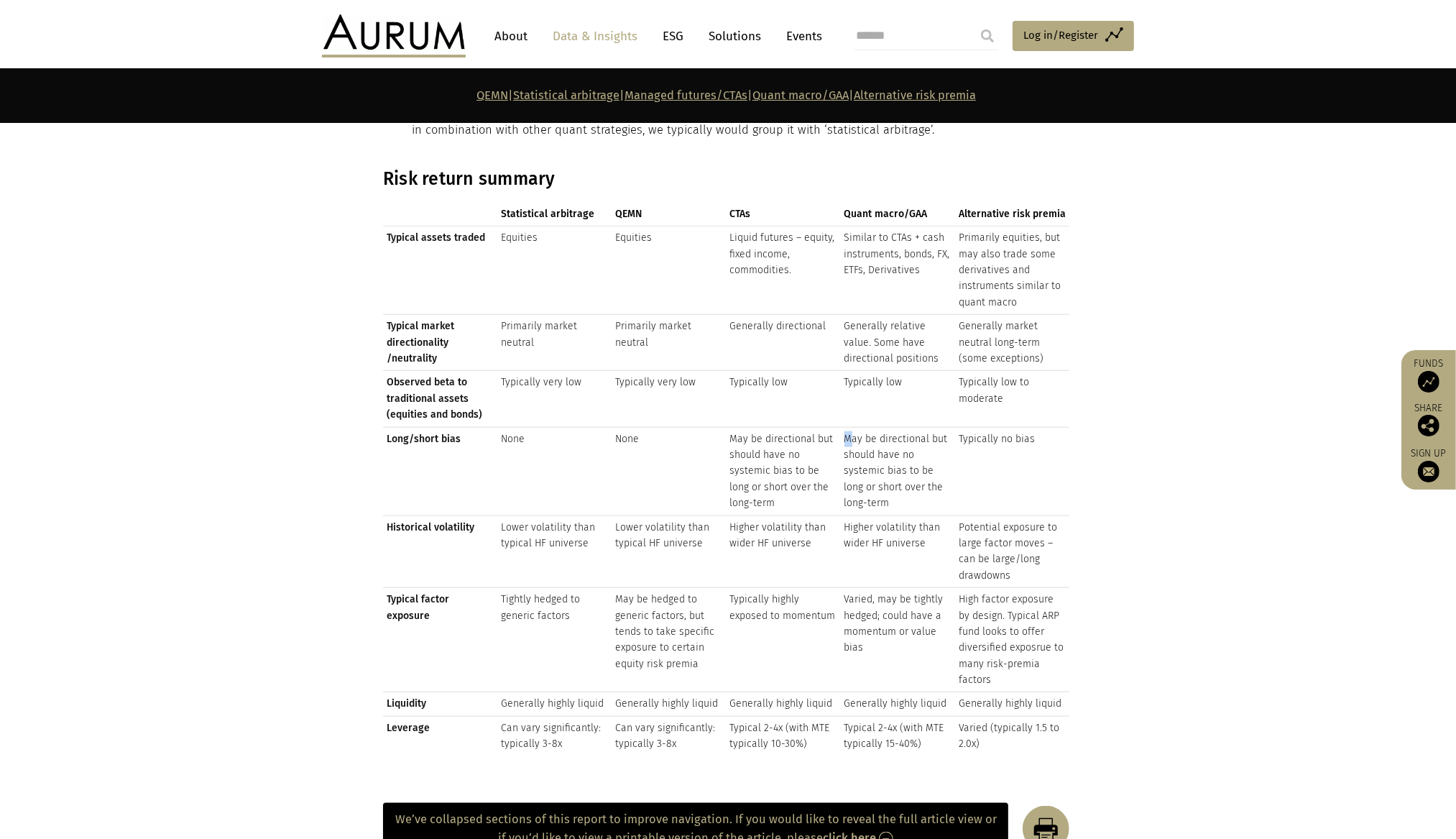
drag, startPoint x: 854, startPoint y: 427, endPoint x: 884, endPoint y: 489, distance: 68.9
click at [854, 429] on td "May be directional but should have no systemic bias to be long or short over th…" at bounding box center [897, 471] width 114 height 88
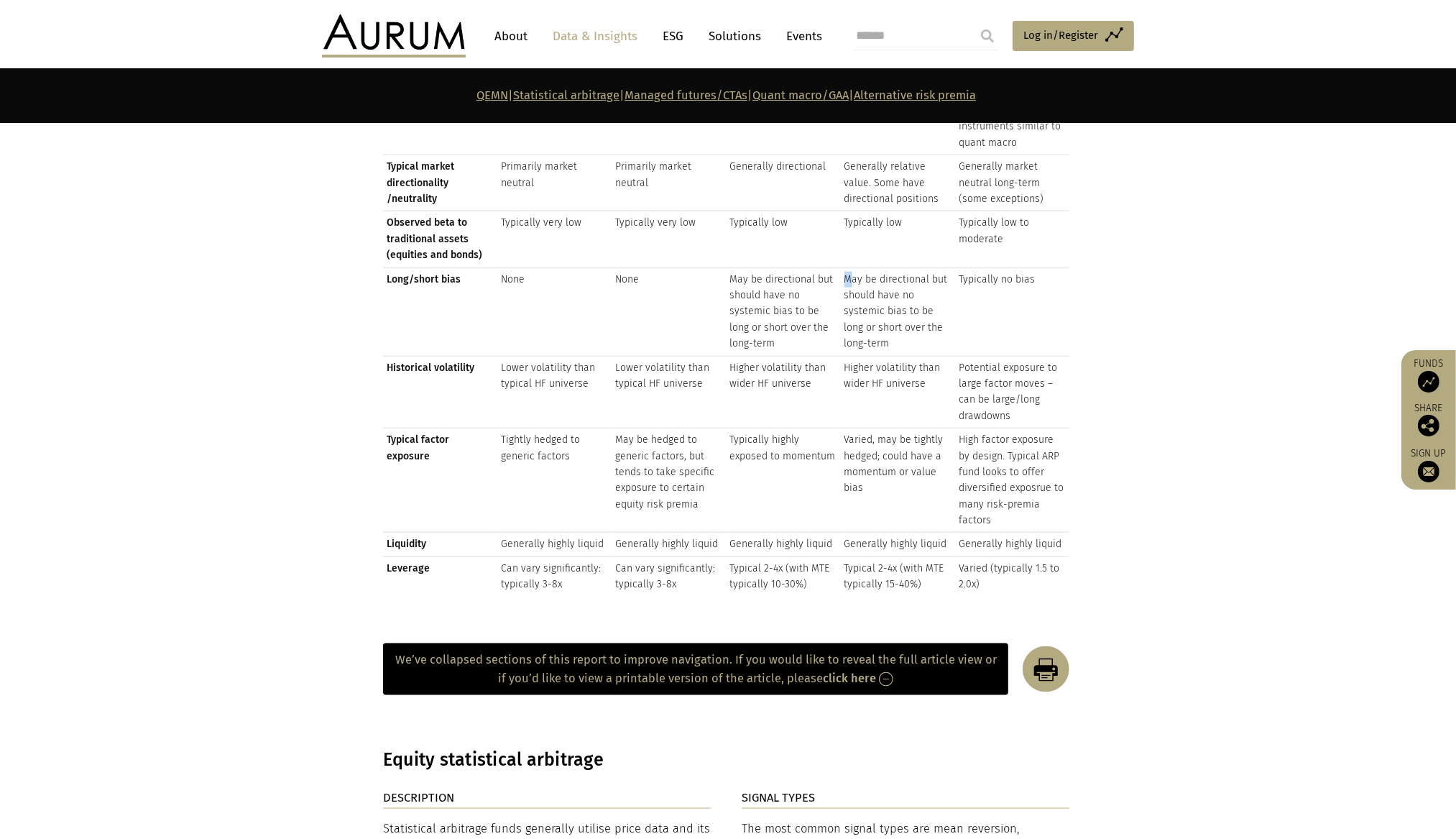
scroll to position [1780, 0]
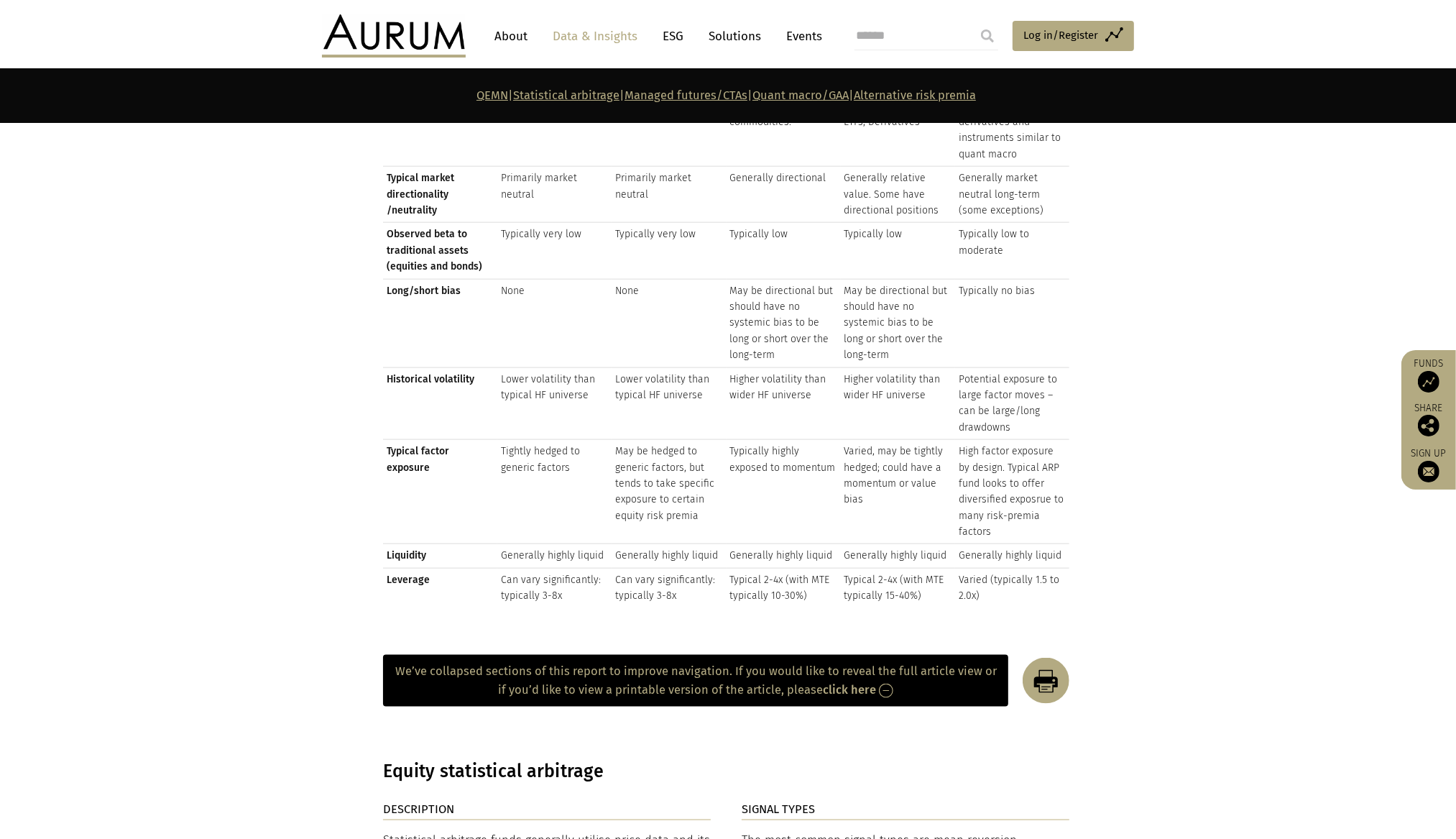
drag, startPoint x: 800, startPoint y: 409, endPoint x: 868, endPoint y: 404, distance: 68.2
click at [800, 409] on td "Higher volatility than wider HF universe" at bounding box center [783, 404] width 114 height 73
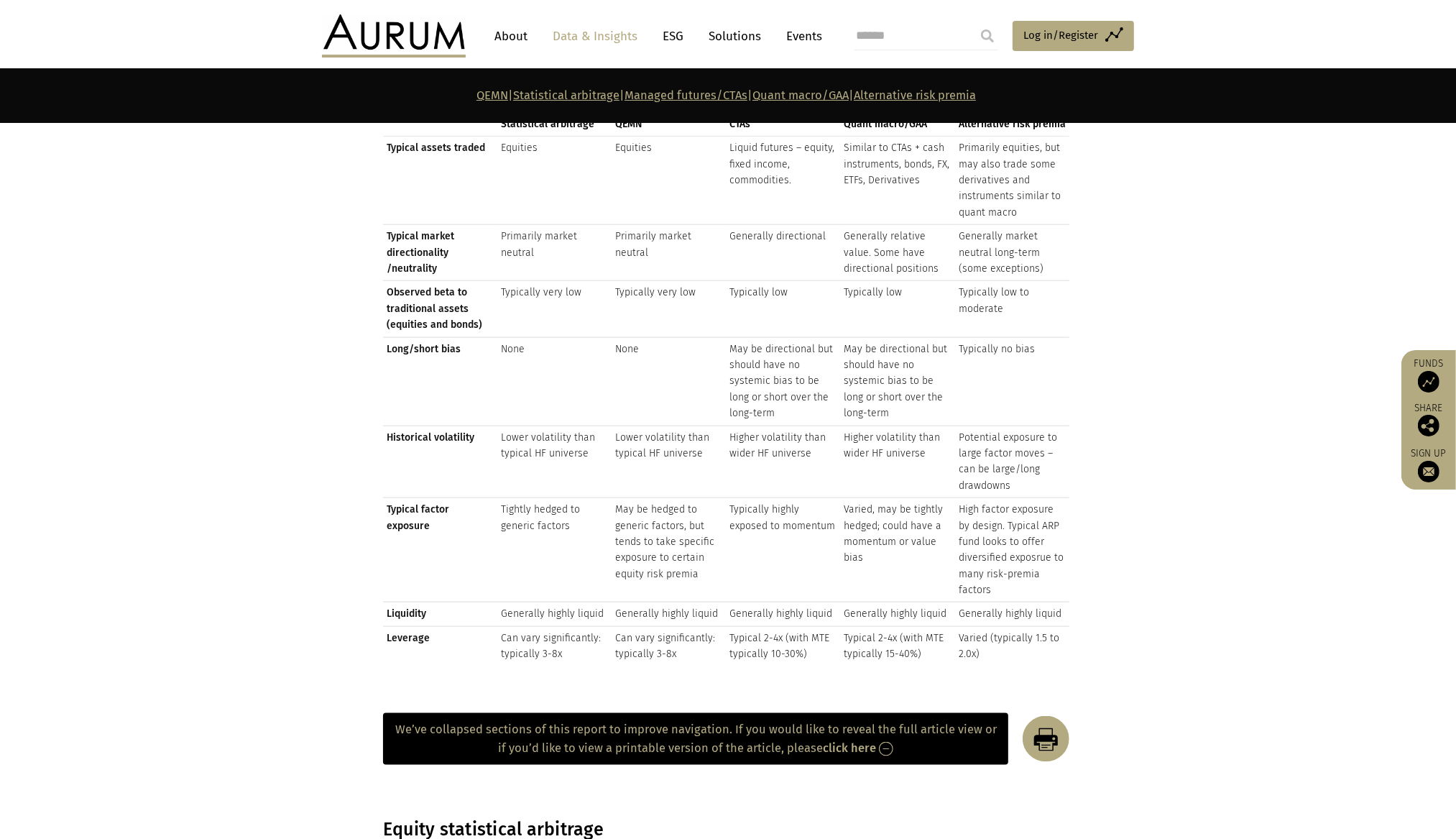
drag, startPoint x: 757, startPoint y: 386, endPoint x: 762, endPoint y: 405, distance: 19.6
click at [761, 400] on td "May be directional but should have no systemic bias to be long or short over th…" at bounding box center [783, 381] width 114 height 88
click at [762, 405] on td "May be directional but should have no systemic bias to be long or short over th…" at bounding box center [783, 381] width 114 height 88
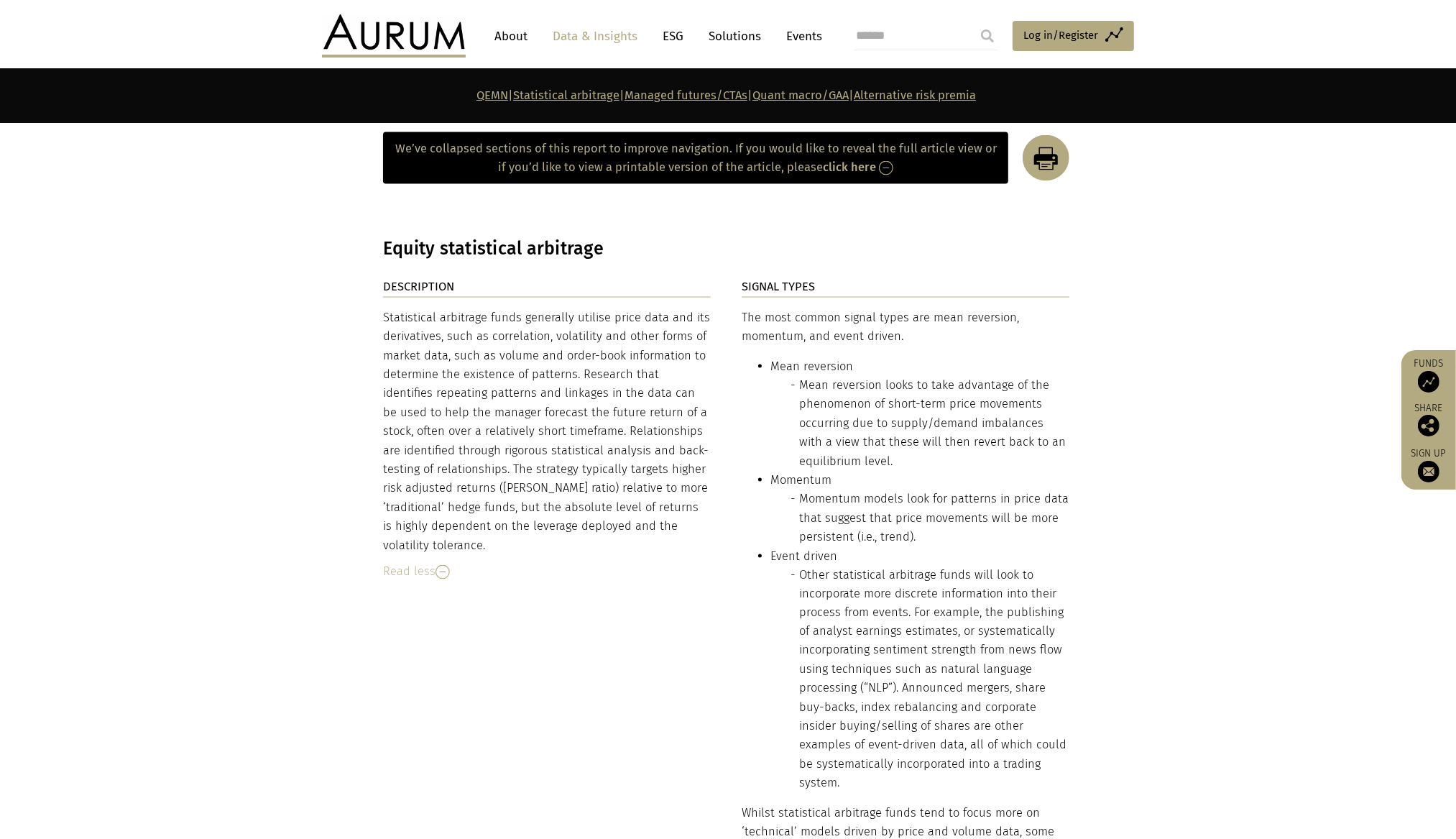
scroll to position [2315, 0]
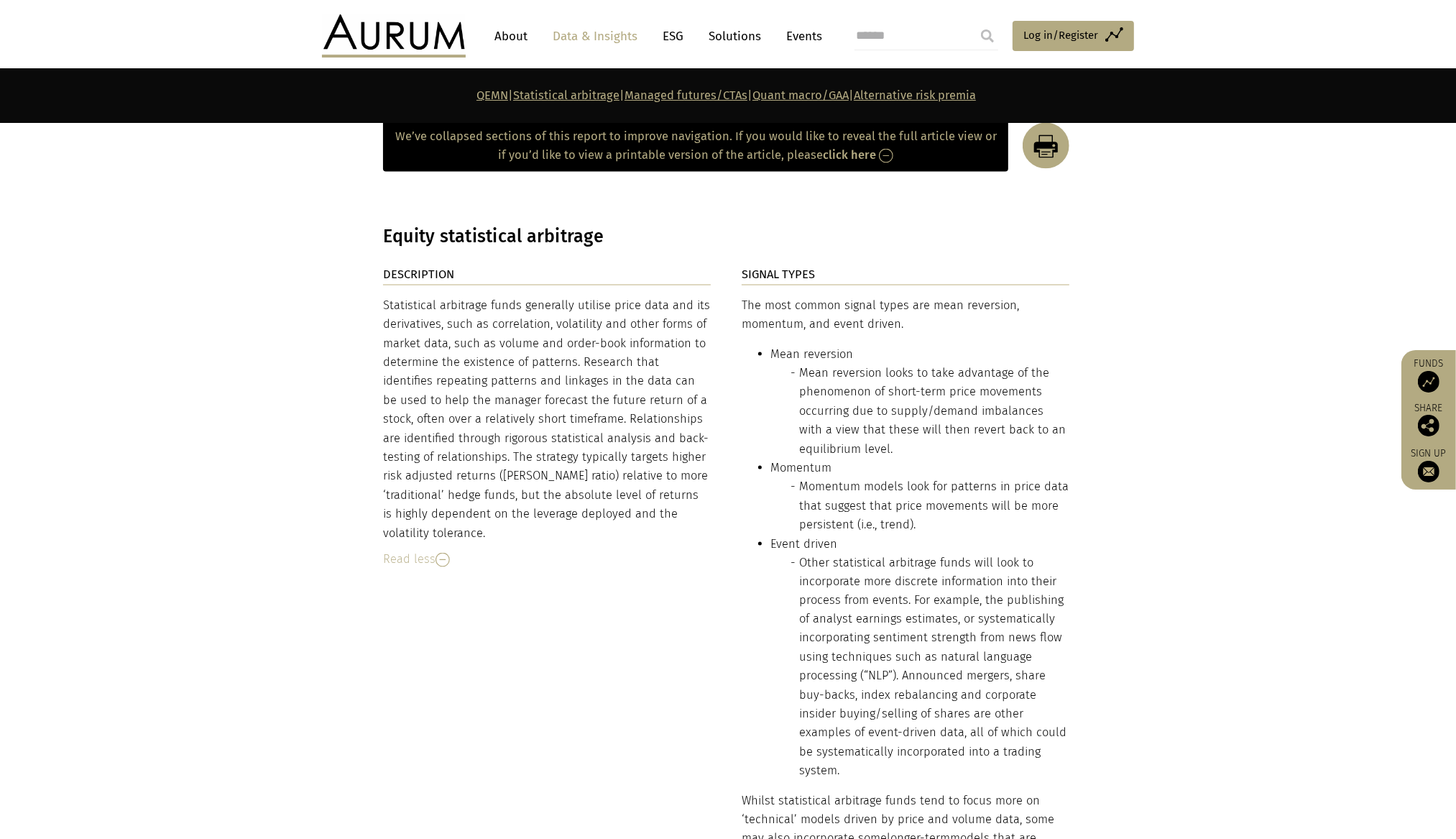
click at [995, 569] on li "Other statistical arbitrage funds will look to incorporate more discrete inform…" at bounding box center [935, 668] width 270 height 228
click at [554, 404] on div "Statistical arbitrage funds generally utilise price data and its derivatives, s…" at bounding box center [546, 420] width 327 height 246
click at [510, 378] on div "Statistical arbitrage funds generally utilise price data and its derivatives, s…" at bounding box center [546, 420] width 327 height 246
drag, startPoint x: 525, startPoint y: 327, endPoint x: 552, endPoint y: 483, distance: 158.3
click at [551, 483] on div "Statistical arbitrage funds generally utilise price data and its derivatives, s…" at bounding box center [546, 420] width 327 height 246
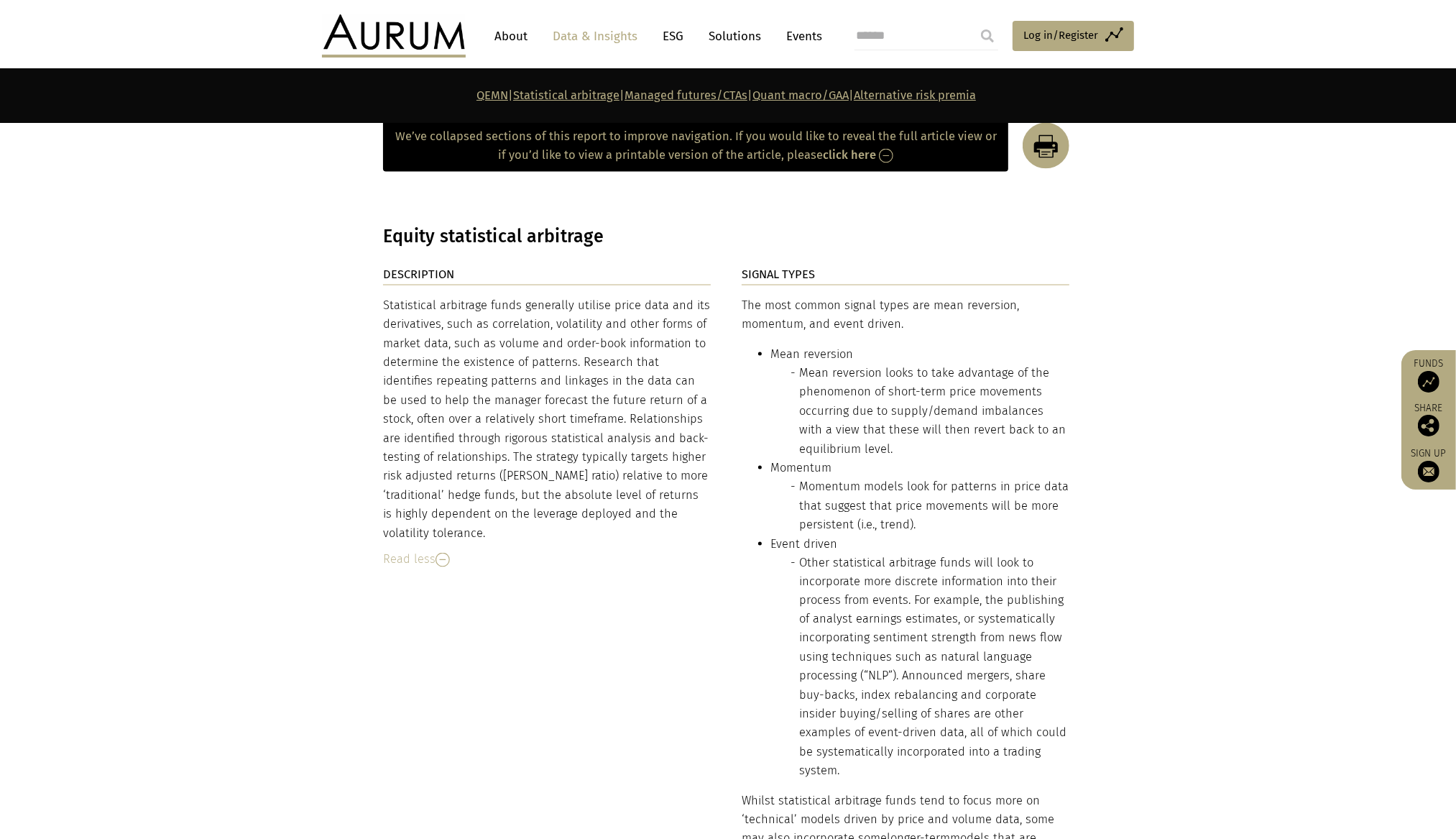
click at [552, 482] on div "Statistical arbitrage funds generally utilise price data and its derivatives, s…" at bounding box center [546, 420] width 327 height 246
drag, startPoint x: 552, startPoint y: 392, endPoint x: 549, endPoint y: 413, distance: 21.2
click at [552, 396] on div "Statistical arbitrage funds generally utilise price data and its derivatives, s…" at bounding box center [546, 420] width 327 height 246
click at [550, 416] on div "Statistical arbitrage funds generally utilise price data and its derivatives, s…" at bounding box center [546, 420] width 327 height 246
click at [543, 386] on div "Statistical arbitrage funds generally utilise price data and its derivatives, s…" at bounding box center [546, 420] width 327 height 246
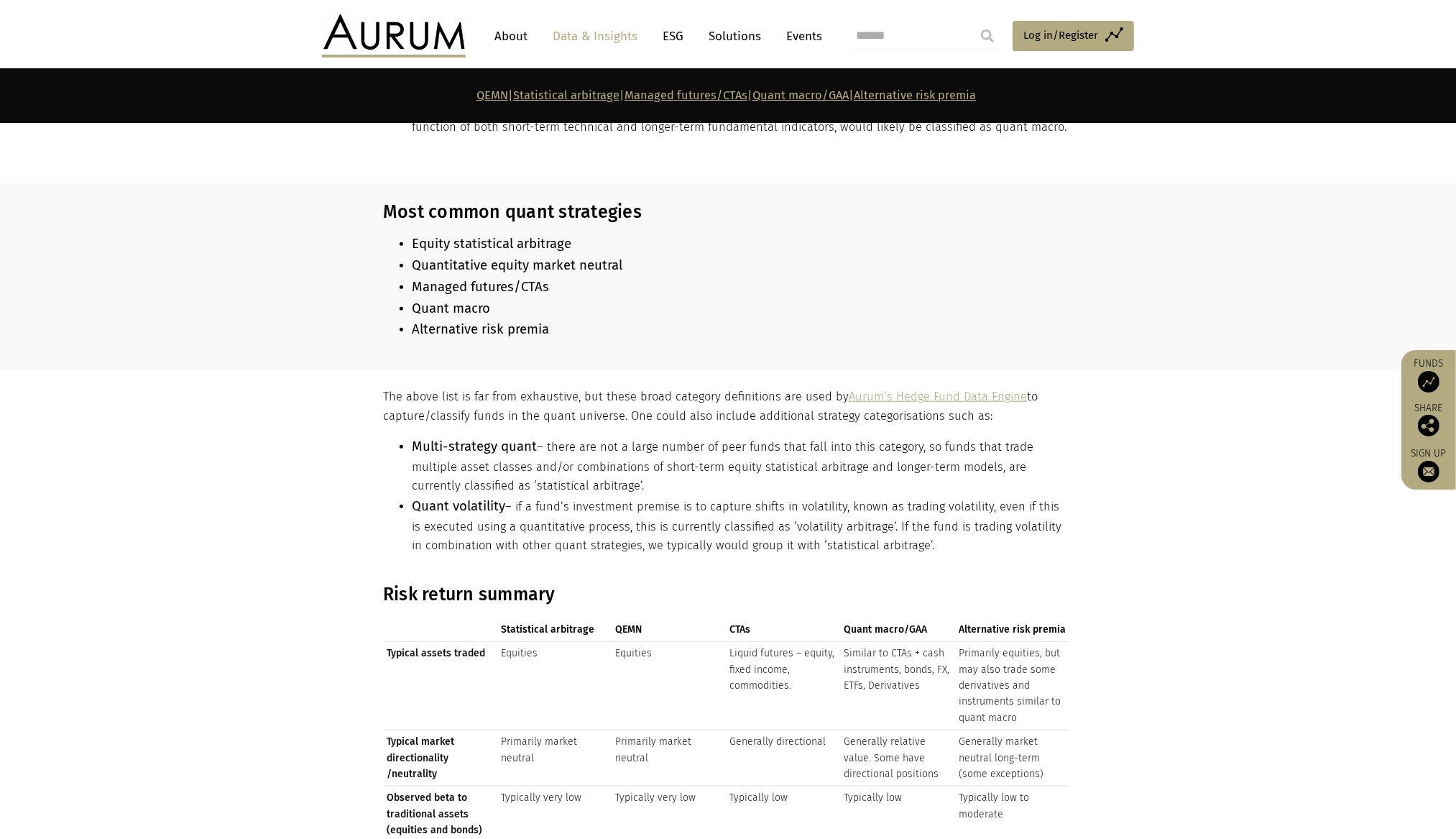
scroll to position [1228, 0]
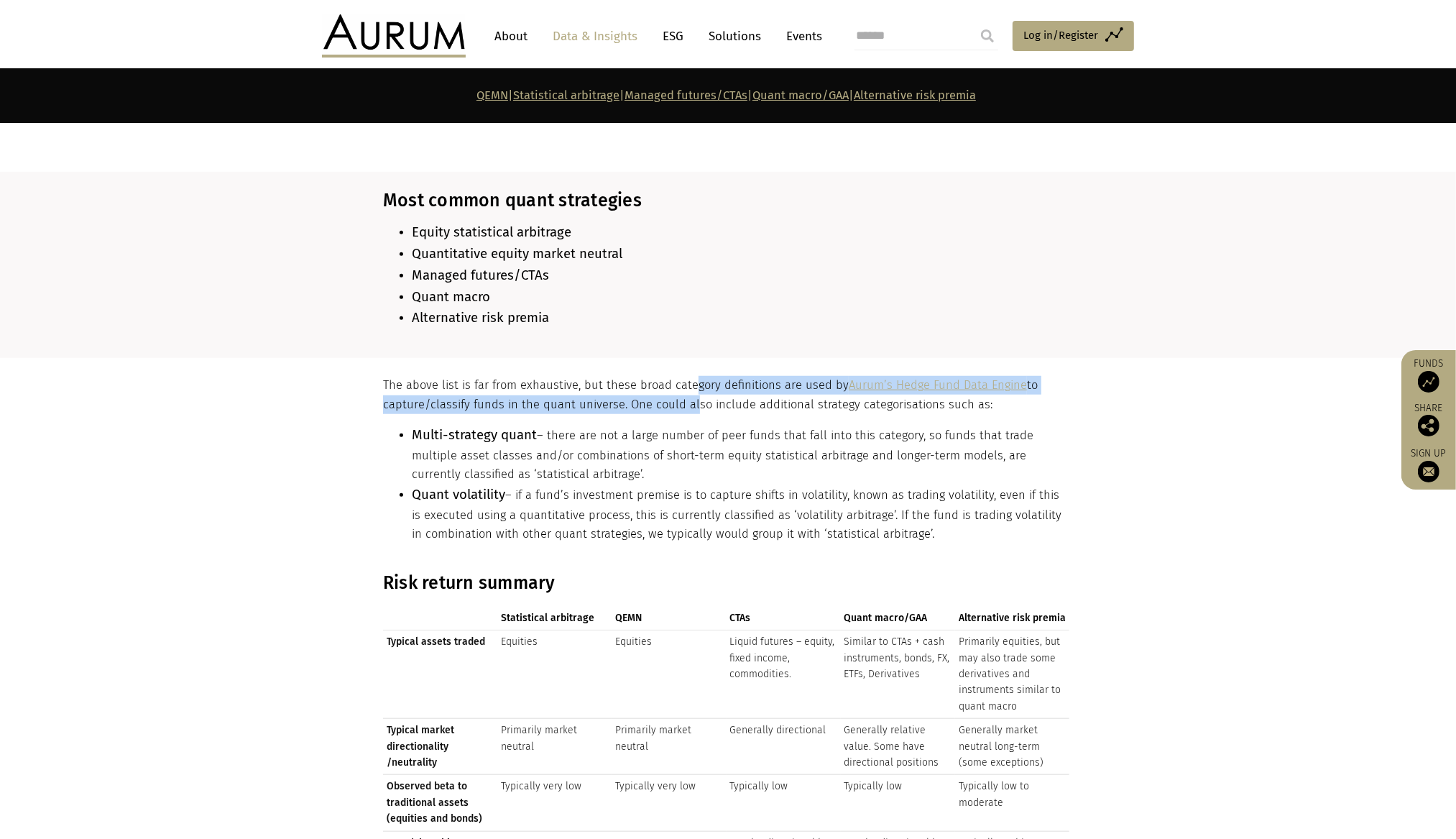
drag, startPoint x: 687, startPoint y: 378, endPoint x: 688, endPoint y: 399, distance: 21.0
click at [688, 399] on p "The above list is far from exhaustive, but these broad category definitions are…" at bounding box center [726, 395] width 687 height 38
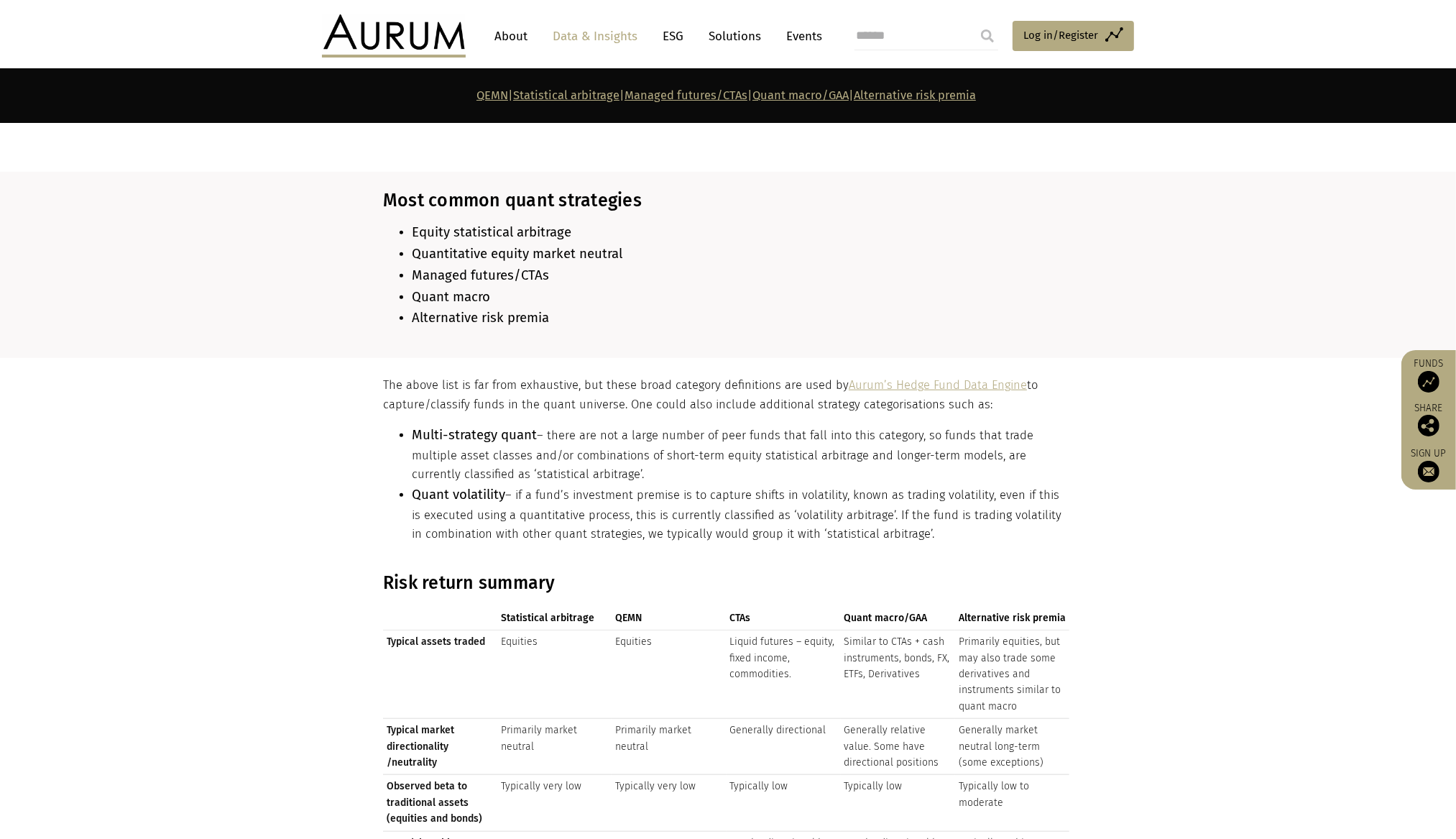
click at [697, 403] on p "The above list is far from exhaustive, but these broad category definitions are…" at bounding box center [726, 395] width 687 height 38
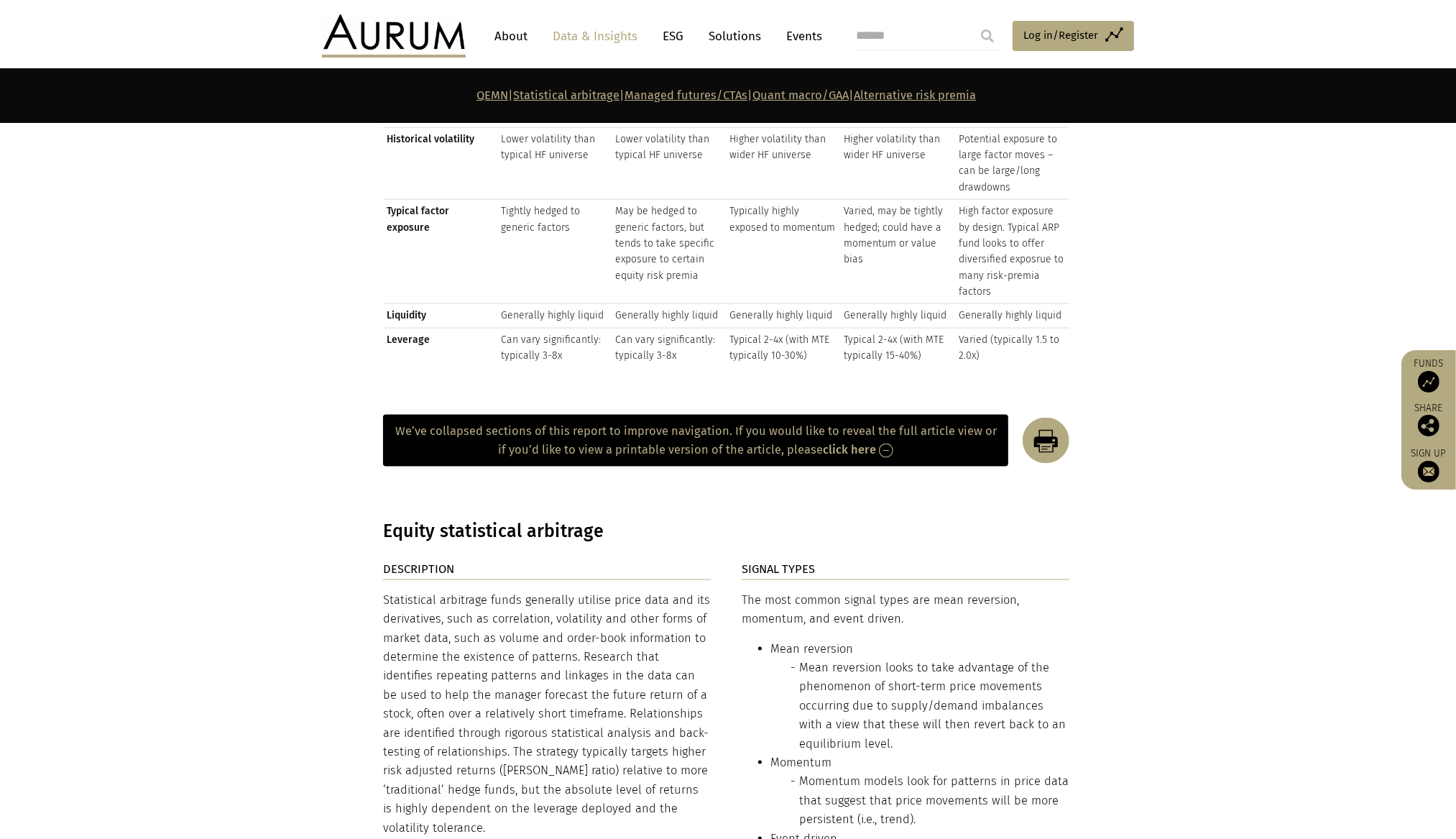
scroll to position [2242, 0]
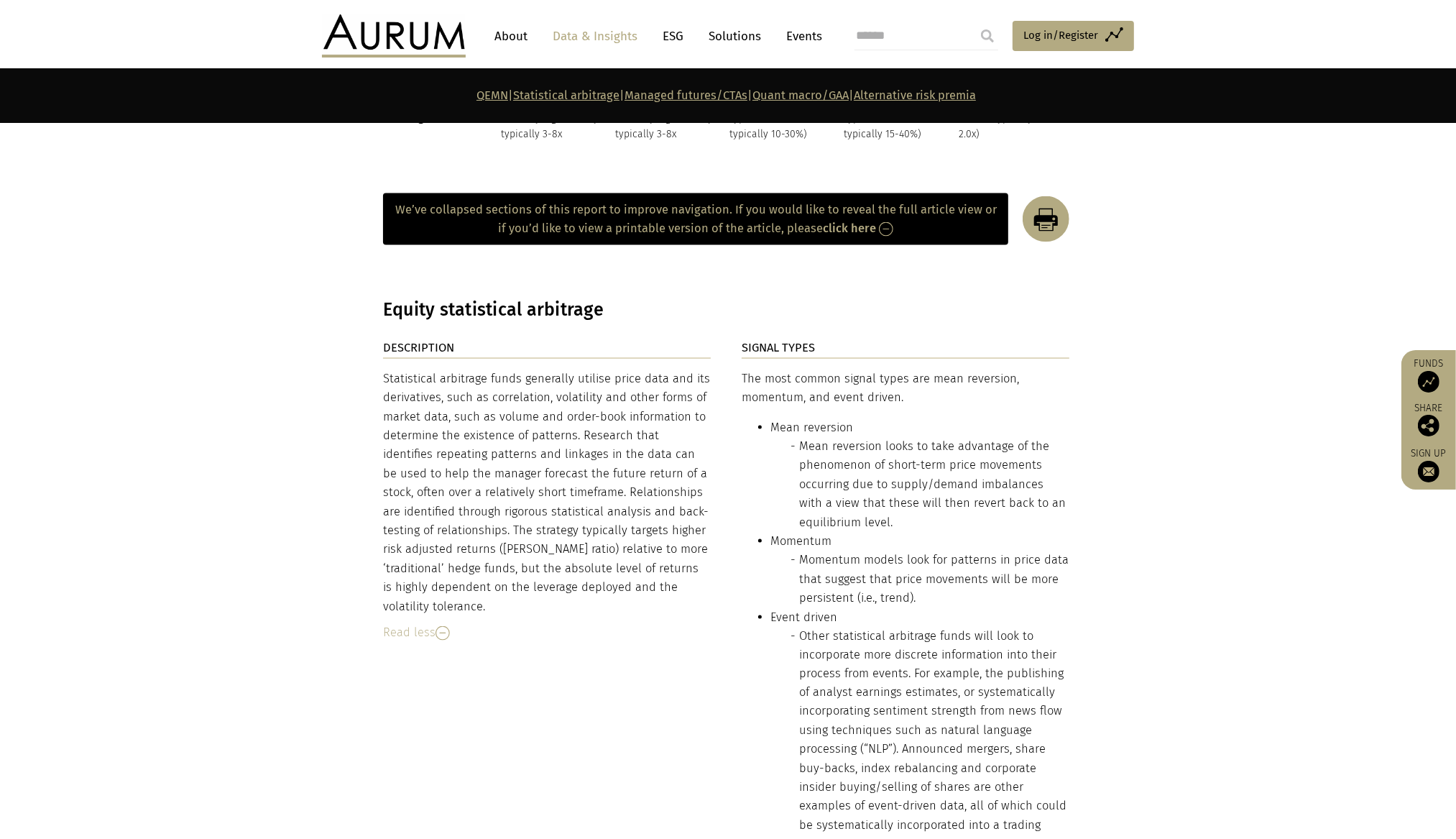
click at [409, 451] on div "Statistical arbitrage funds generally utilise price data and its derivatives, s…" at bounding box center [546, 492] width 327 height 246
drag, startPoint x: 383, startPoint y: 371, endPoint x: 464, endPoint y: 606, distance: 248.6
click at [464, 606] on div "Statistical arbitrage funds generally utilise price data and its derivatives, s…" at bounding box center [546, 492] width 327 height 246
copy div "Statistical arbitrage funds generally utilise price data and its derivatives, s…"
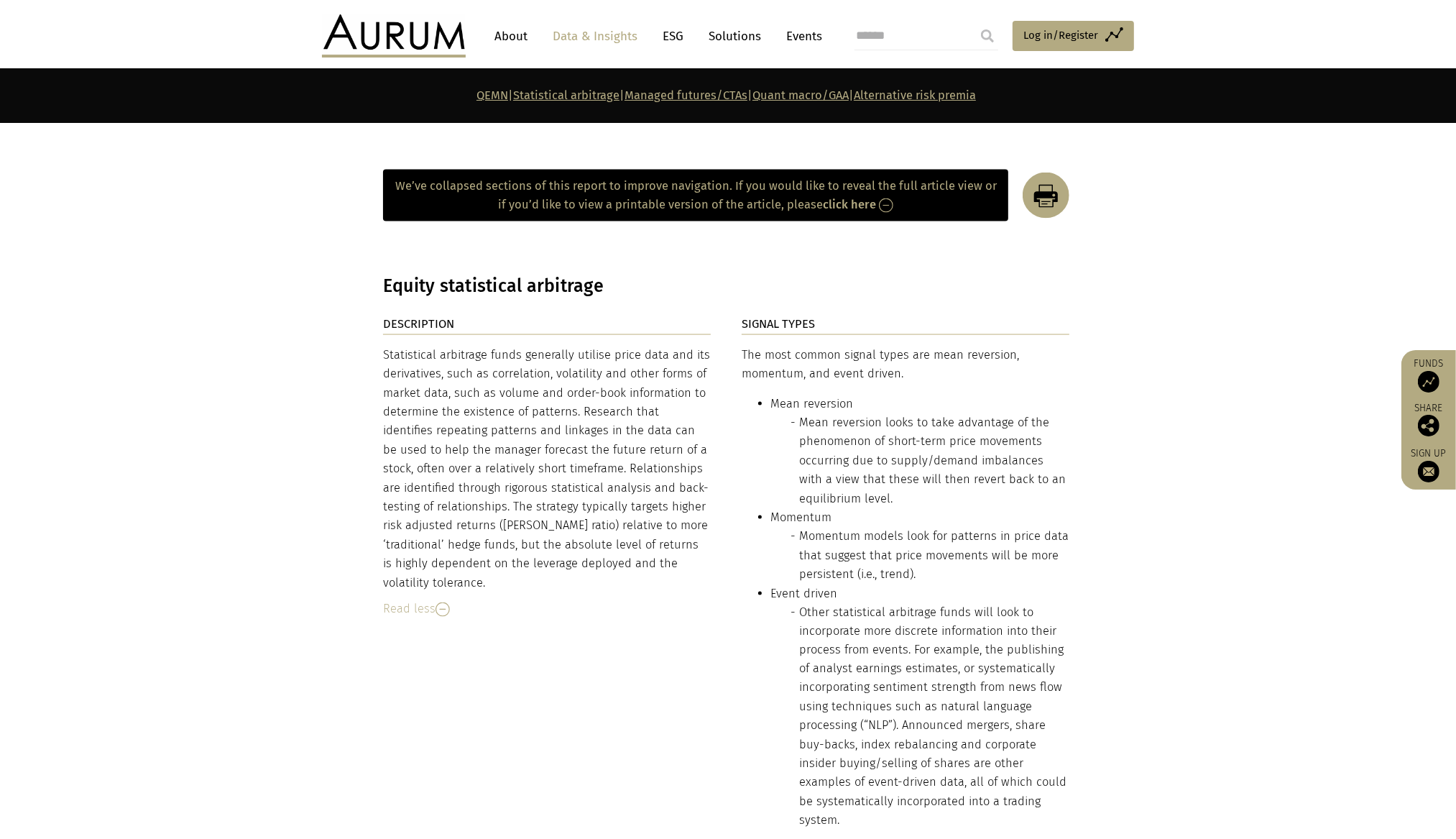
click at [945, 346] on div "The most common signal types are mean reversion, momentum, and event driven. Me…" at bounding box center [905, 678] width 327 height 667
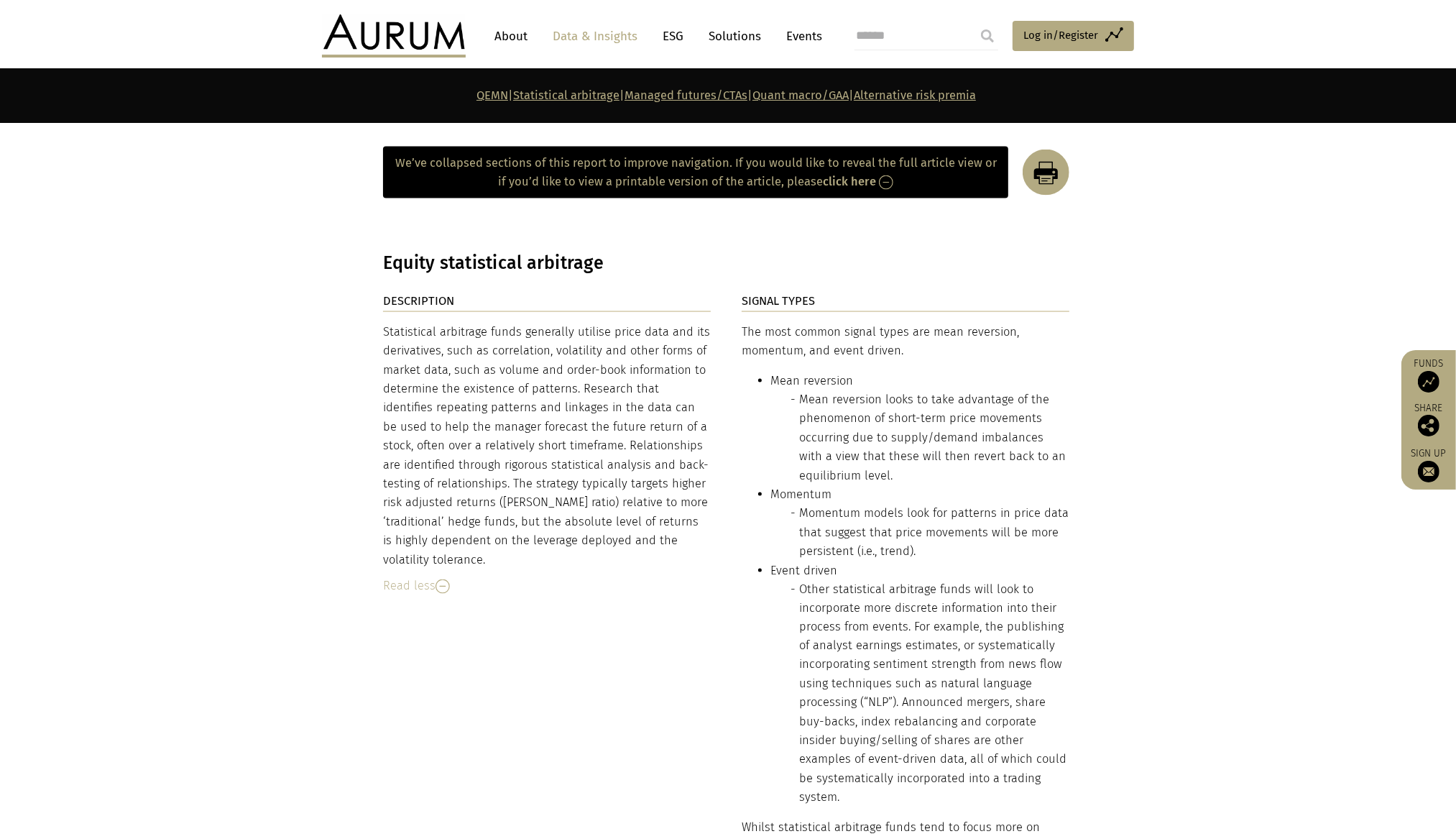
click at [819, 377] on li "Mean reversion Mean reversion looks to take advantage of the phenomenon of shor…" at bounding box center [920, 429] width 299 height 114
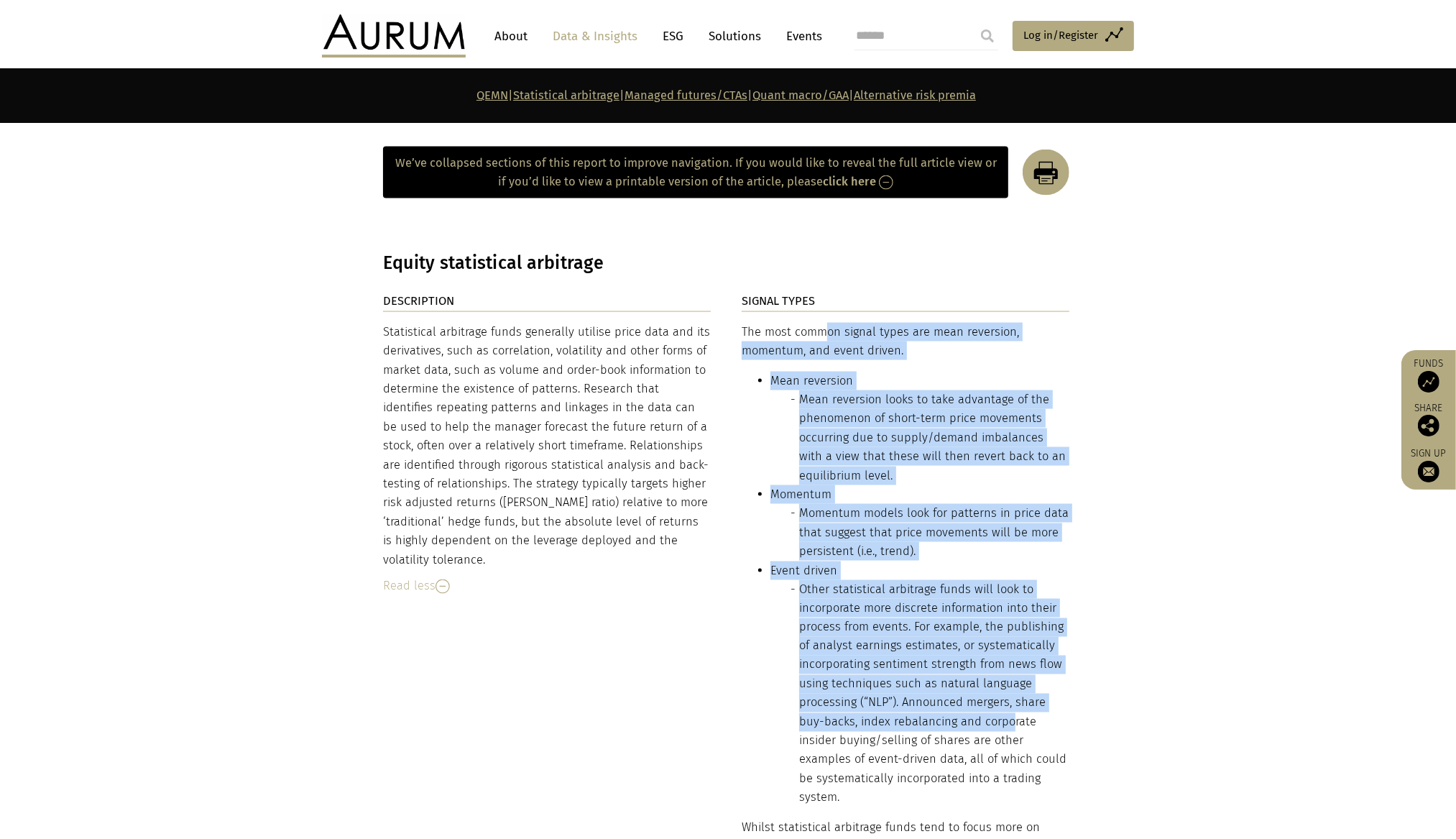
drag, startPoint x: 743, startPoint y: 321, endPoint x: 1010, endPoint y: 718, distance: 478.4
click at [1010, 671] on div "The most common signal types are mean reversion, momentum, and event driven. Me…" at bounding box center [905, 656] width 327 height 667
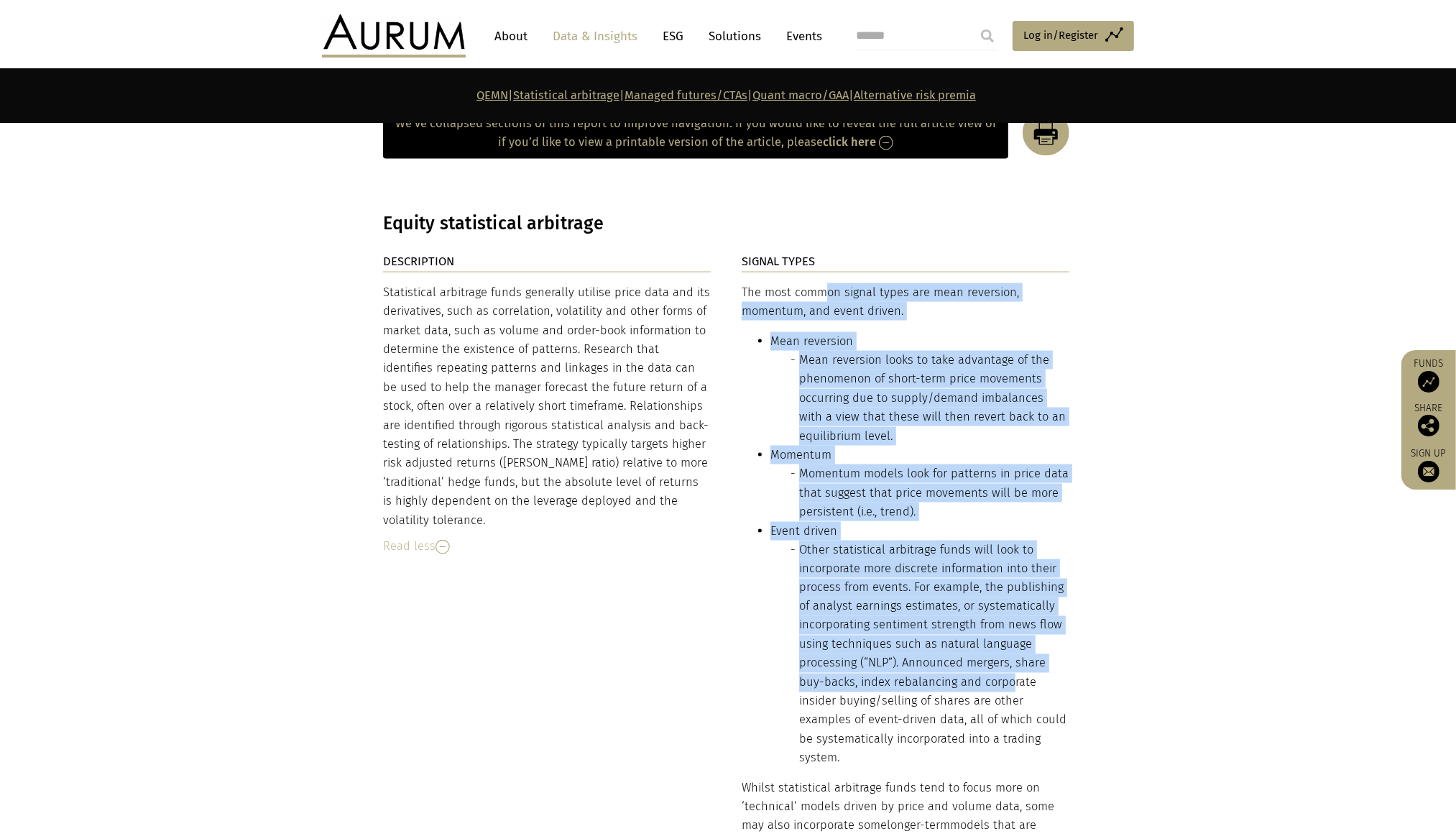
scroll to position [2605, 0]
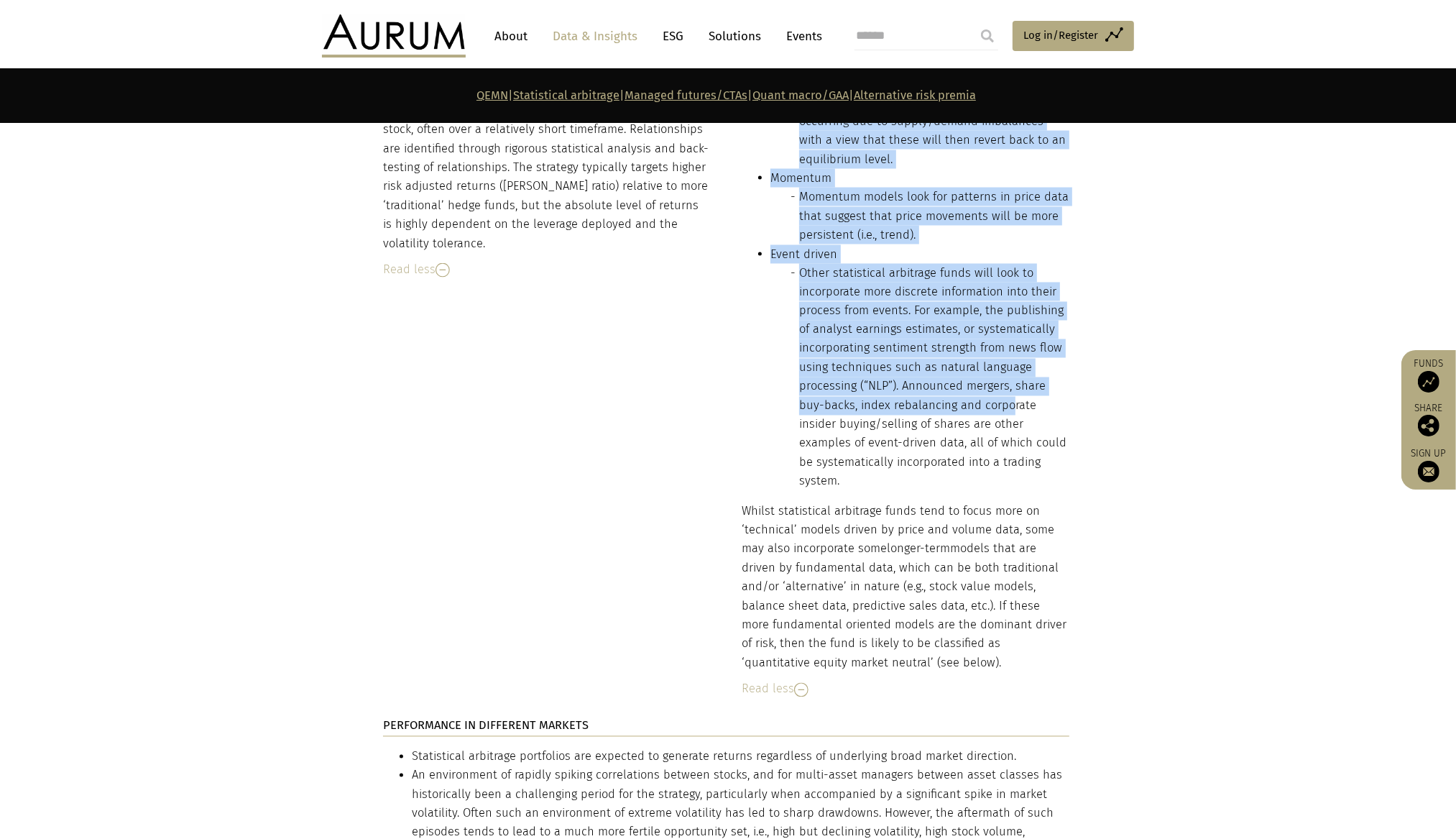
click at [922, 654] on p "Whilst statistical arbitrage funds tend to focus more on ‘technical’ models dri…" at bounding box center [905, 588] width 327 height 171
copy div "The most common signal types are mean reversion, momentum, and event driven. Me…"
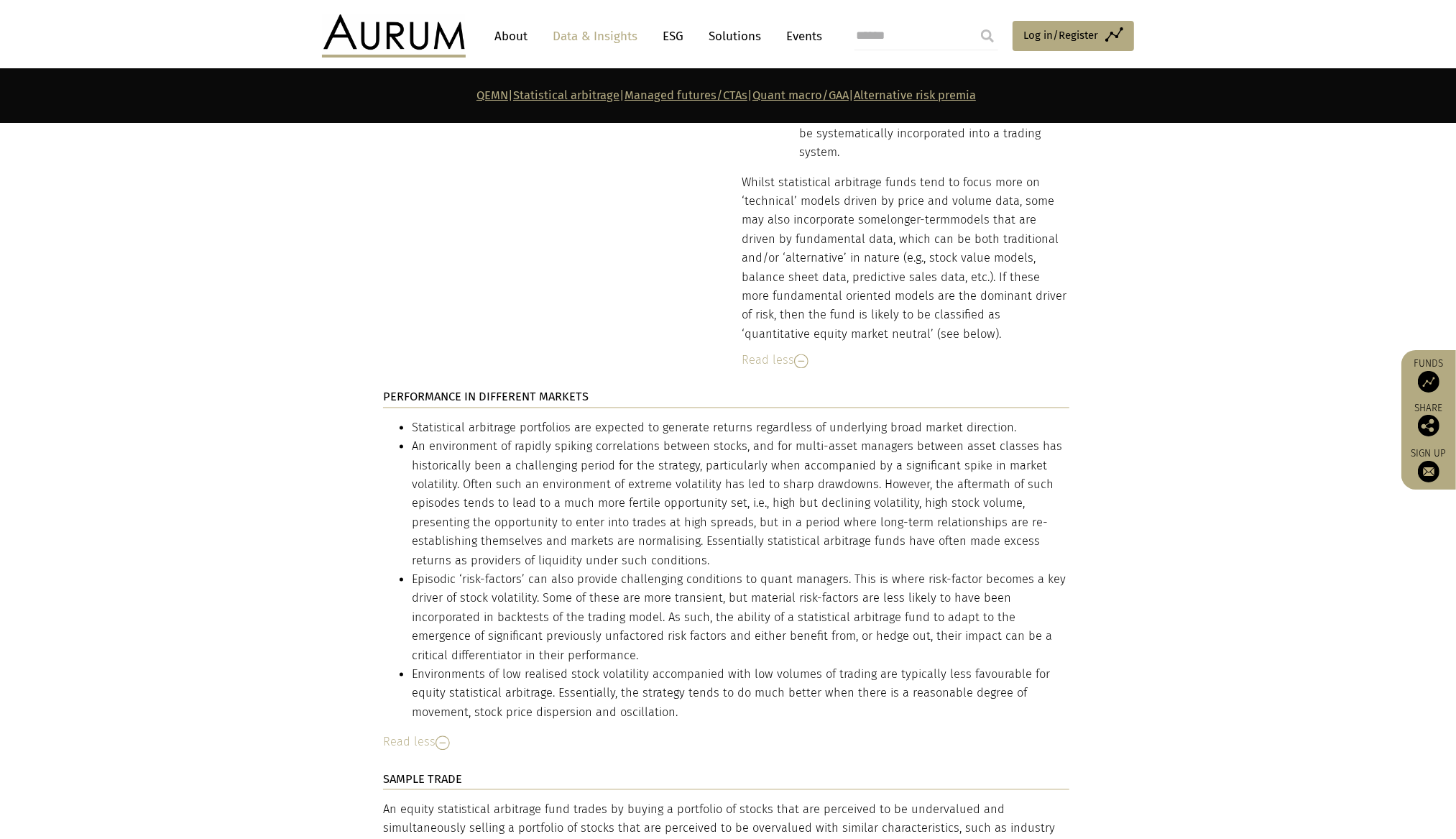
scroll to position [2912, 0]
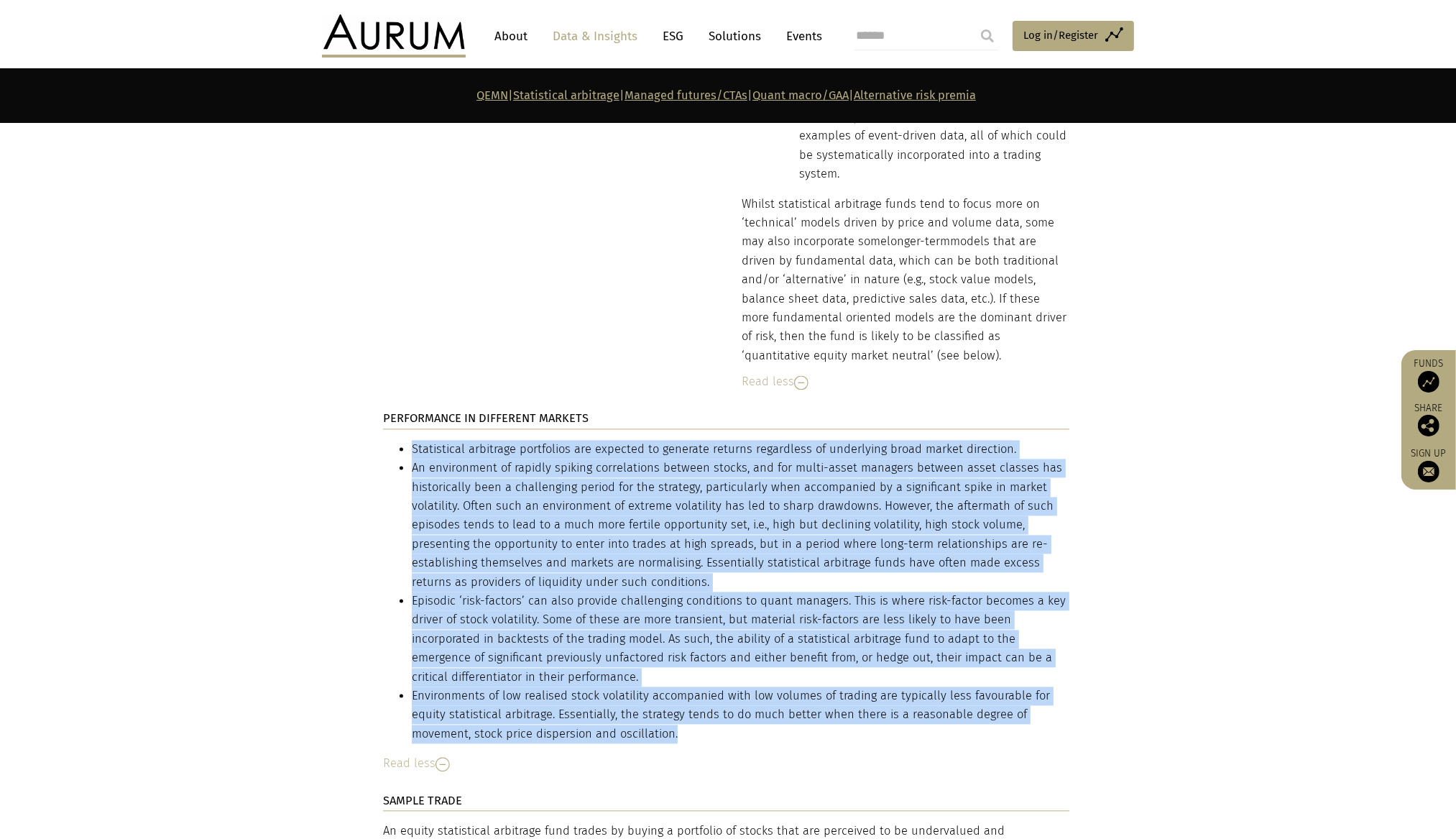
drag, startPoint x: 413, startPoint y: 444, endPoint x: 805, endPoint y: 724, distance: 481.7
click at [805, 671] on ul "Statistical arbitrage portfolios are expected to generate returns regardless of…" at bounding box center [726, 592] width 687 height 304
copy ul "Statistical arbitrage portfolios are expected to generate returns regardless of…"
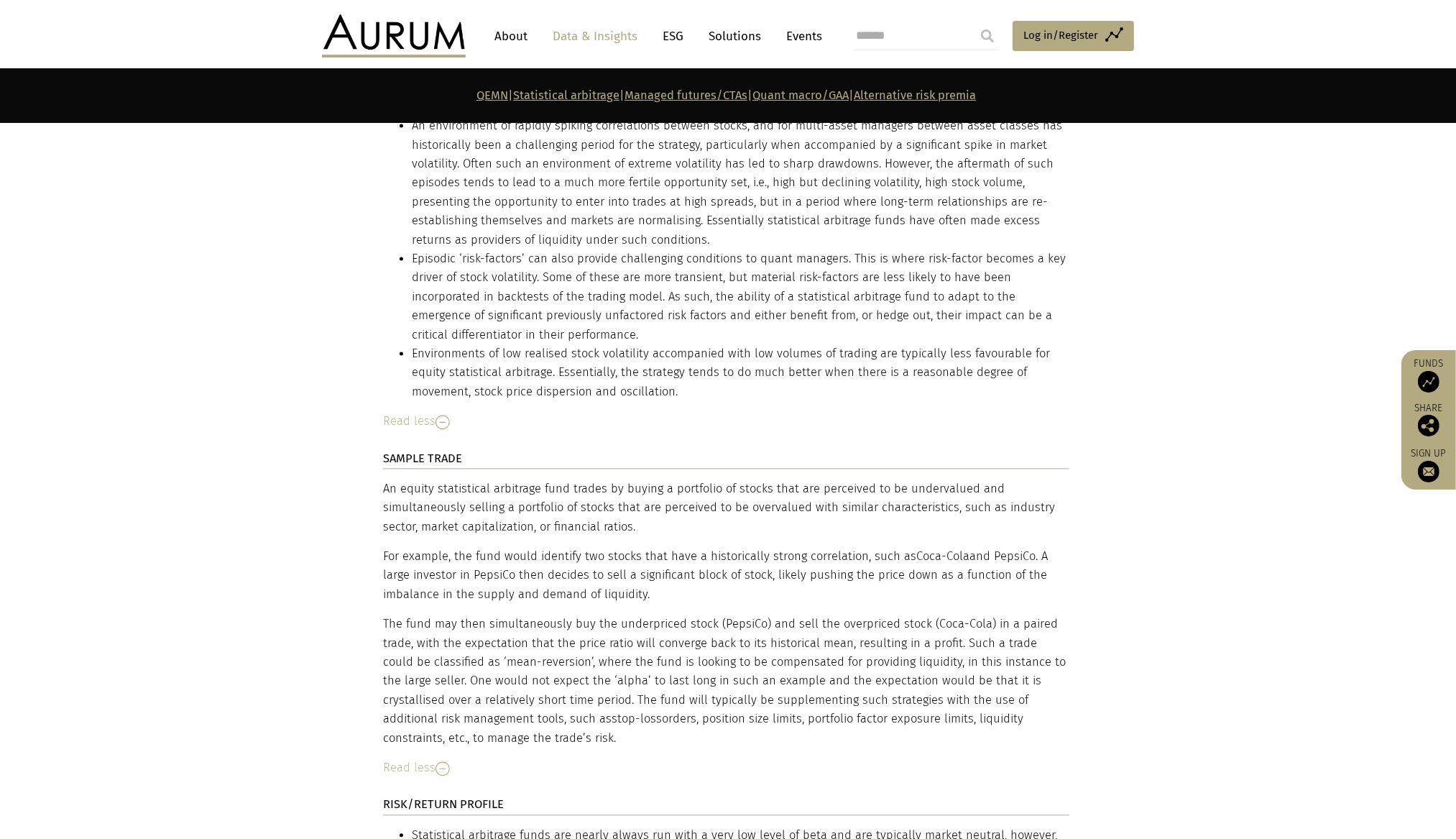
click at [377, 512] on div "DESCRIPTION Statistical arbitrage funds generally utilise price data and its de…" at bounding box center [728, 175] width 718 height 1699
drag, startPoint x: 382, startPoint y: 479, endPoint x: 485, endPoint y: 730, distance: 271.3
click at [485, 671] on div "An equity statistical arbitrage fund trades by buying a portfolio of stocks tha…" at bounding box center [726, 614] width 687 height 268
copy div "An equity statistical arbitrage fund trades by buying a portfolio of stocks tha…"
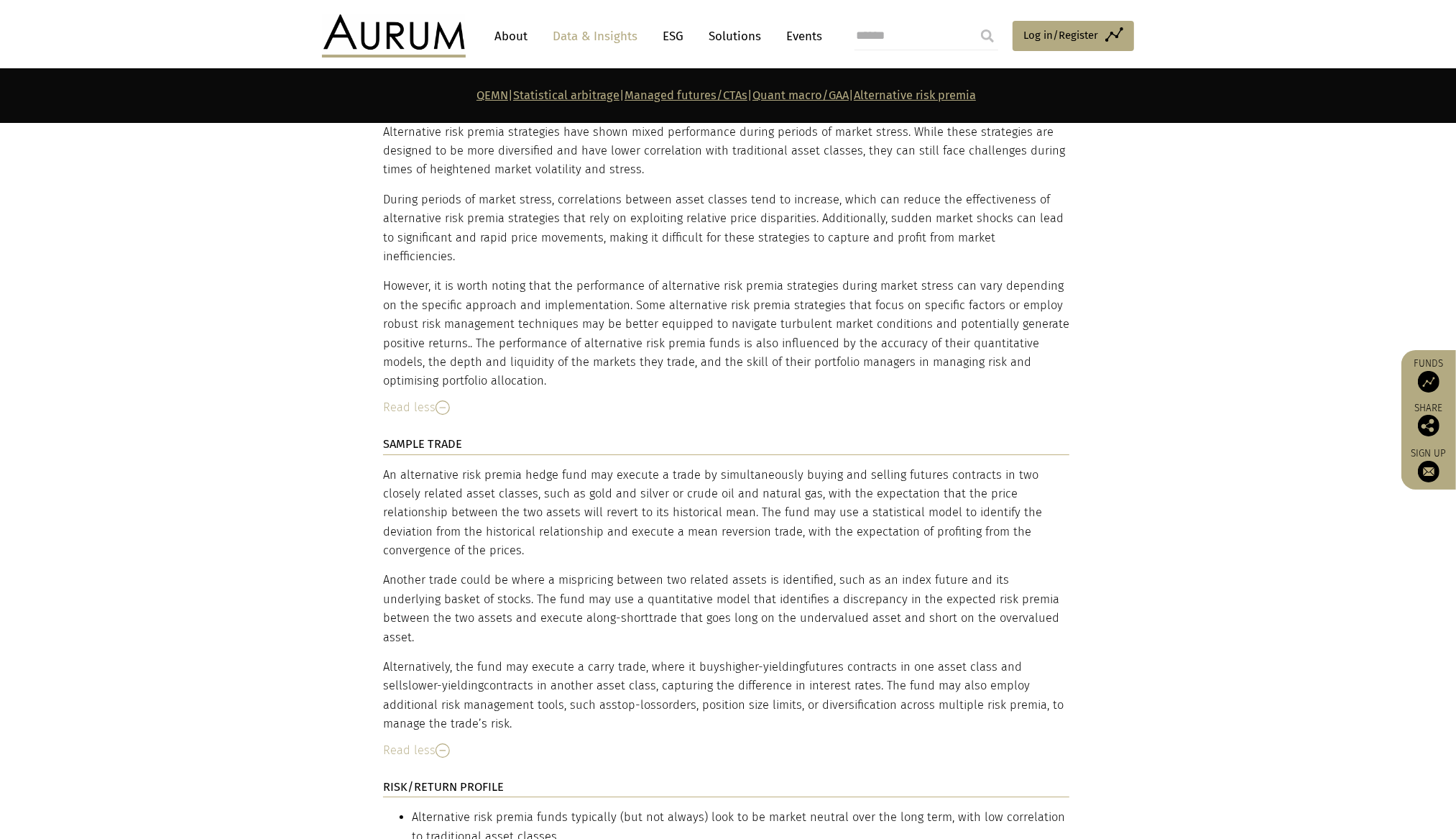
scroll to position [11100, 0]
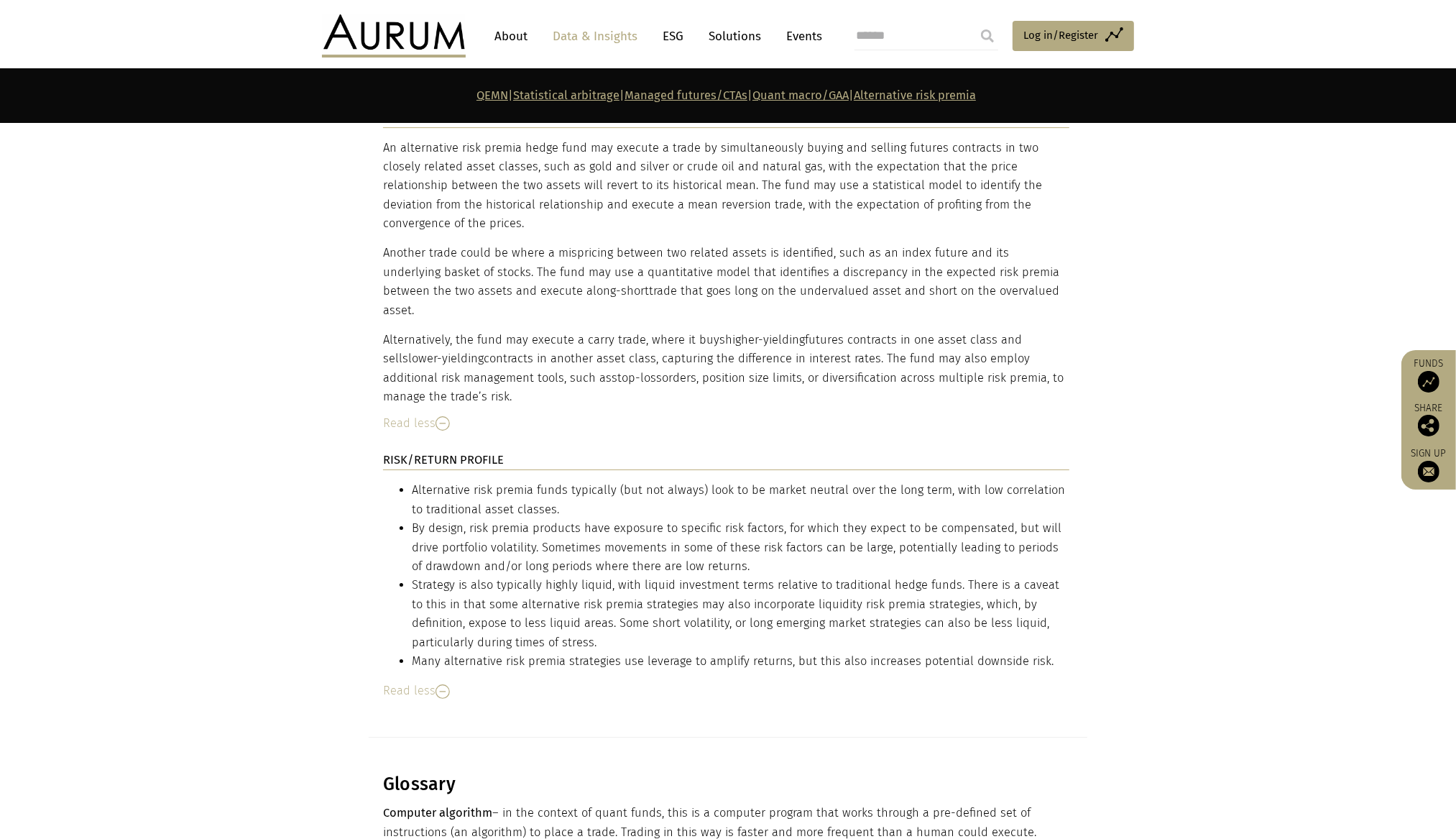
click at [640, 671] on p "Computer algorithm – in the context of quant funds, this is a computer program …" at bounding box center [726, 823] width 687 height 38
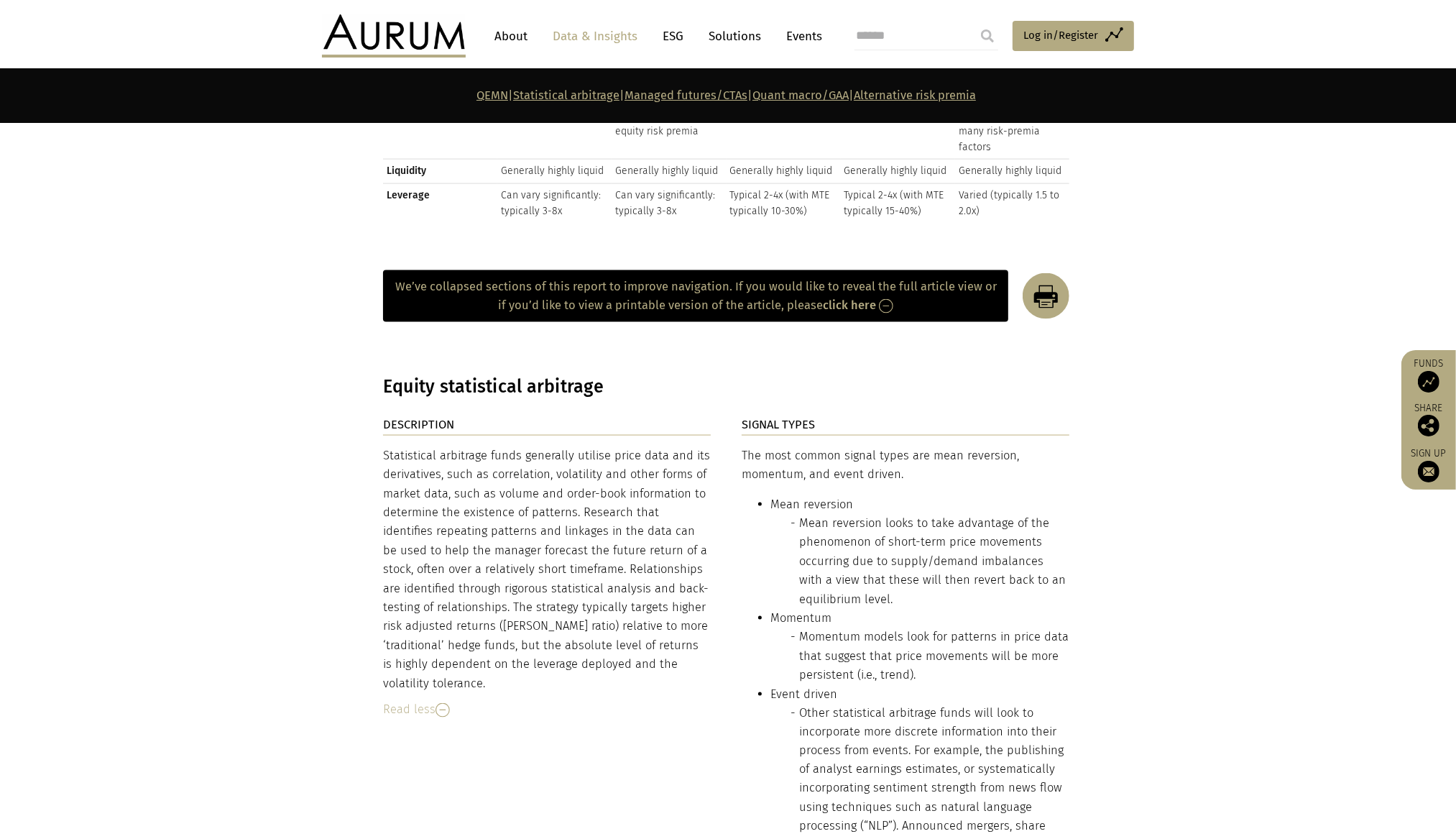
scroll to position [2188, 0]
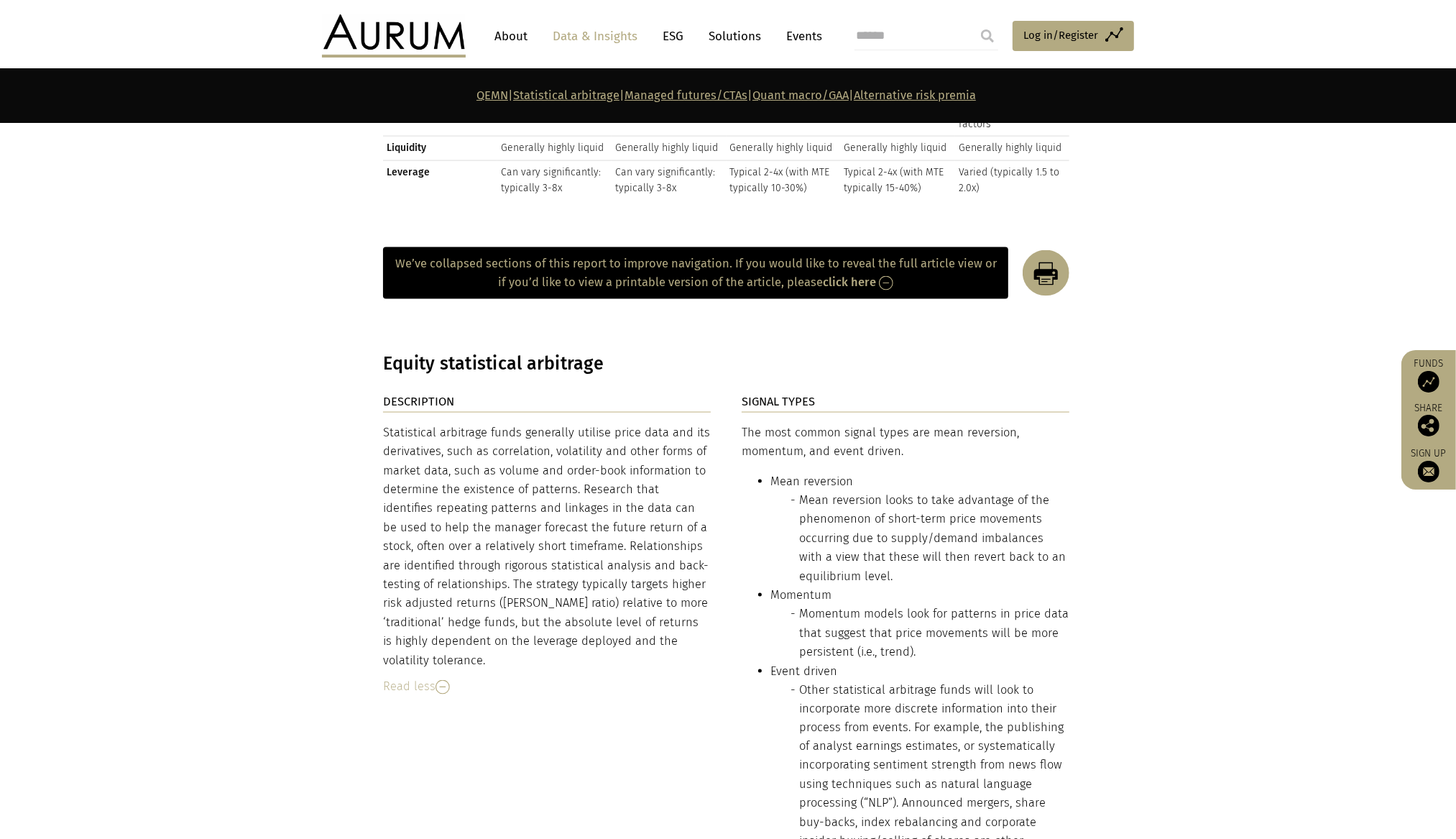
click at [475, 453] on div "Statistical arbitrage funds generally utilise price data and its derivatives, s…" at bounding box center [546, 546] width 327 height 246
click at [517, 547] on div "Statistical arbitrage funds generally utilise price data and its derivatives, s…" at bounding box center [546, 546] width 327 height 246
click at [512, 358] on h3 "Equity statistical arbitrage" at bounding box center [726, 364] width 687 height 22
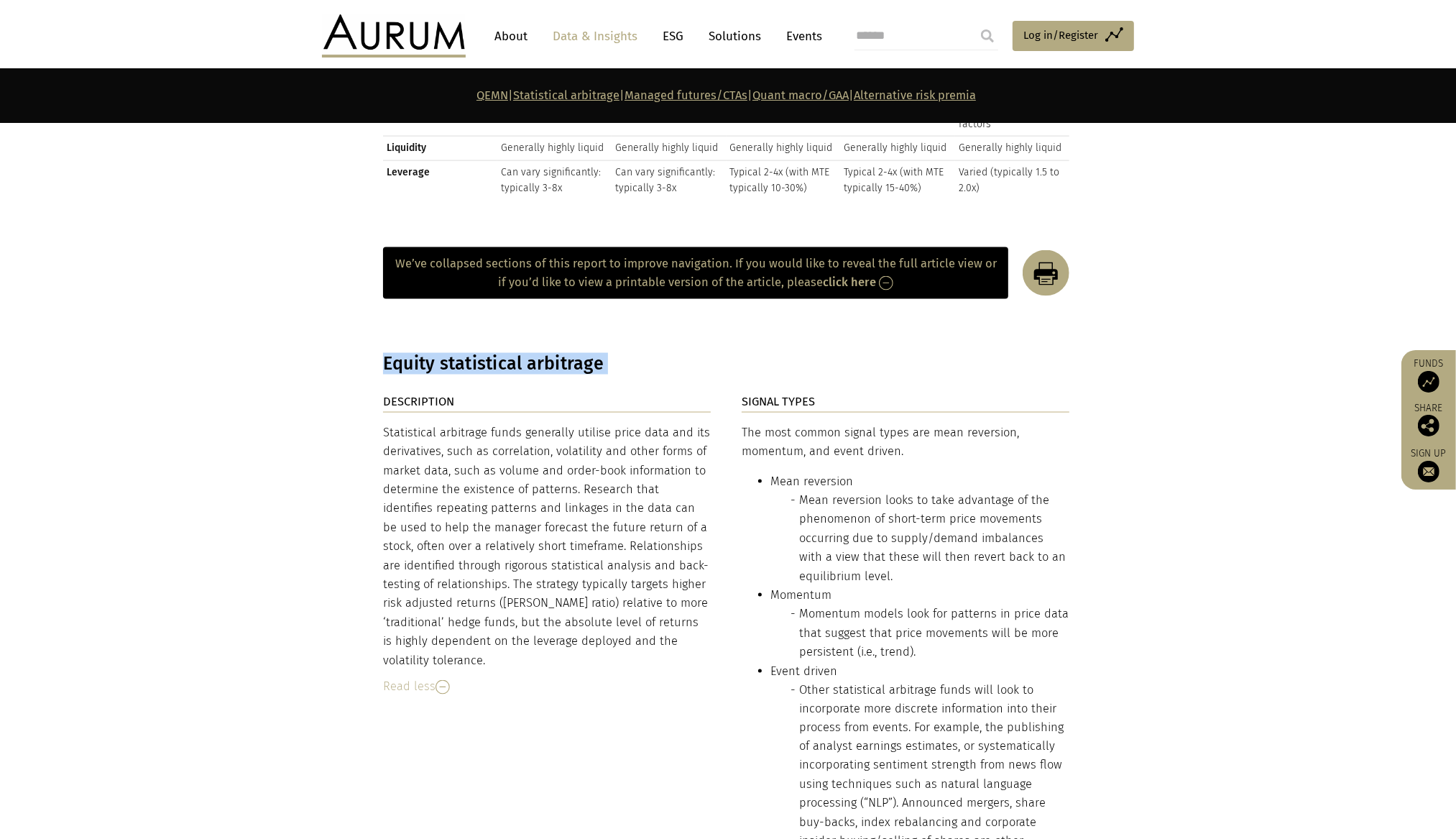
copy main "Equity statistical arbitrage"
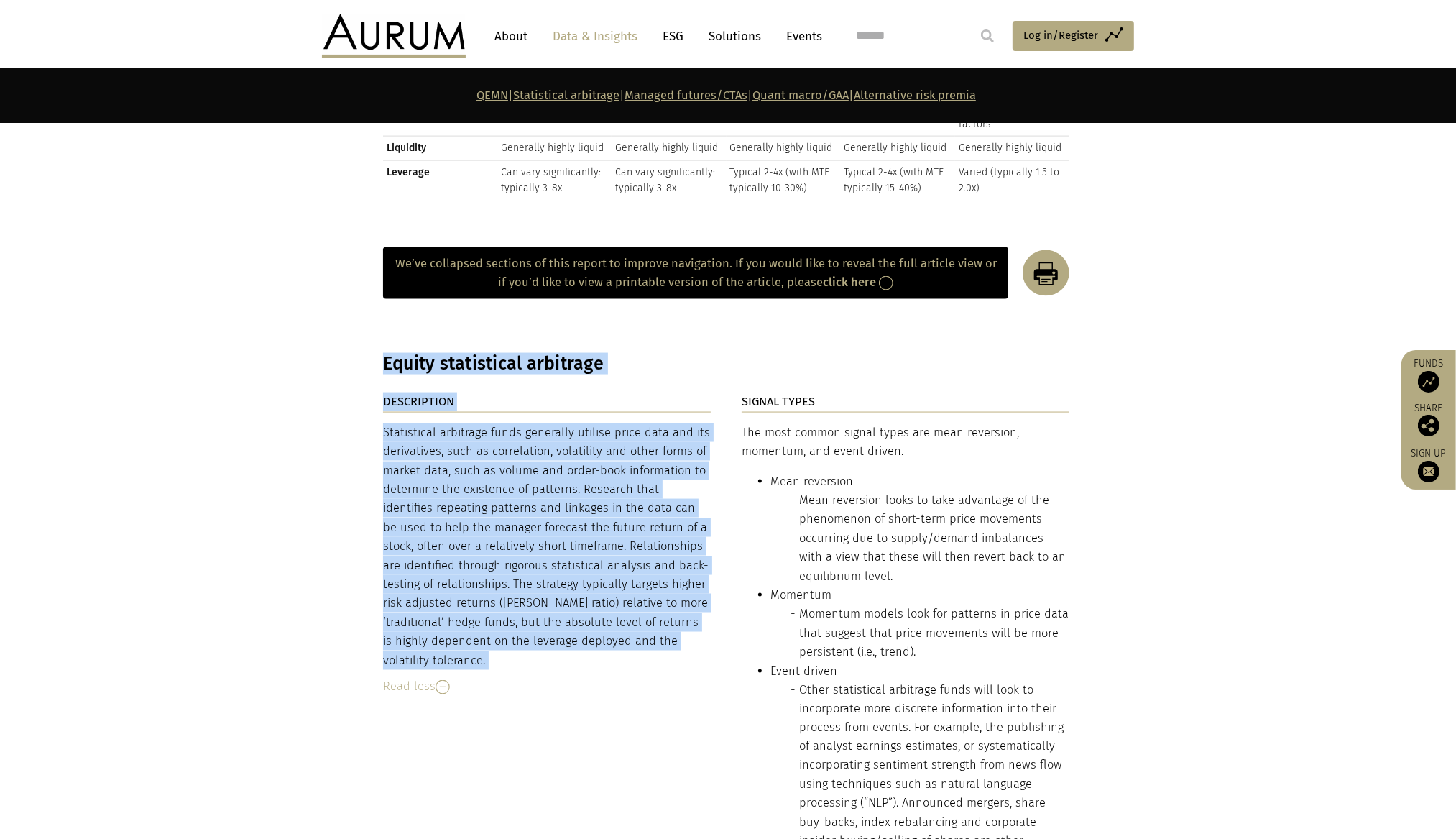
click at [458, 652] on div "Statistical arbitrage funds generally utilise price data and its derivatives, s…" at bounding box center [546, 546] width 327 height 246
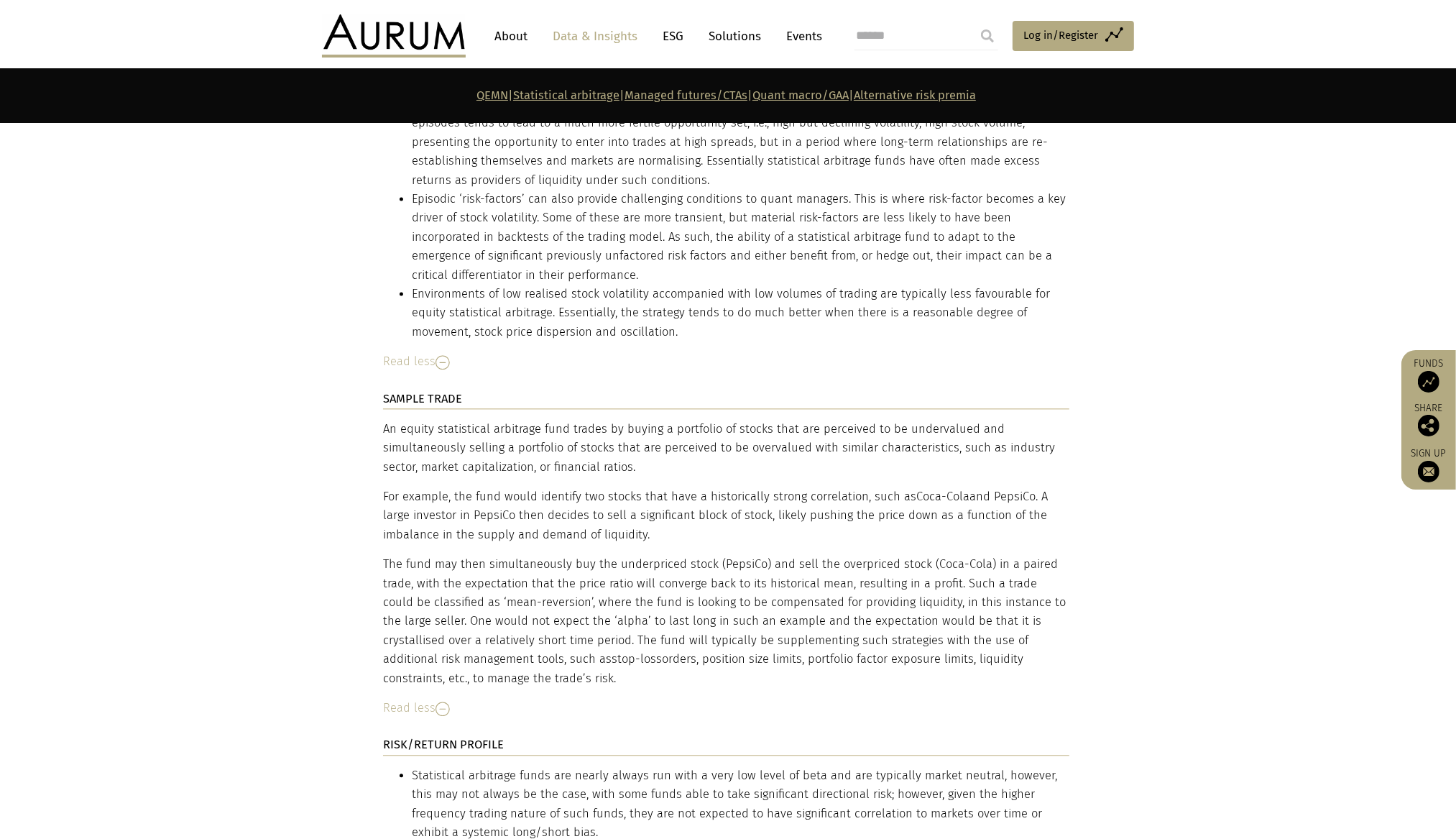
scroll to position [3667, 0]
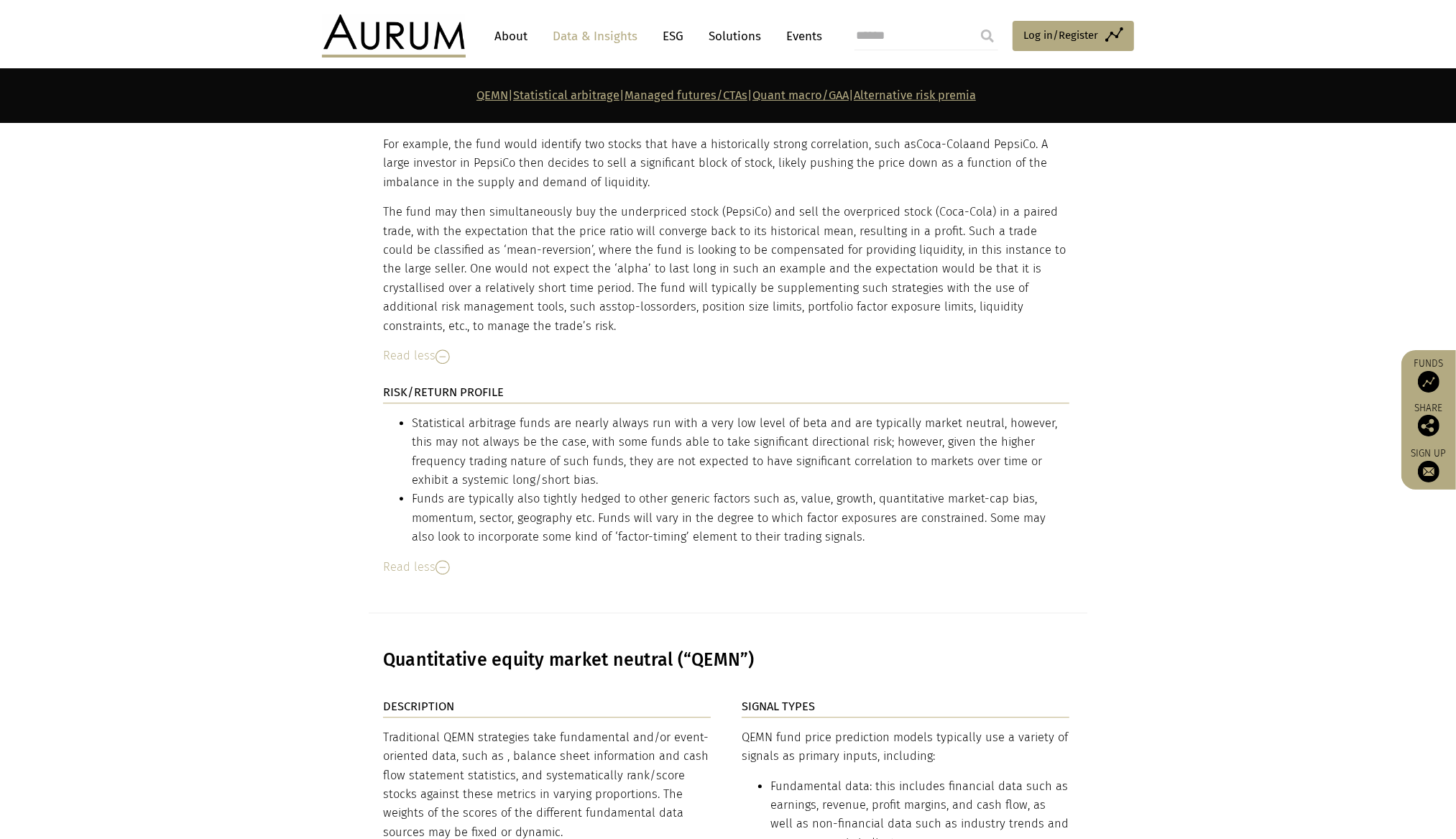
click at [752, 512] on li "Funds are typically also tightly hedged to other generic factors such as, value…" at bounding box center [740, 518] width 657 height 57
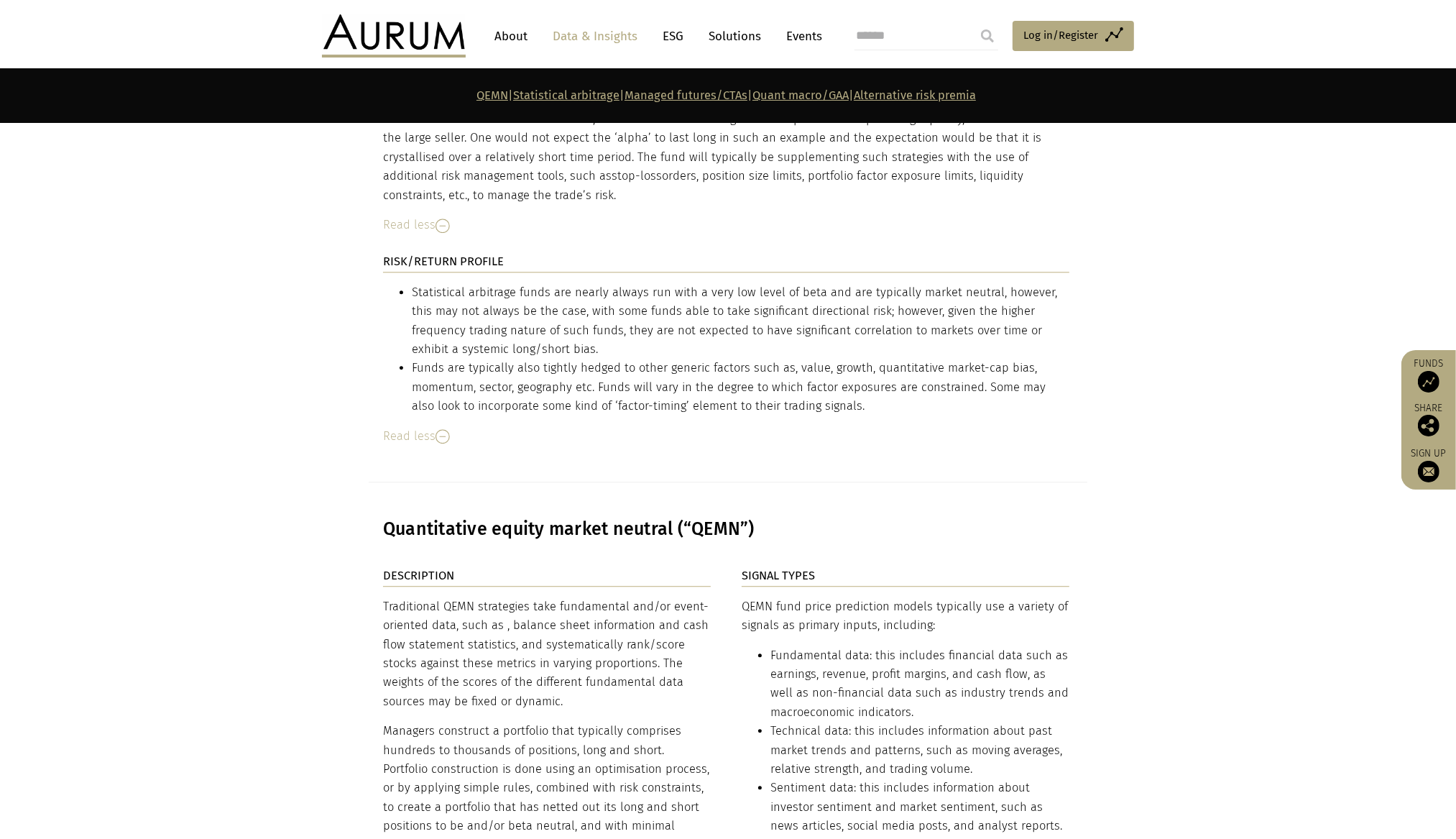
scroll to position [3417, 0]
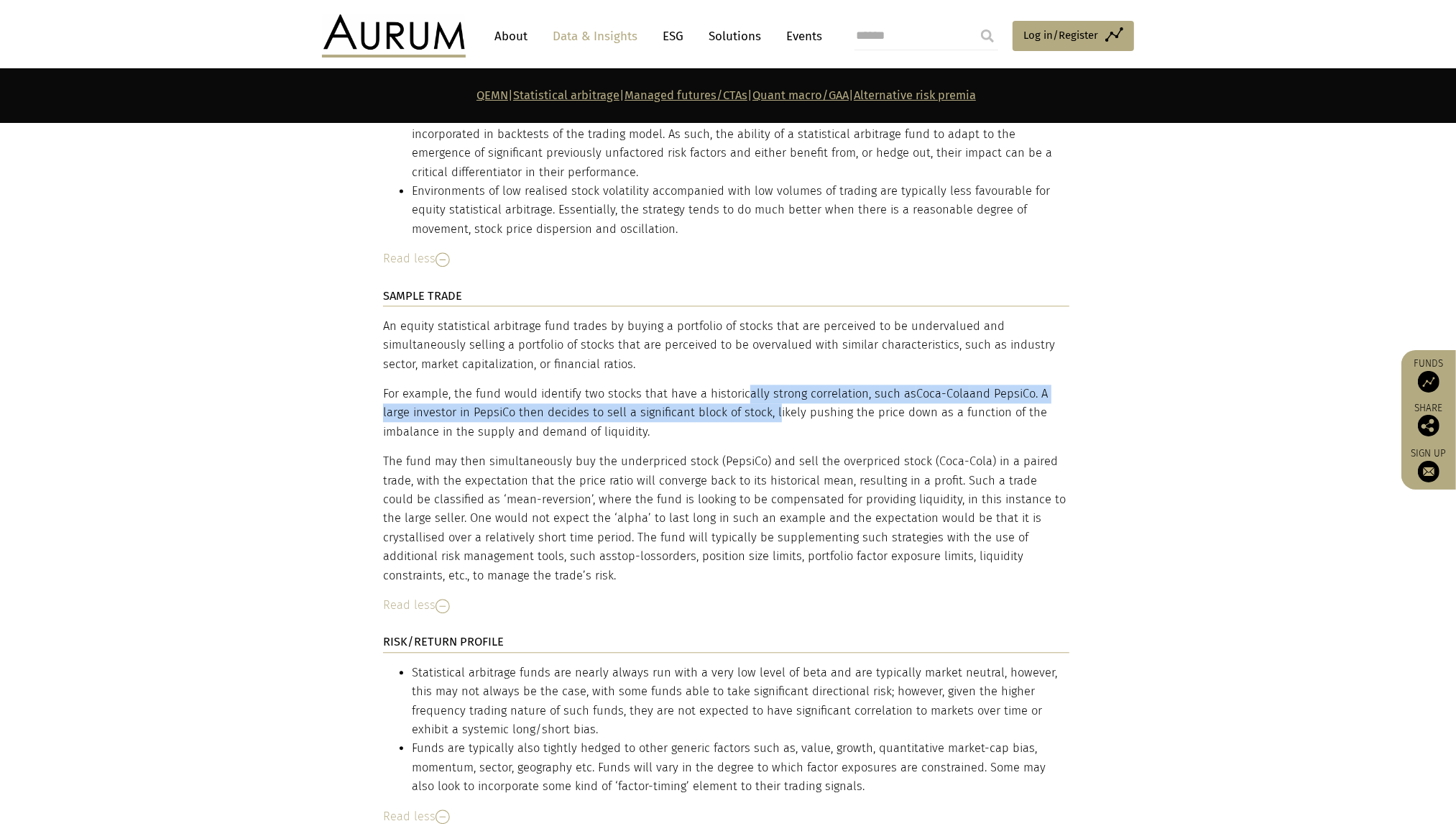
click at [740, 409] on p "For example, the fund would identify two stocks that have a historically strong…" at bounding box center [726, 413] width 687 height 57
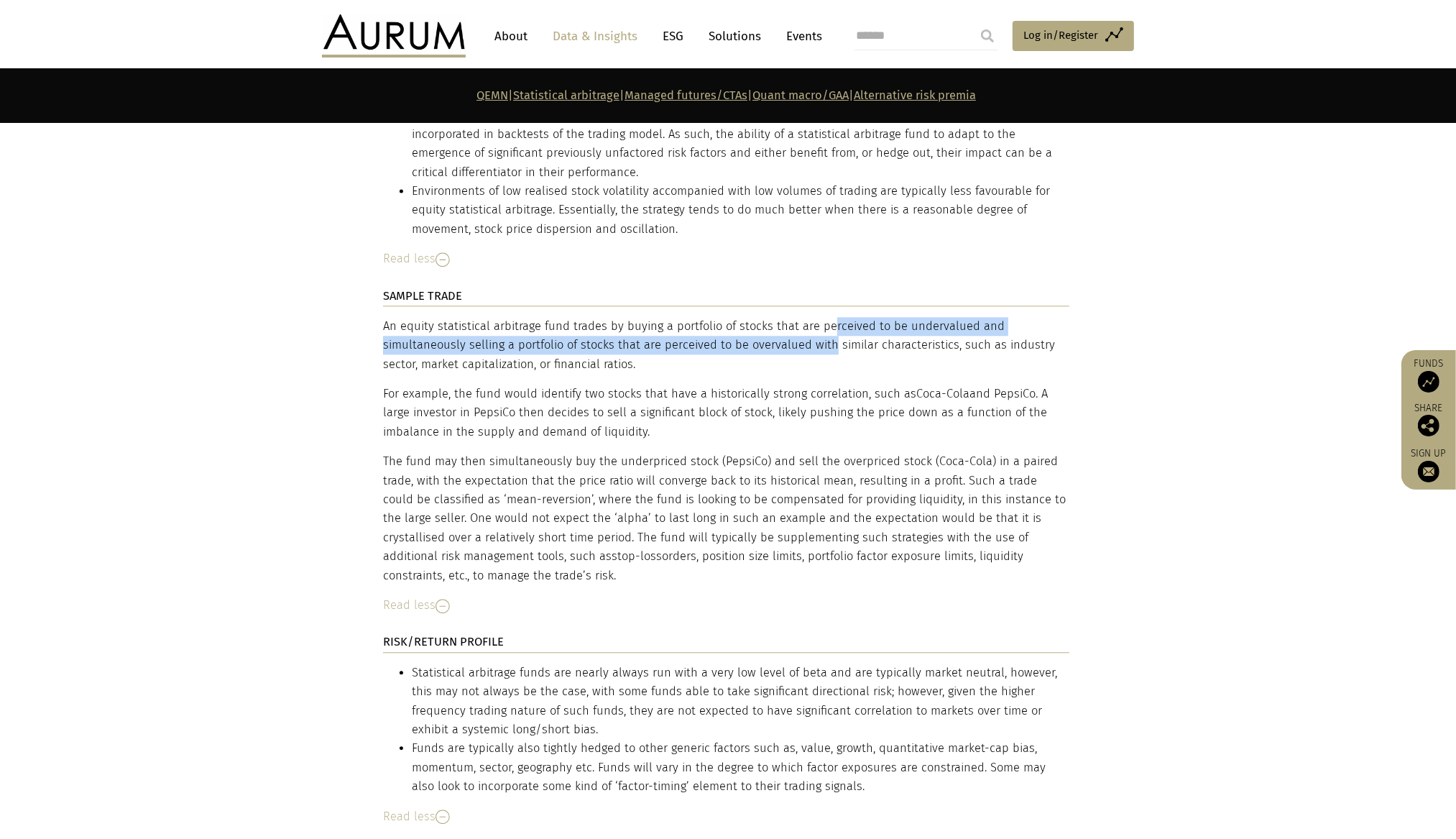
drag, startPoint x: 759, startPoint y: 326, endPoint x: 759, endPoint y: 334, distance: 8.0
click at [759, 333] on div "An equity statistical arbitrage fund trades by buying a portfolio of stocks tha…" at bounding box center [726, 451] width 687 height 268
click at [759, 334] on div "An equity statistical arbitrage fund trades by buying a portfolio of stocks tha…" at bounding box center [726, 451] width 687 height 268
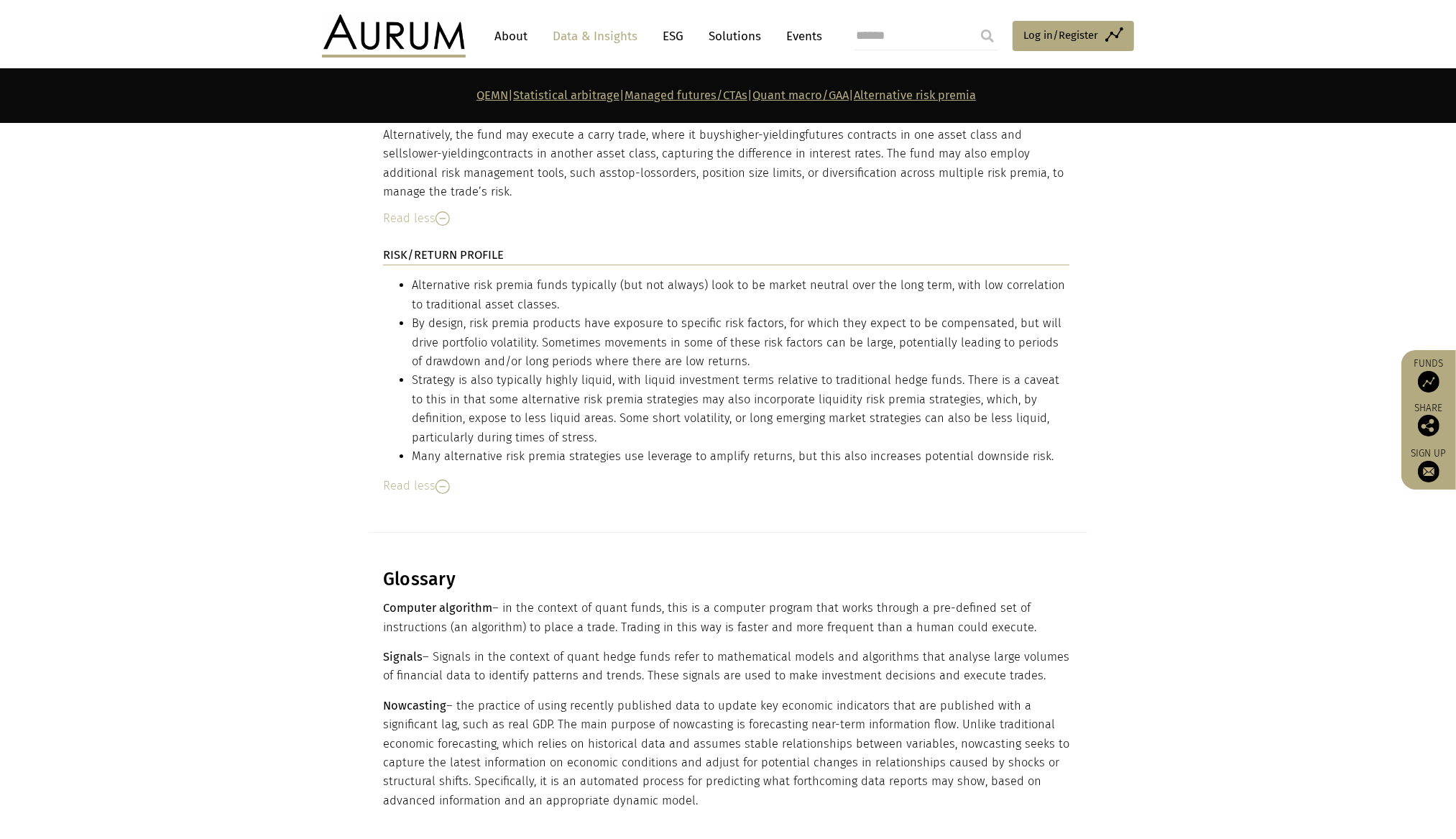
scroll to position [11317, 0]
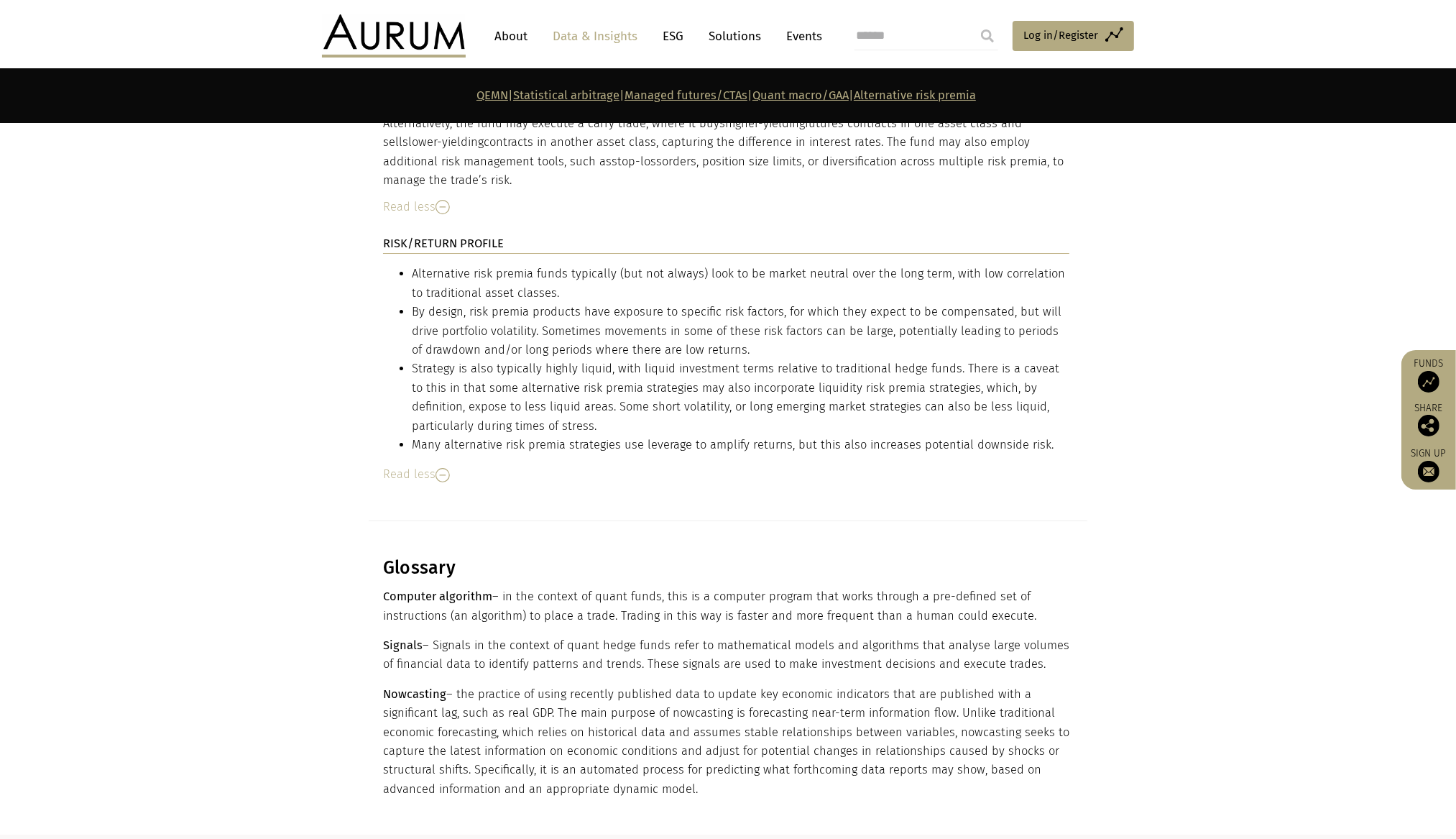
drag, startPoint x: 909, startPoint y: 604, endPoint x: 945, endPoint y: 637, distance: 48.8
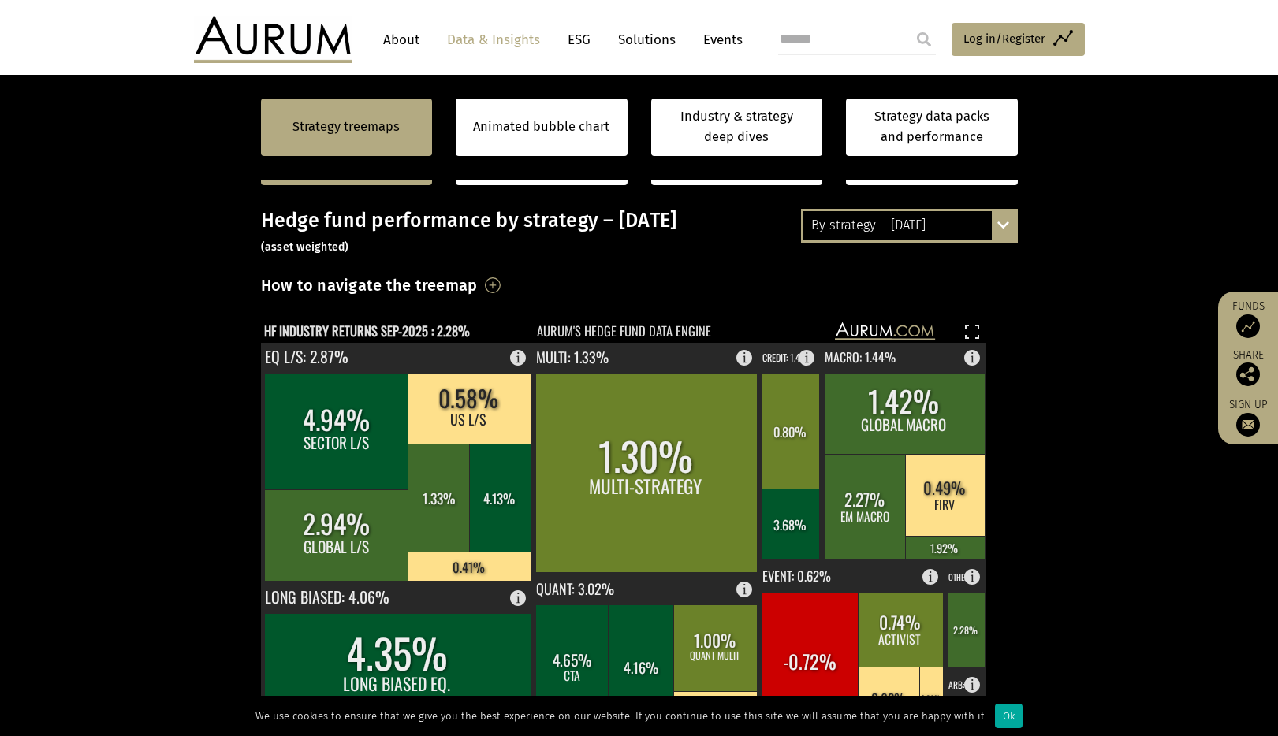
scroll to position [528, 0]
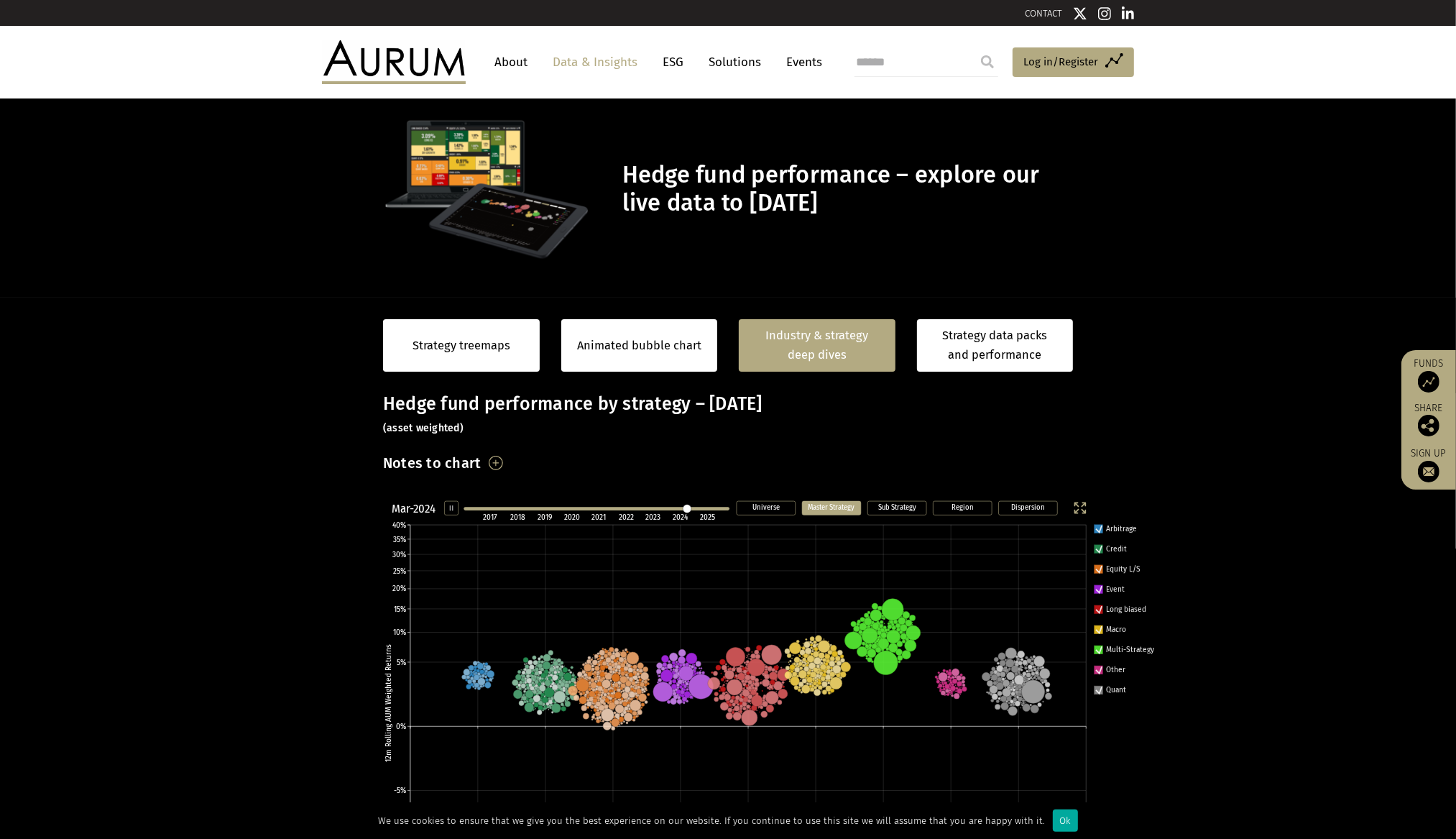
click at [454, 320] on div "Strategy treemaps" at bounding box center [461, 346] width 157 height 53
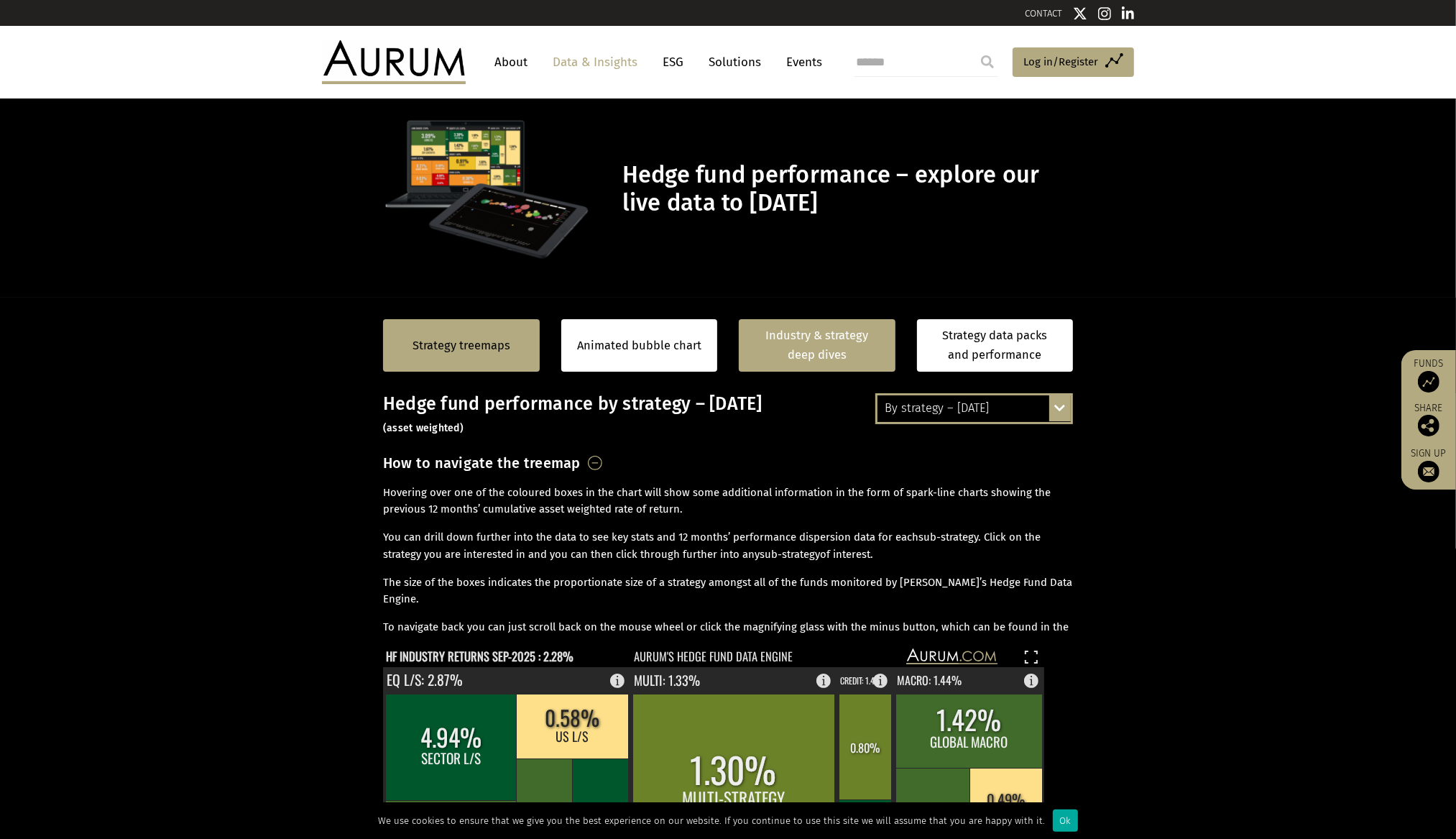
click at [803, 362] on link "Industry & strategy deep dives" at bounding box center [817, 346] width 157 height 53
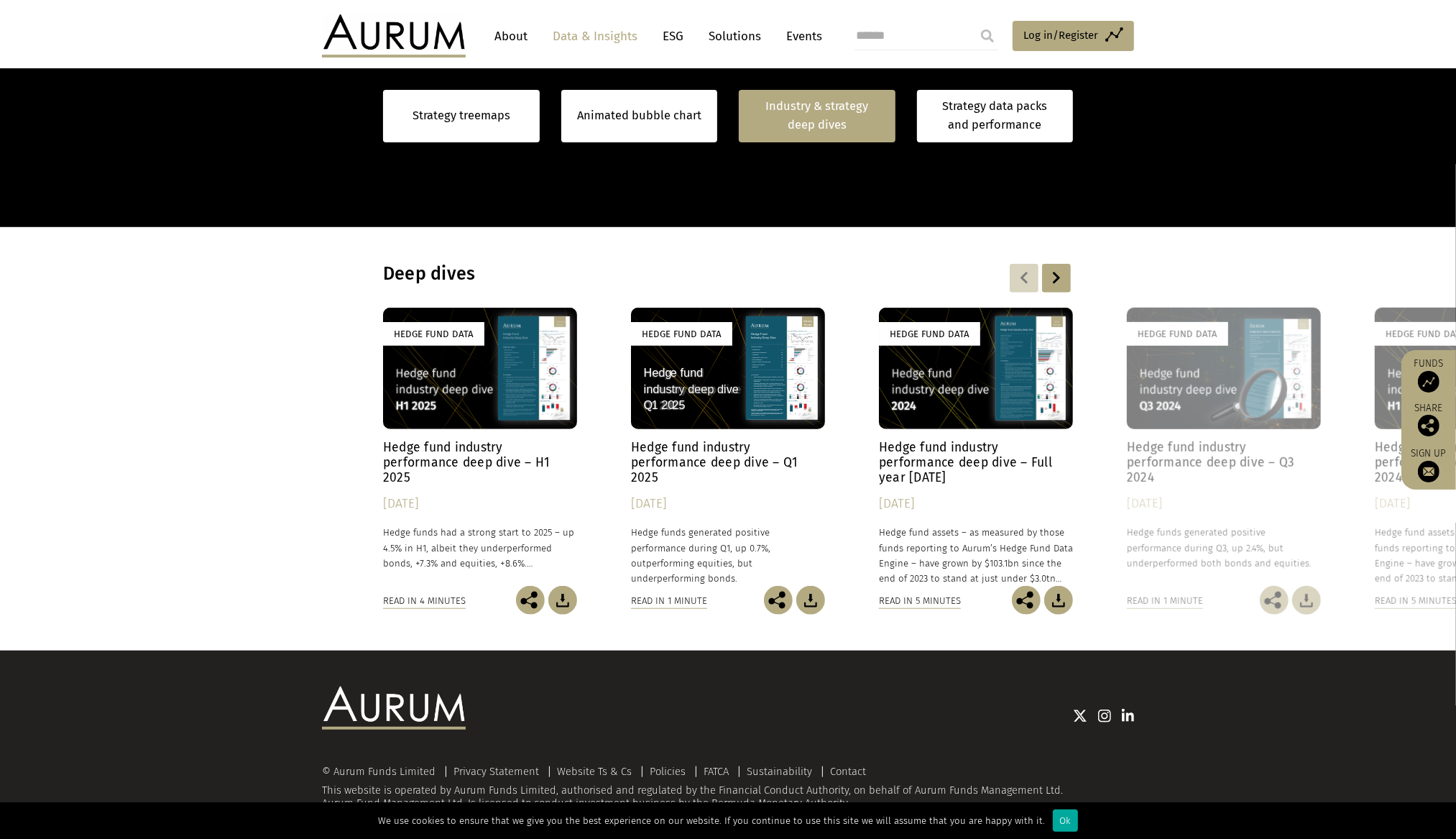
scroll to position [1127, 0]
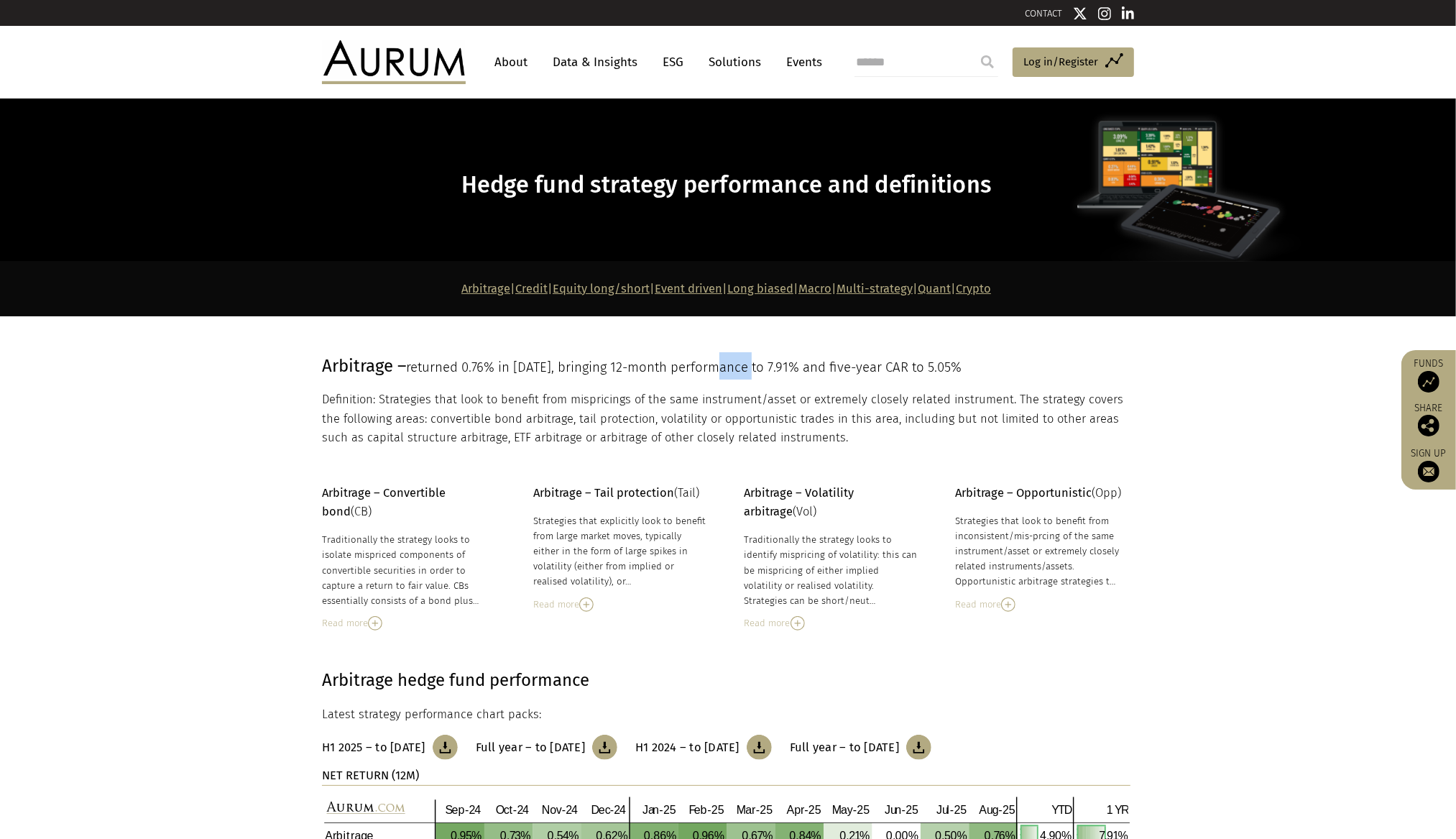
drag, startPoint x: 721, startPoint y: 373, endPoint x: 791, endPoint y: 378, distance: 70.2
click at [791, 378] on p "Arbitrage – returned 0.76% in August 25, bringing 12-month performance to 7.91%…" at bounding box center [726, 366] width 809 height 27
drag, startPoint x: 791, startPoint y: 378, endPoint x: 796, endPoint y: 391, distance: 13.9
click at [791, 378] on p "Arbitrage – returned 0.76% in August 25, bringing 12-month performance to 7.91%…" at bounding box center [726, 366] width 809 height 27
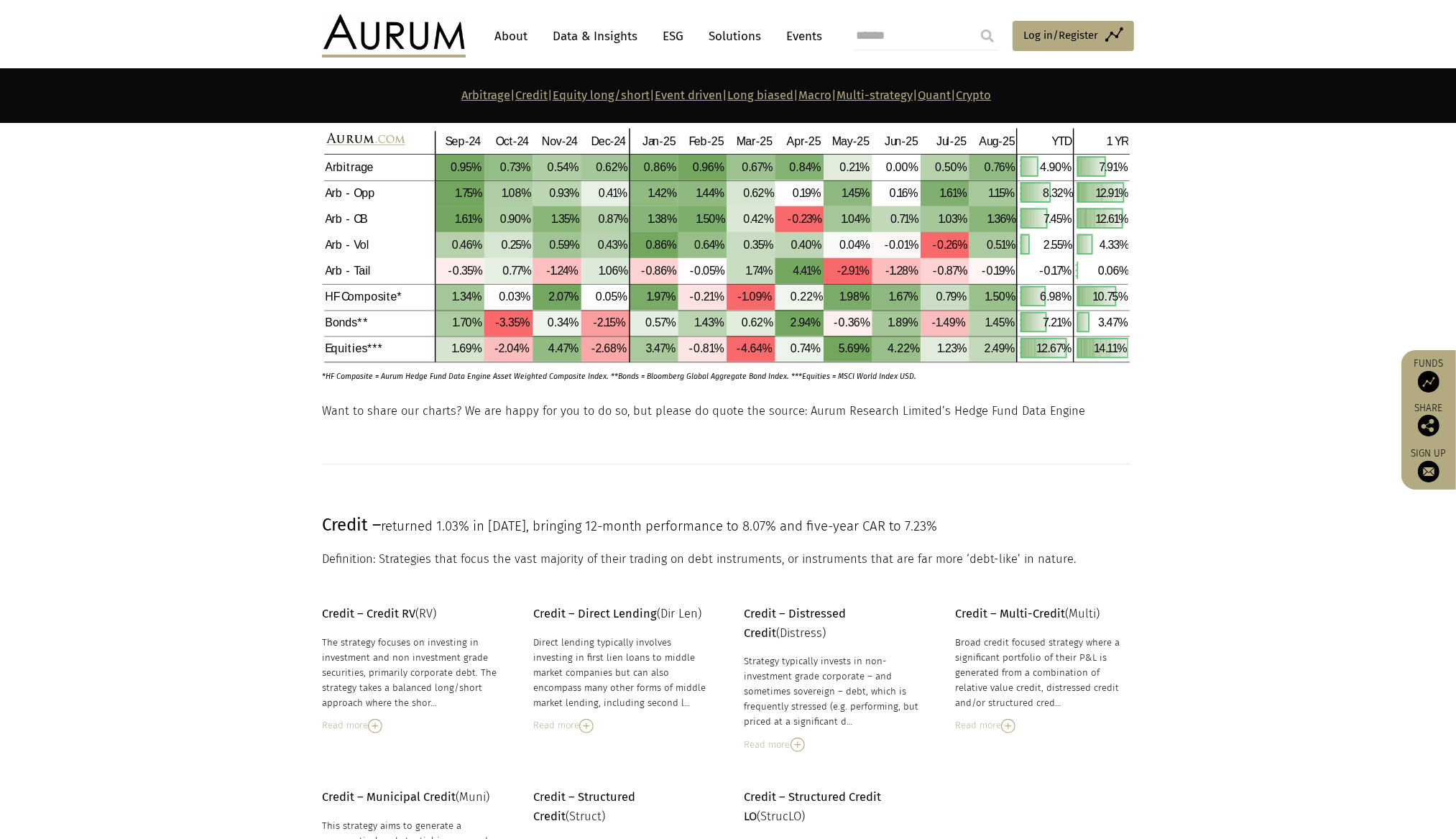
scroll to position [381, 0]
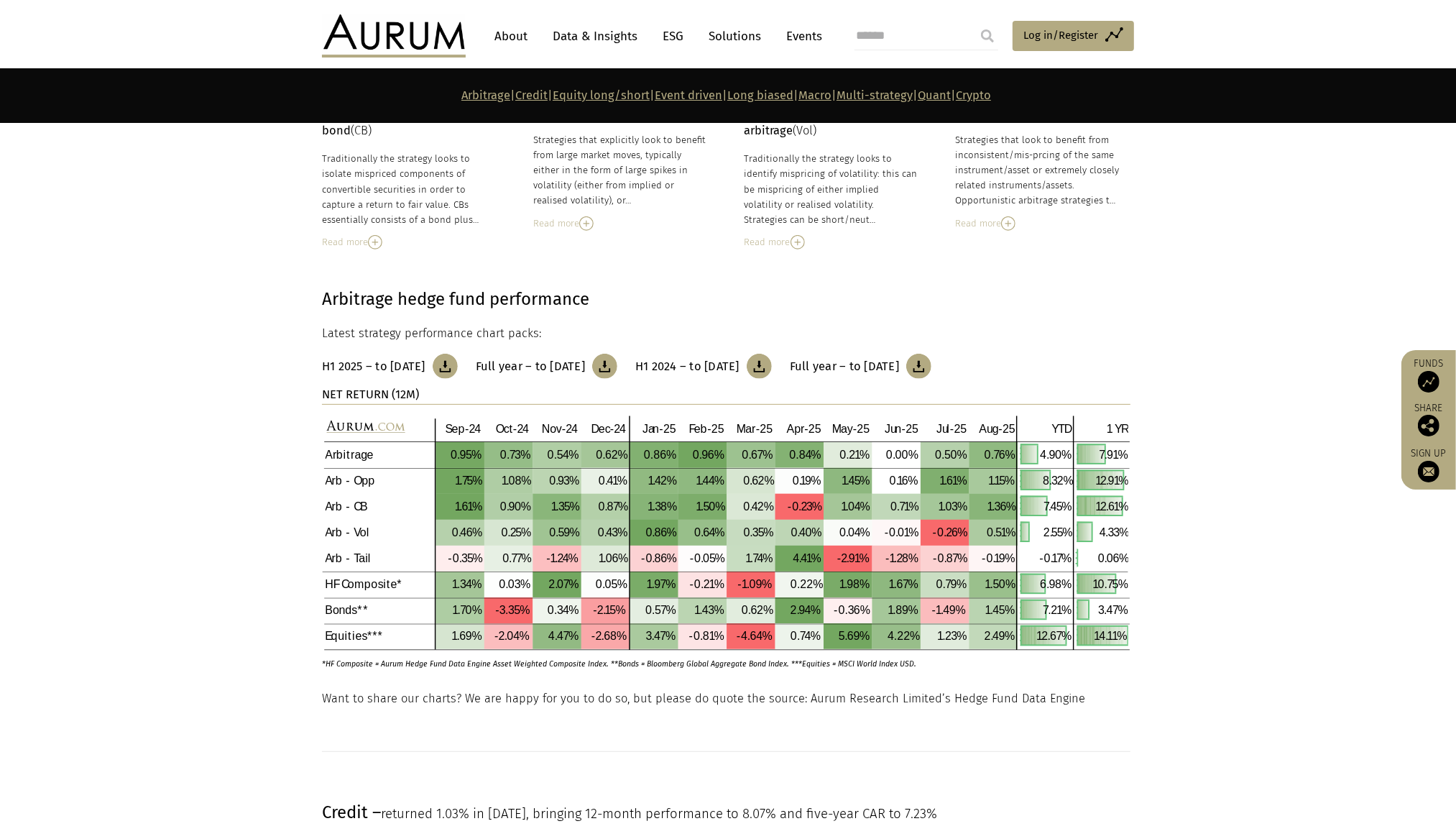
click at [685, 220] on div "Read more" at bounding box center [621, 223] width 175 height 16
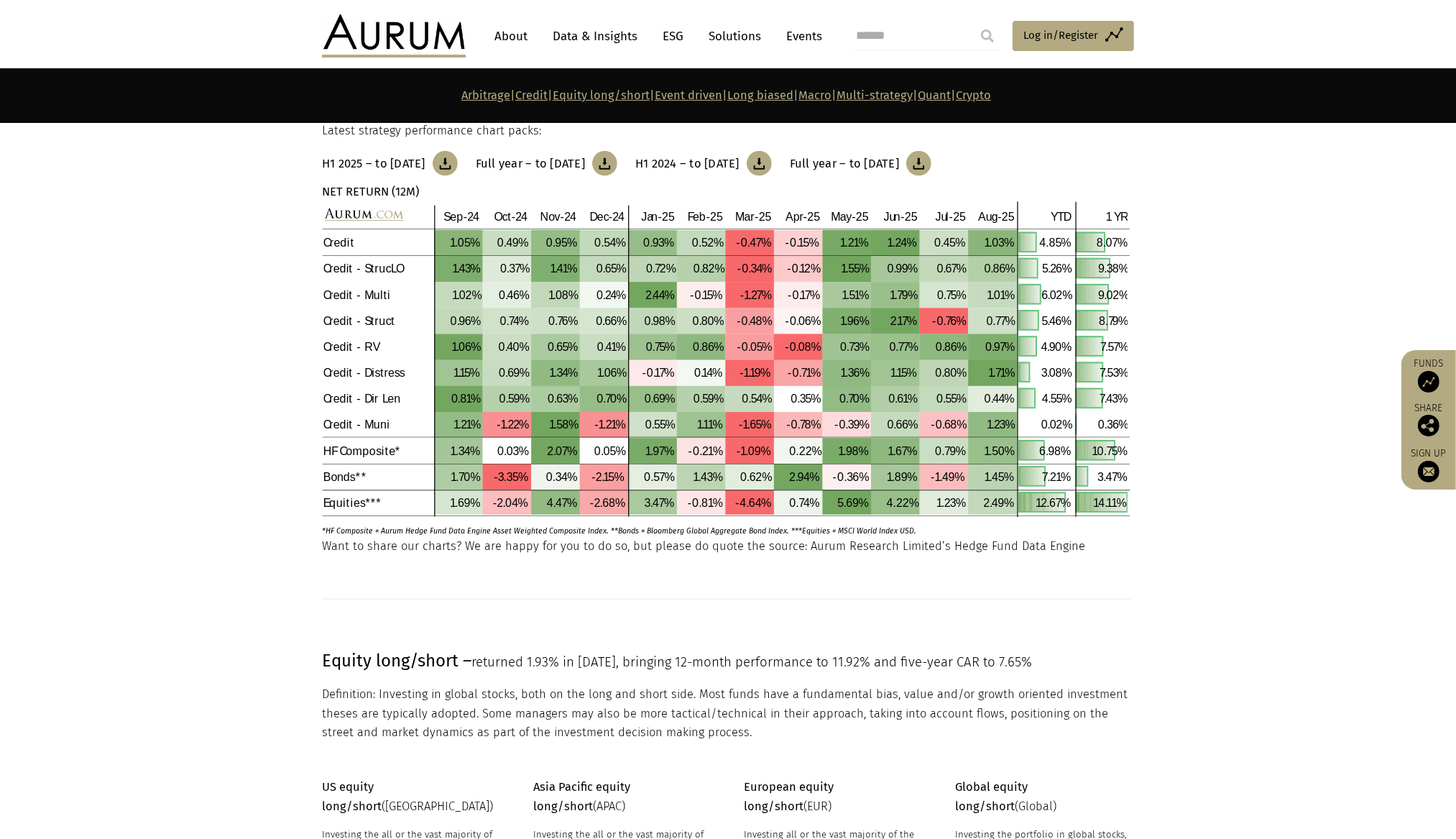
scroll to position [1737, 0]
